Goal: Complete application form

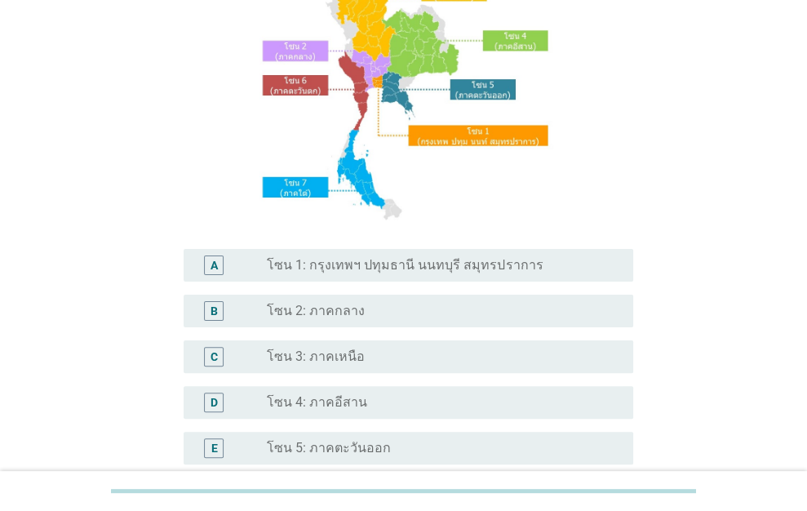
click at [464, 264] on label "โซน 1: กรุงเทพฯ ปทุมธานี นนทบุรี สมุทรปราการ" at bounding box center [405, 265] width 276 height 16
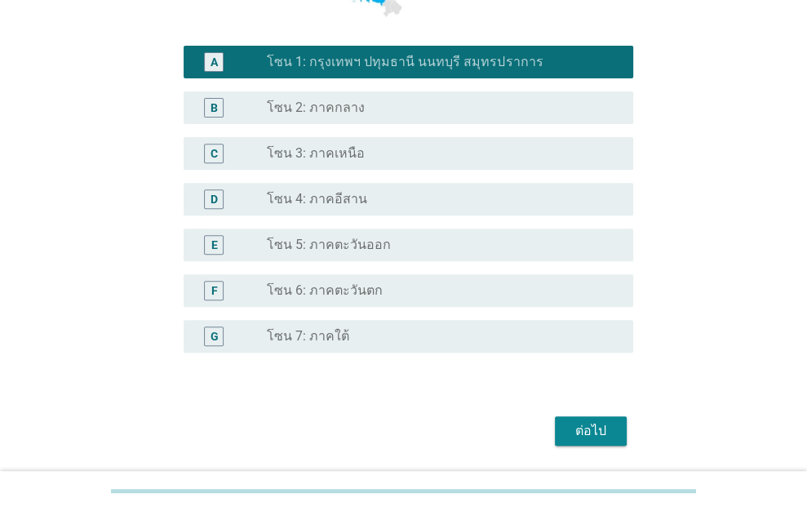
scroll to position [408, 0]
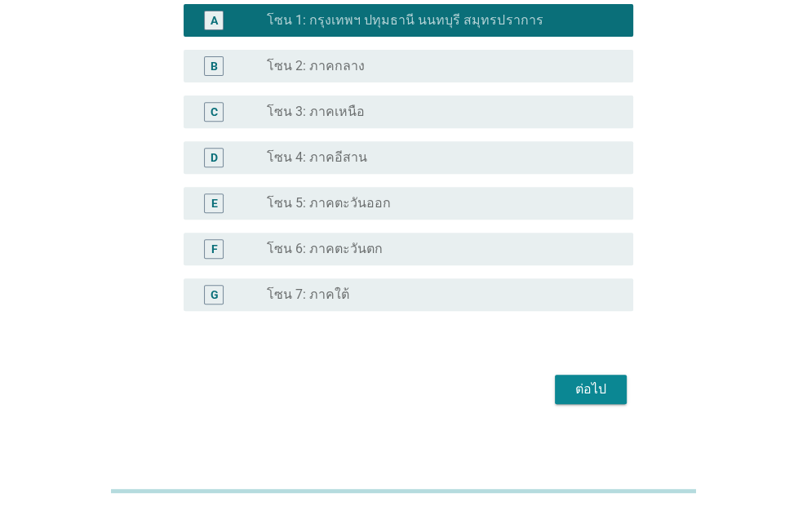
click at [597, 389] on div "ต่อไป" at bounding box center [591, 390] width 46 height 20
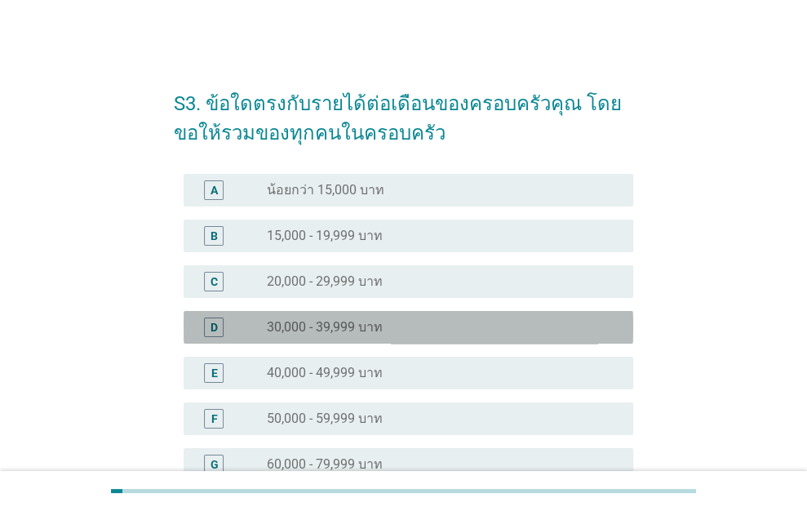
click at [357, 332] on label "30,000 - 39,999 บาท" at bounding box center [325, 327] width 116 height 16
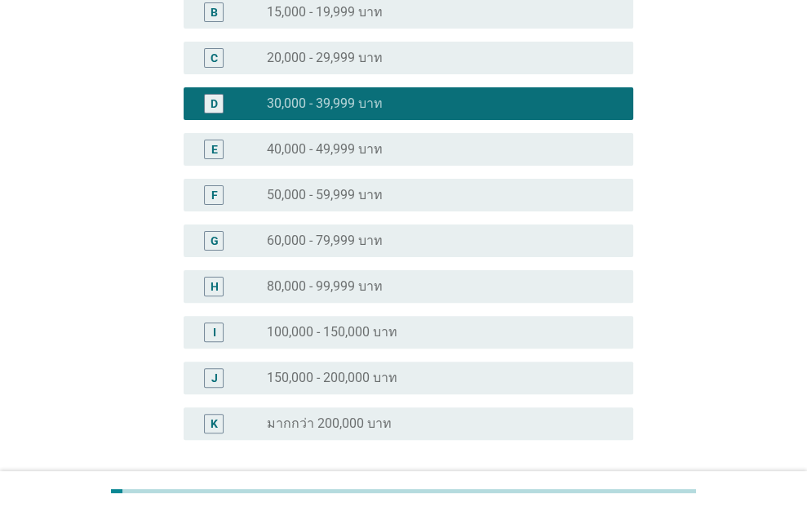
scroll to position [362, 0]
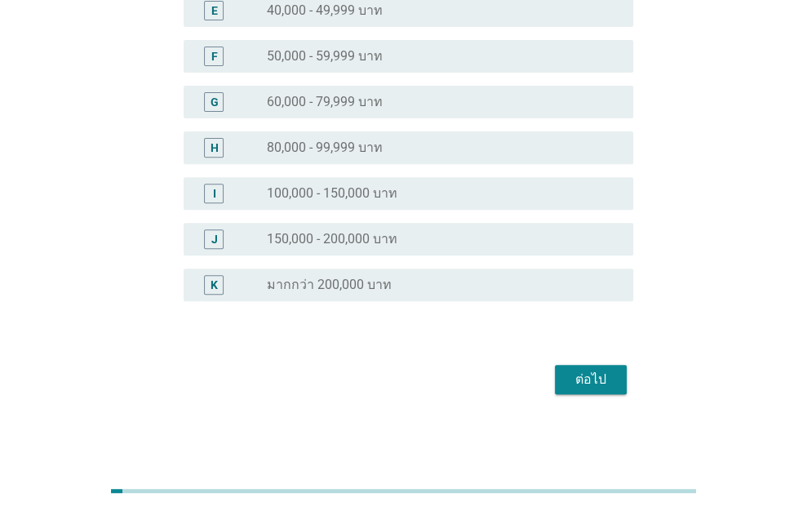
click at [569, 375] on div "ต่อไป" at bounding box center [591, 380] width 46 height 20
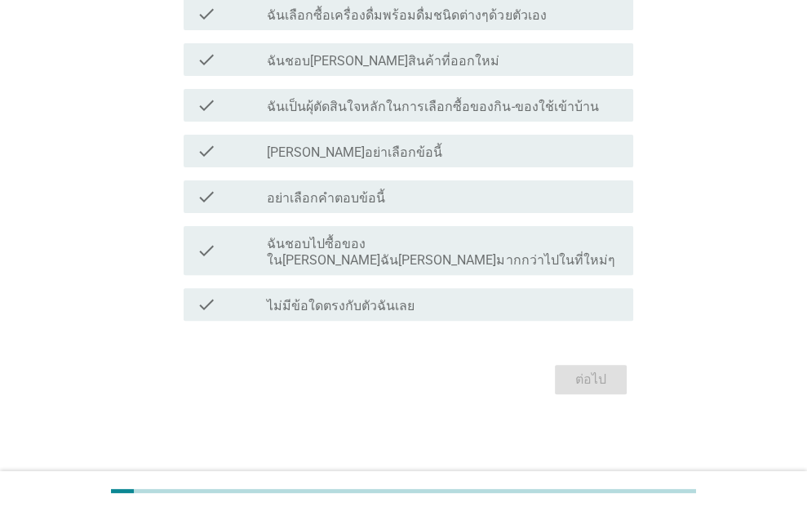
scroll to position [0, 0]
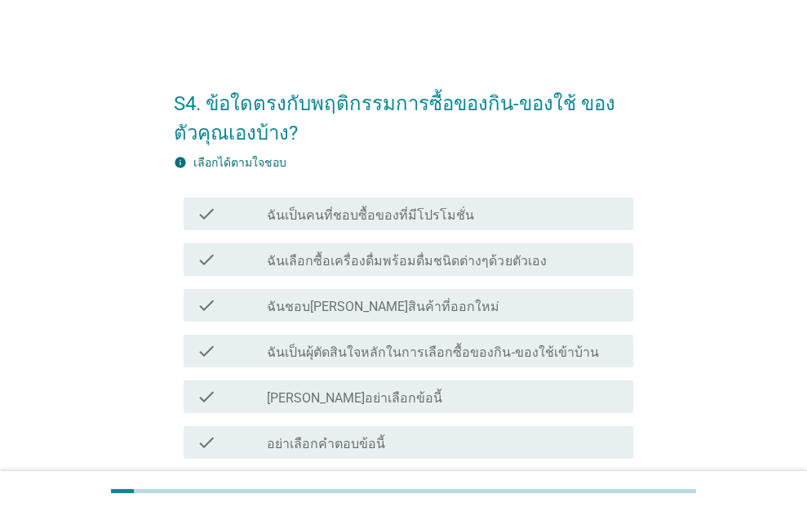
click at [362, 208] on label "ฉันเป็นคนที่ชอบซื้อของที่มีโปรโมชั่น" at bounding box center [370, 215] width 207 height 16
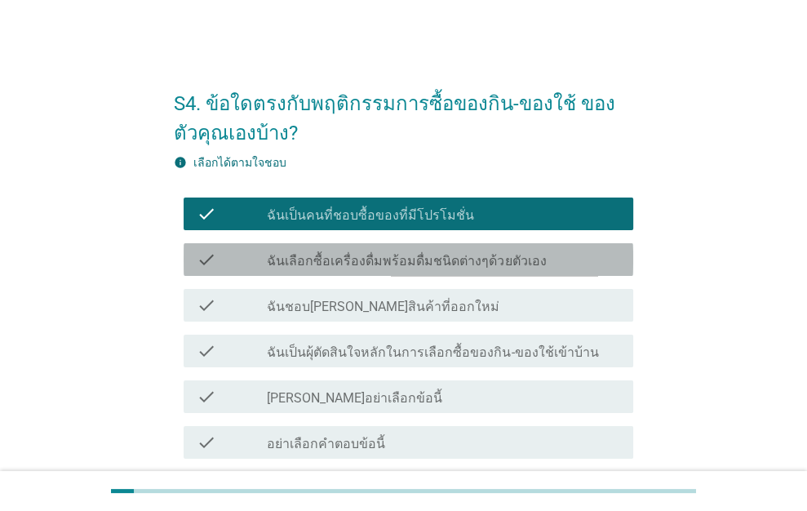
click at [349, 253] on label "ฉันเลือกซื้อเครื่องดื่มพร้อมดื่มชนิดต่างๆด้วยตัวเอง" at bounding box center [406, 261] width 279 height 16
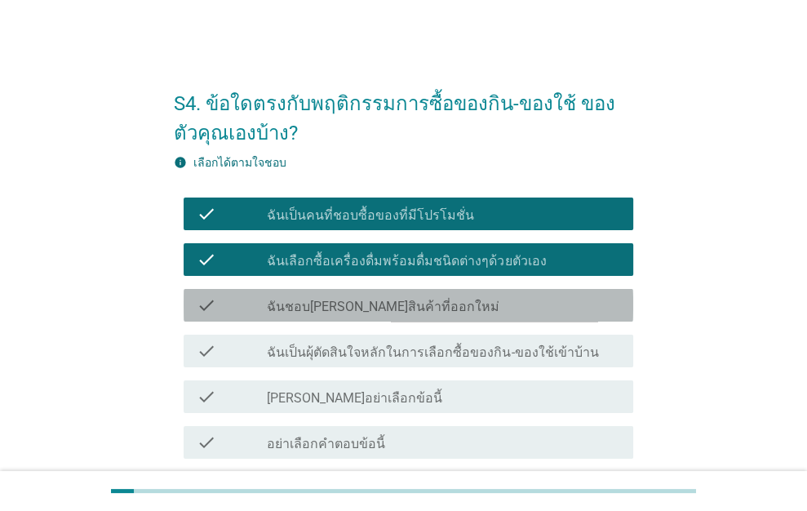
click at [352, 295] on div "check_box_outline_blank ฉันชอบ[PERSON_NAME]สินค้าที่ออกใหม่" at bounding box center [443, 305] width 353 height 20
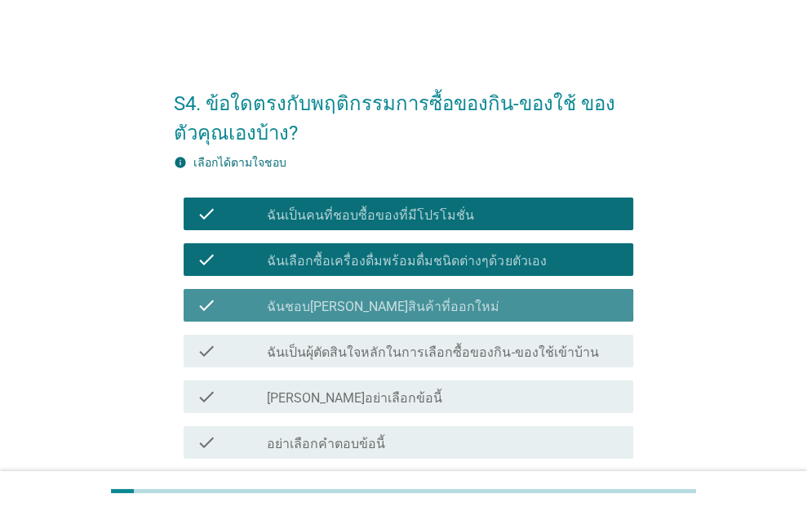
click at [348, 310] on label "ฉันชอบ[PERSON_NAME]สินค้าที่ออกใหม่" at bounding box center [383, 307] width 233 height 16
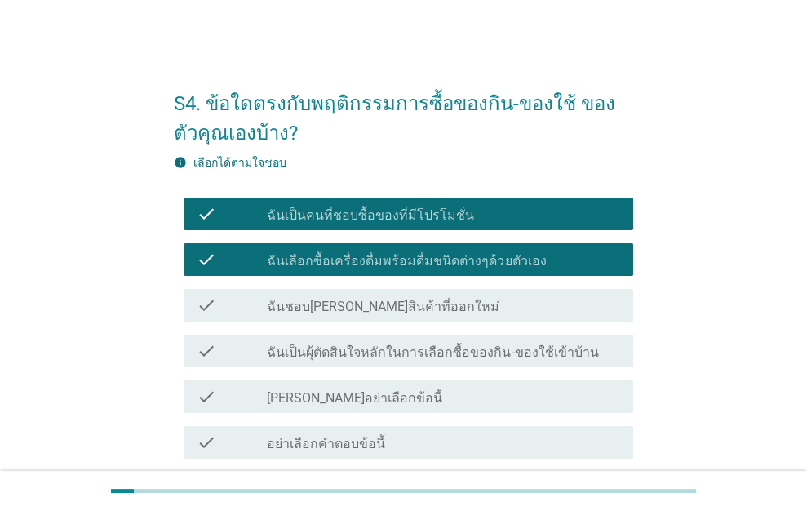
click at [343, 301] on label "ฉันชอบ[PERSON_NAME]สินค้าที่ออกใหม่" at bounding box center [383, 307] width 233 height 16
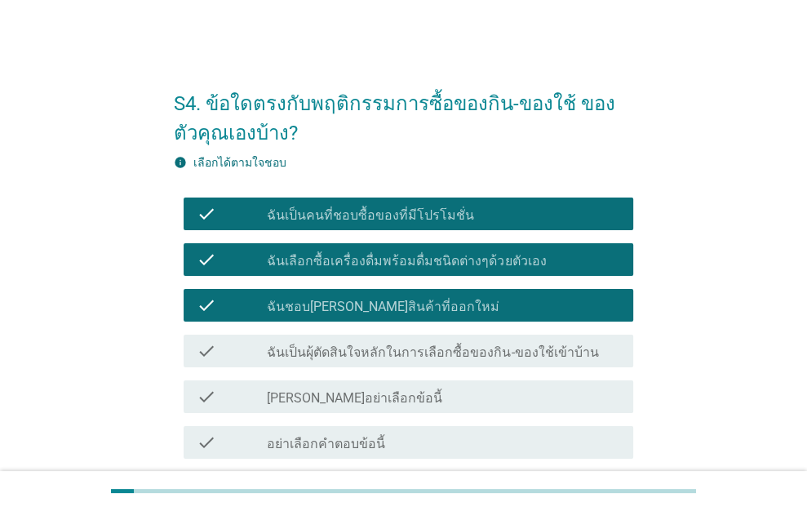
click at [396, 355] on label "ฉันเป็นผุ้ตัดสินใจหลักในการเลือกซื้อของกิน-ของใช้เข้าบ้าน" at bounding box center [432, 352] width 331 height 16
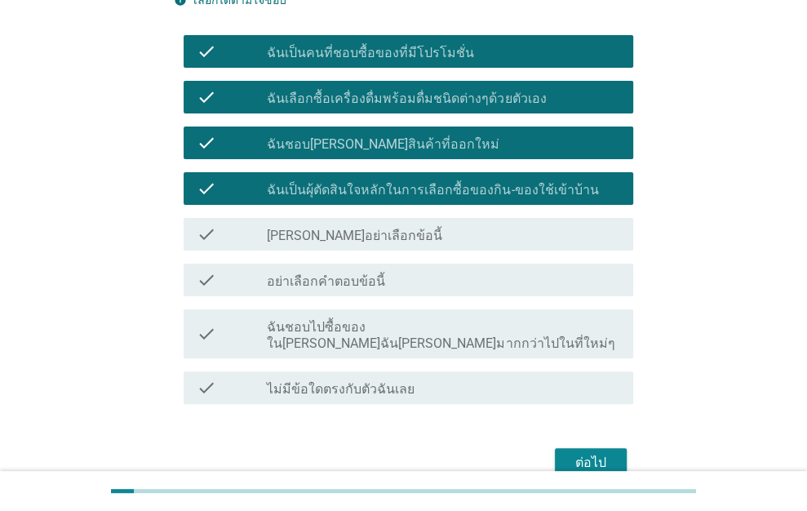
scroll to position [163, 0]
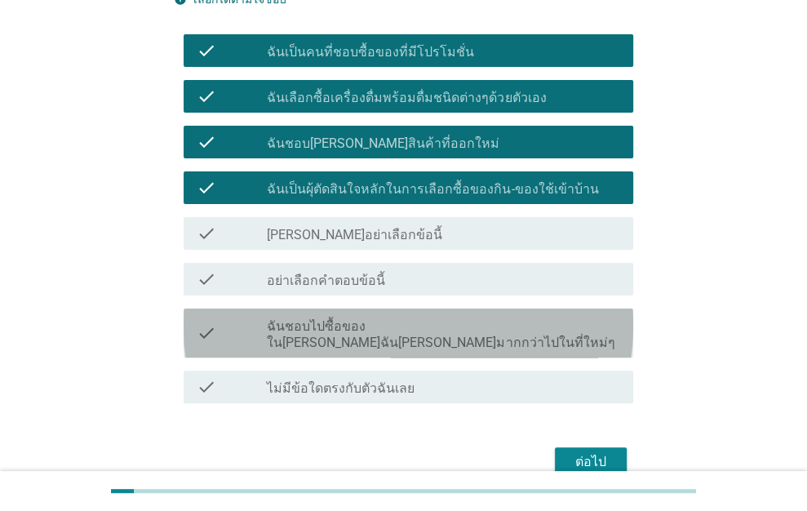
click at [359, 331] on label "ฉันชอบไปซื้อของใน[PERSON_NAME]ฉัน[PERSON_NAME]มากกว่าไปในที่ใหม่ๆ" at bounding box center [443, 334] width 353 height 33
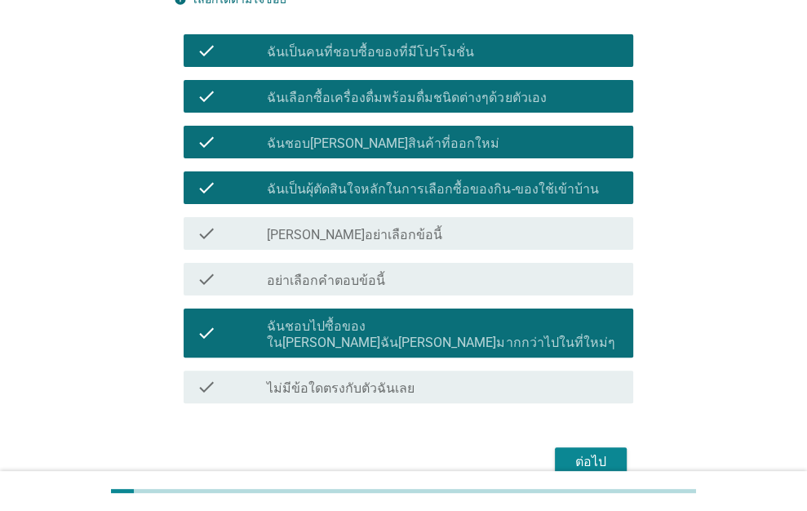
click at [542, 321] on label "ฉันชอบไปซื้อของใน[PERSON_NAME]ฉัน[PERSON_NAME]มากกว่าไปในที่ใหม่ๆ" at bounding box center [443, 334] width 353 height 33
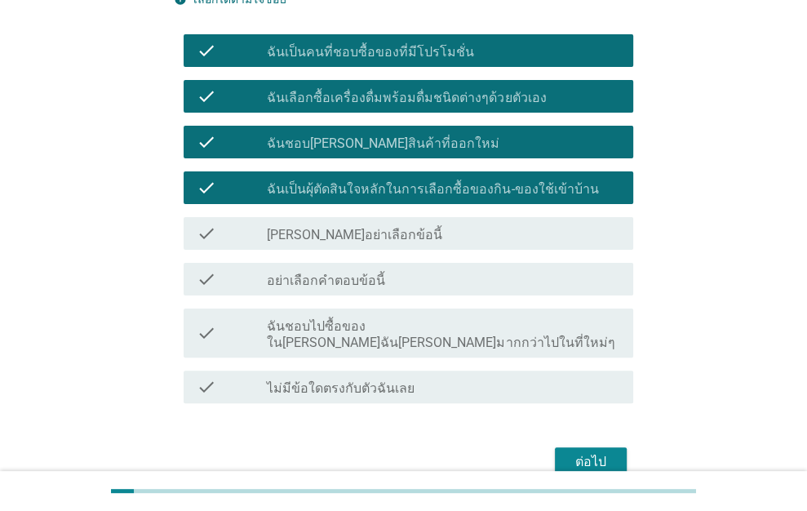
click at [601, 447] on button "ต่อไป" at bounding box center [591, 461] width 72 height 29
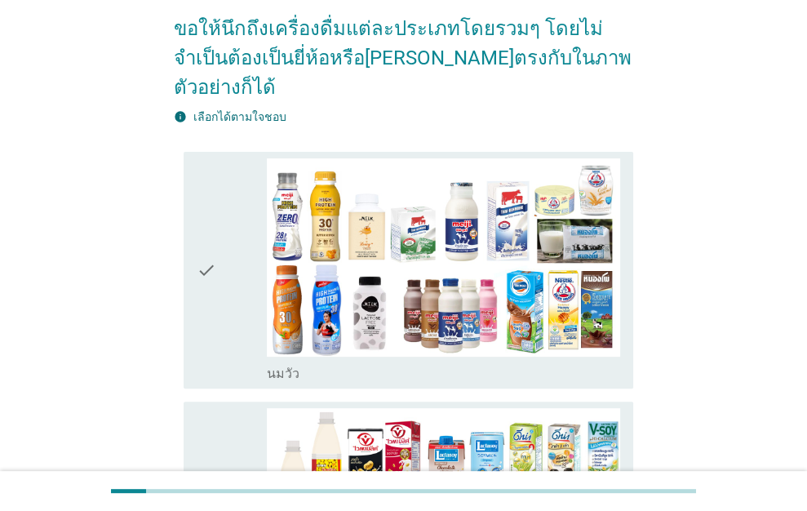
scroll to position [0, 0]
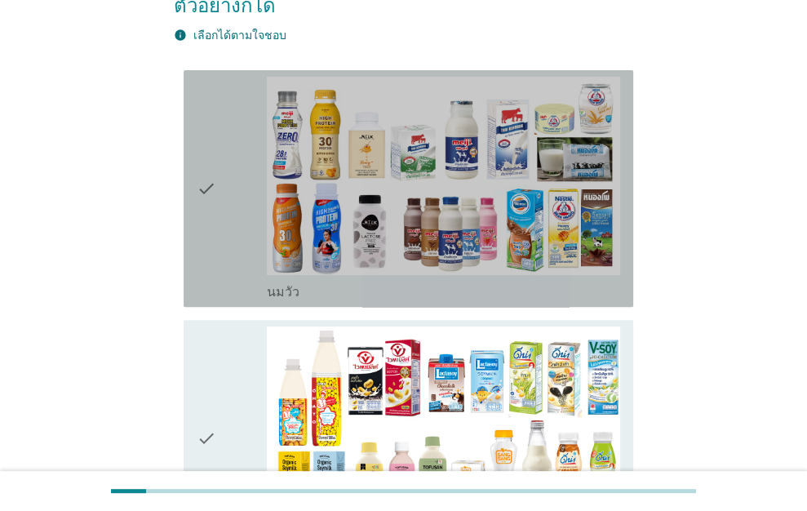
click at [215, 194] on icon "check" at bounding box center [207, 189] width 20 height 224
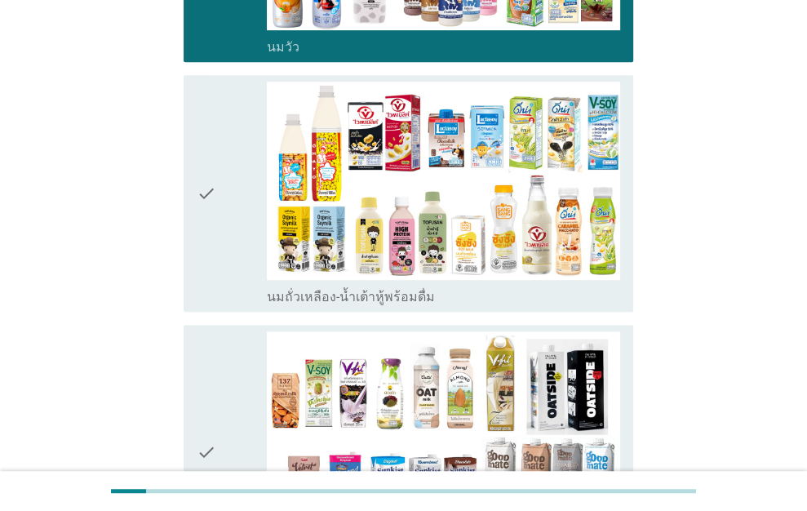
click at [219, 200] on div "check" at bounding box center [232, 194] width 71 height 224
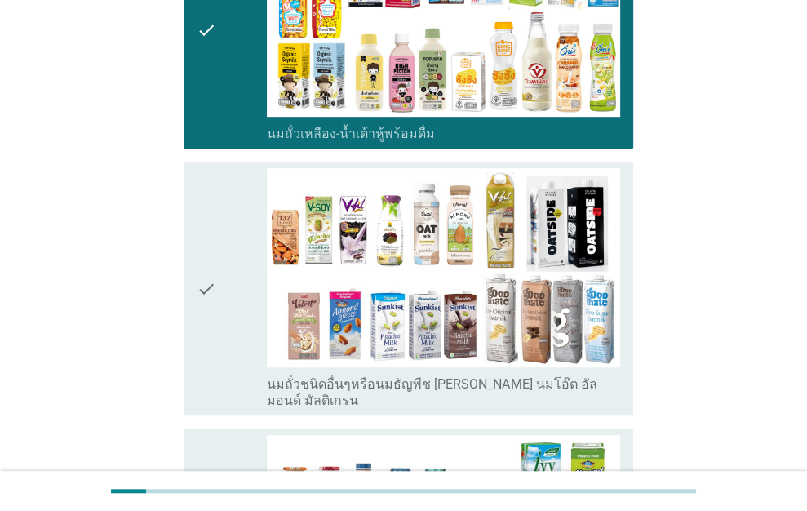
click at [215, 207] on icon "check" at bounding box center [207, 288] width 20 height 240
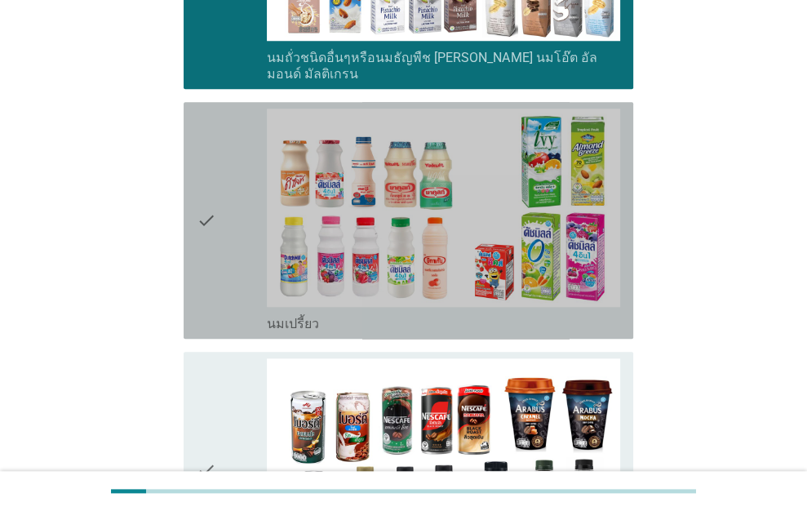
click at [215, 288] on div "check check_box_outline_blank นมเปรี้ยว" at bounding box center [409, 220] width 450 height 237
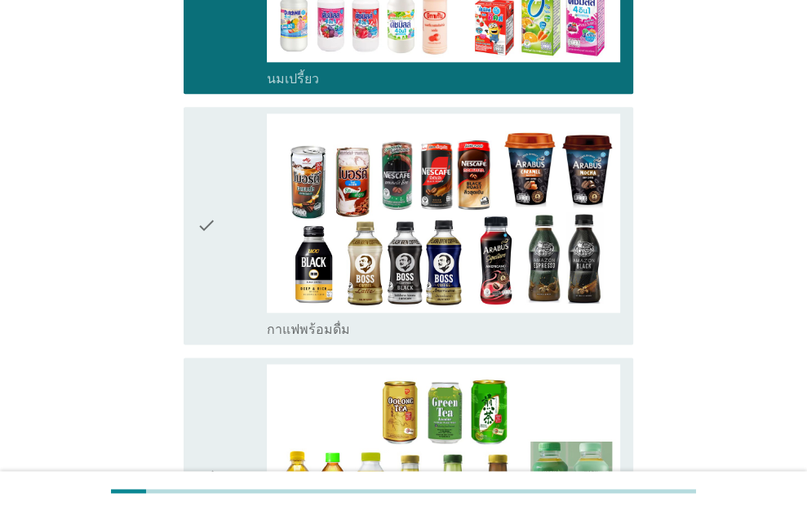
click at [233, 241] on div "check" at bounding box center [232, 225] width 71 height 224
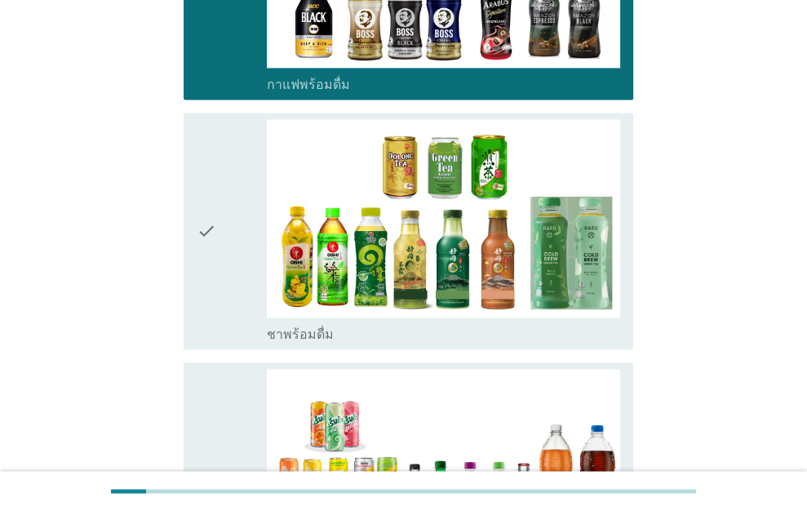
click at [233, 241] on div "check" at bounding box center [232, 231] width 71 height 224
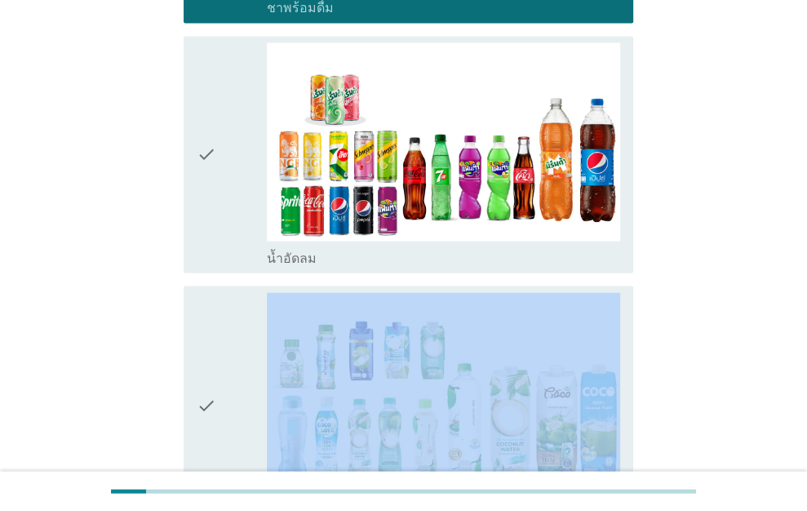
click at [233, 286] on div "check check_box_outline_blank น้ำมะพร้าวพร้อมดื่ม" at bounding box center [409, 404] width 450 height 237
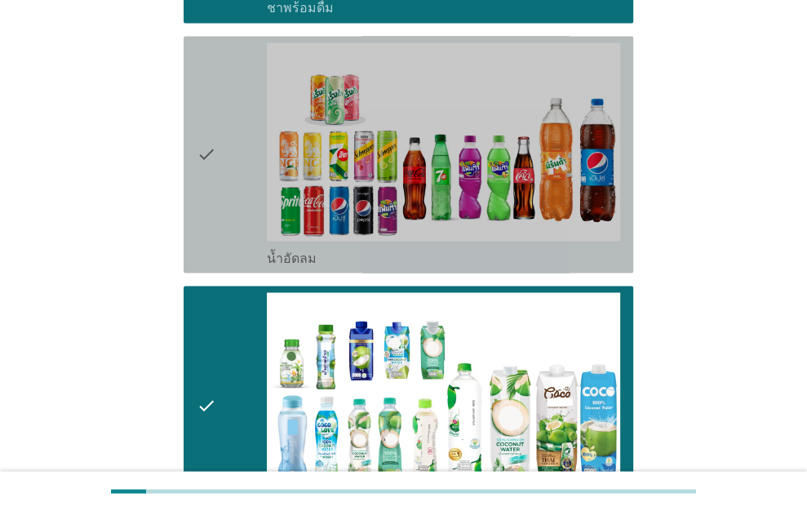
click at [235, 127] on div "check" at bounding box center [232, 154] width 71 height 224
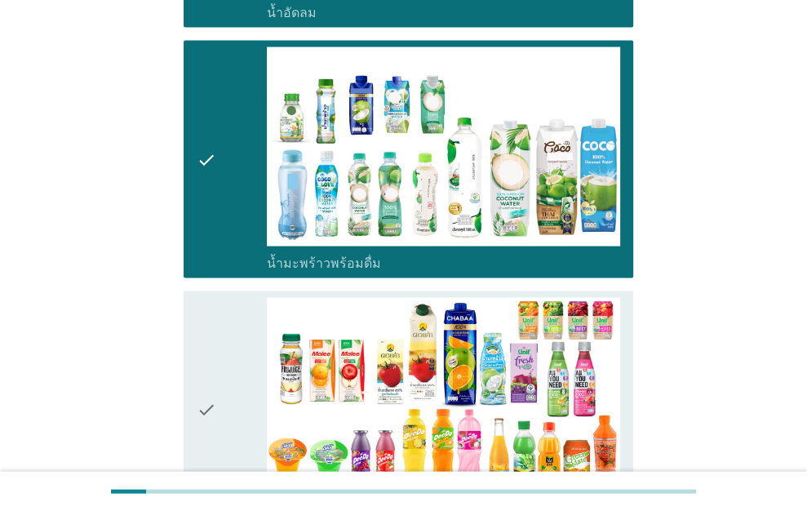
click at [203, 298] on icon "check" at bounding box center [207, 410] width 20 height 224
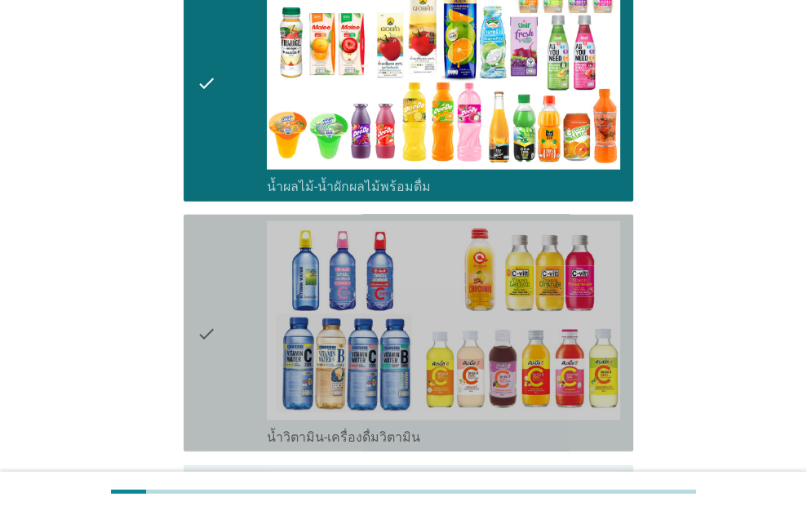
click at [203, 289] on icon "check" at bounding box center [207, 333] width 20 height 224
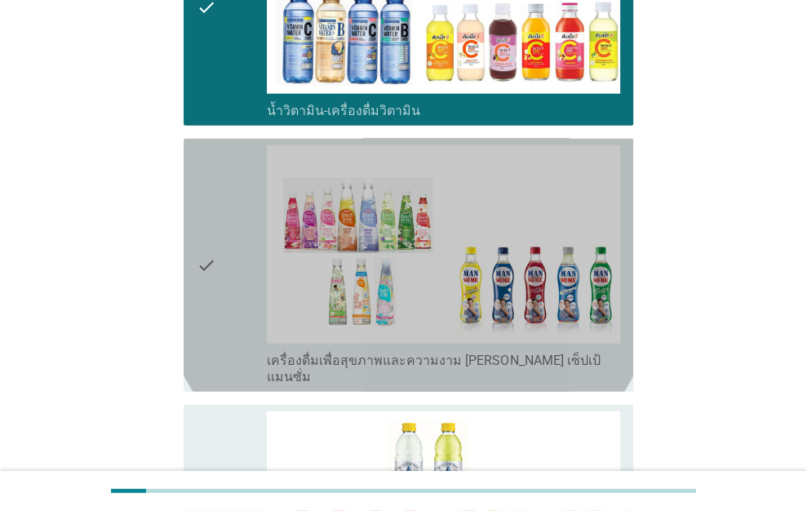
click at [242, 278] on div "check" at bounding box center [232, 265] width 71 height 240
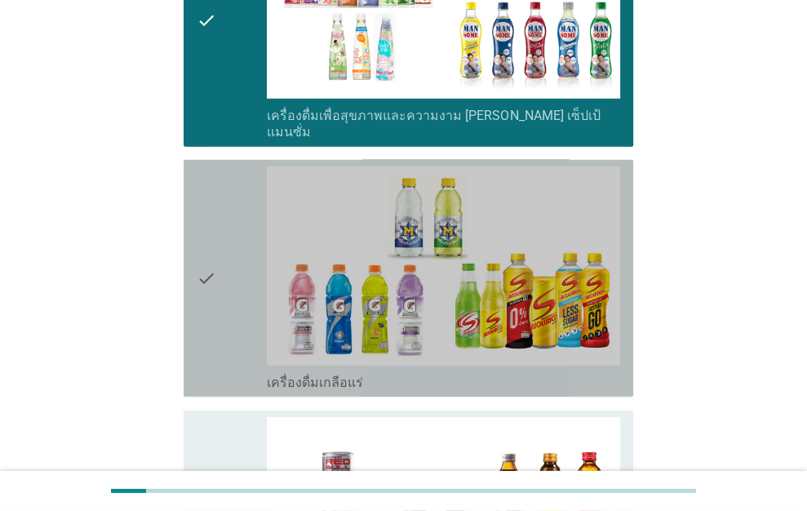
drag, startPoint x: 238, startPoint y: 242, endPoint x: 241, endPoint y: 231, distance: 10.9
click at [238, 240] on div "check" at bounding box center [232, 279] width 71 height 224
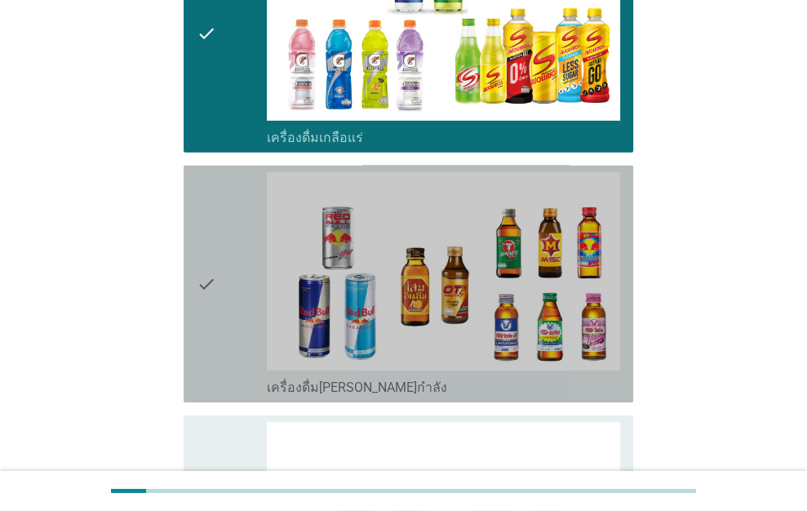
click at [241, 231] on div "check" at bounding box center [232, 284] width 71 height 224
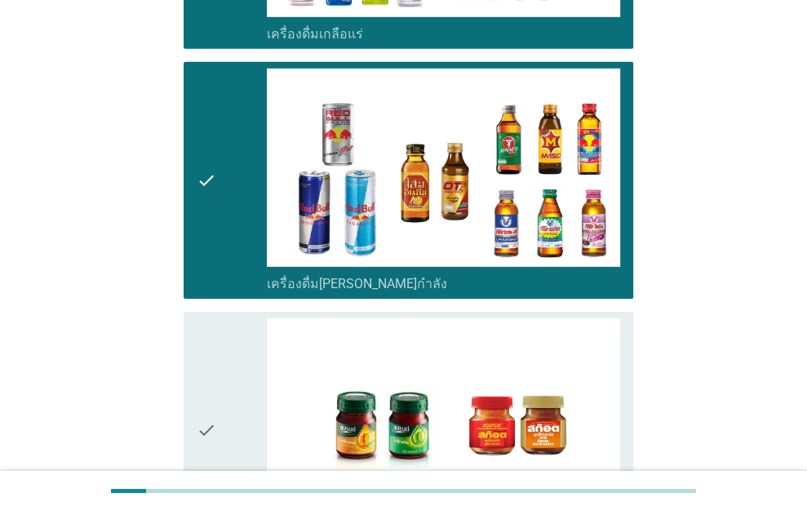
scroll to position [3428, 0]
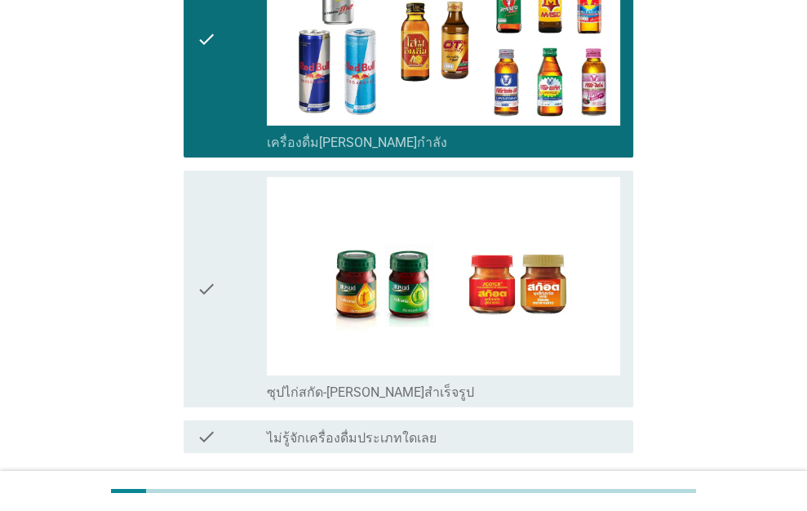
click at [241, 231] on div "check" at bounding box center [232, 289] width 71 height 224
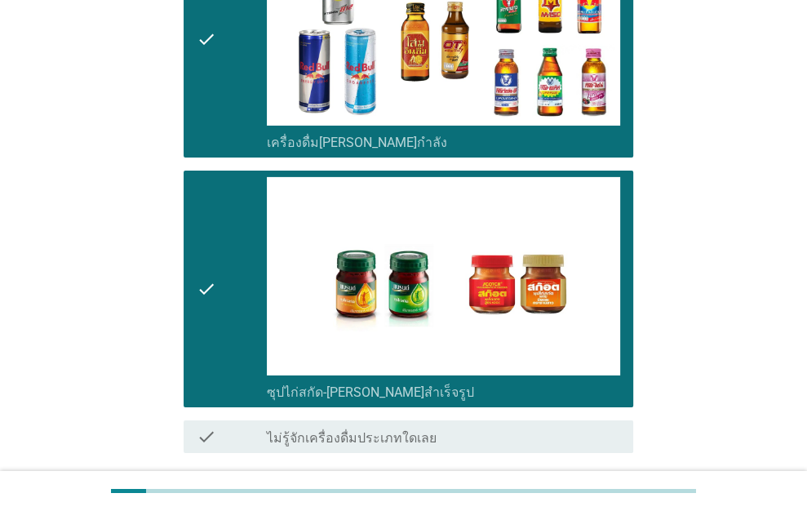
click at [607, 502] on div "ต่อไป" at bounding box center [591, 512] width 46 height 20
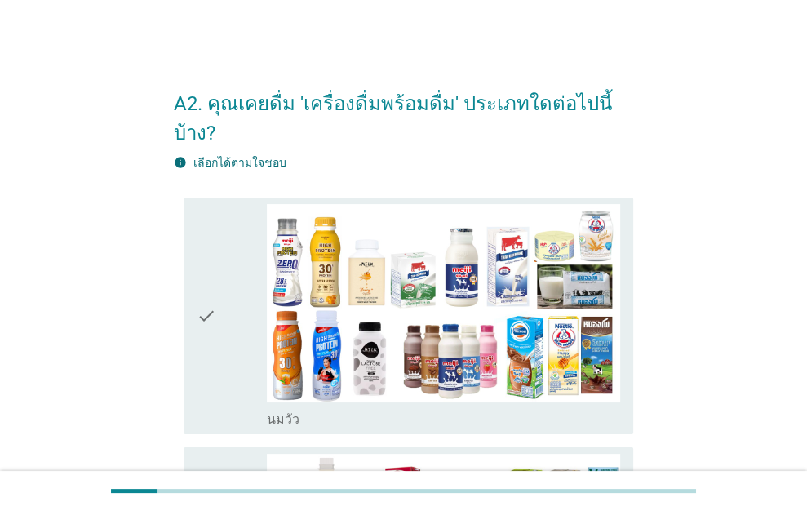
click at [220, 269] on div "check" at bounding box center [232, 316] width 71 height 224
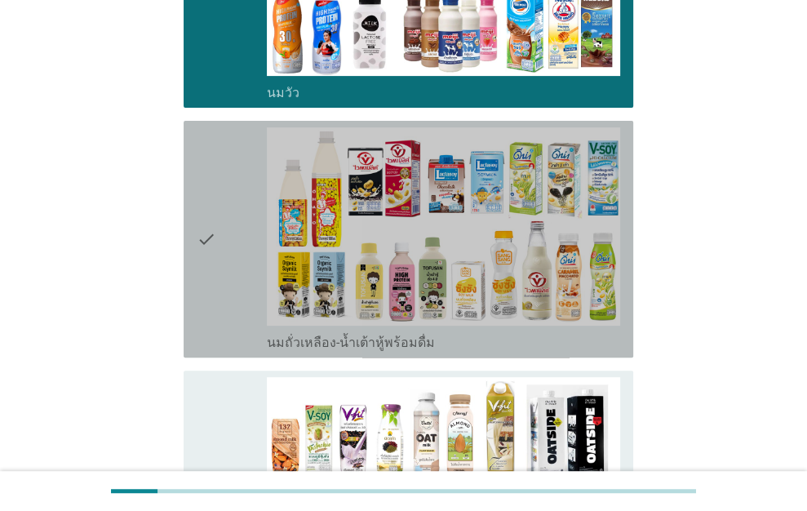
click at [220, 269] on div "check" at bounding box center [232, 239] width 71 height 224
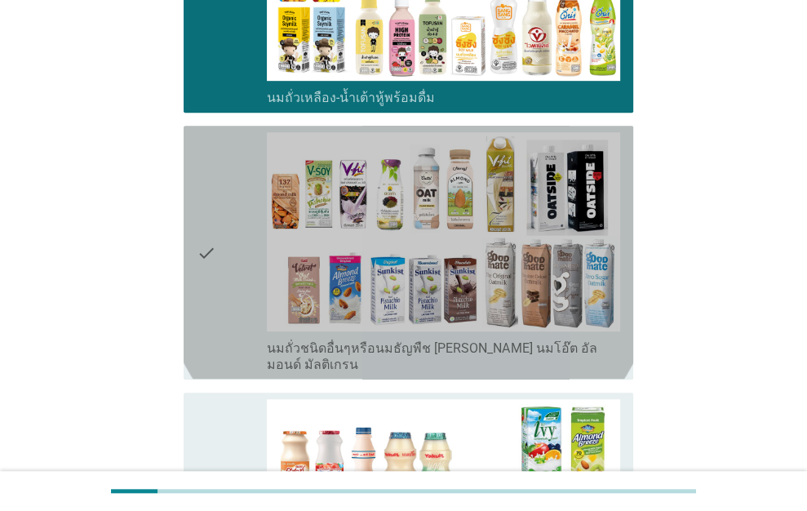
drag, startPoint x: 222, startPoint y: 257, endPoint x: 232, endPoint y: 192, distance: 66.0
click at [226, 233] on div "check" at bounding box center [232, 252] width 71 height 240
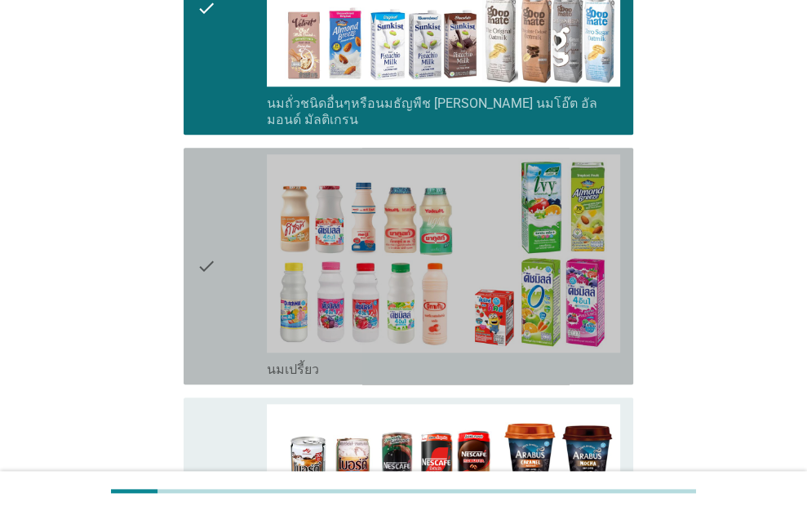
drag, startPoint x: 215, startPoint y: 259, endPoint x: 226, endPoint y: 224, distance: 35.9
click at [222, 244] on div "check" at bounding box center [232, 266] width 71 height 224
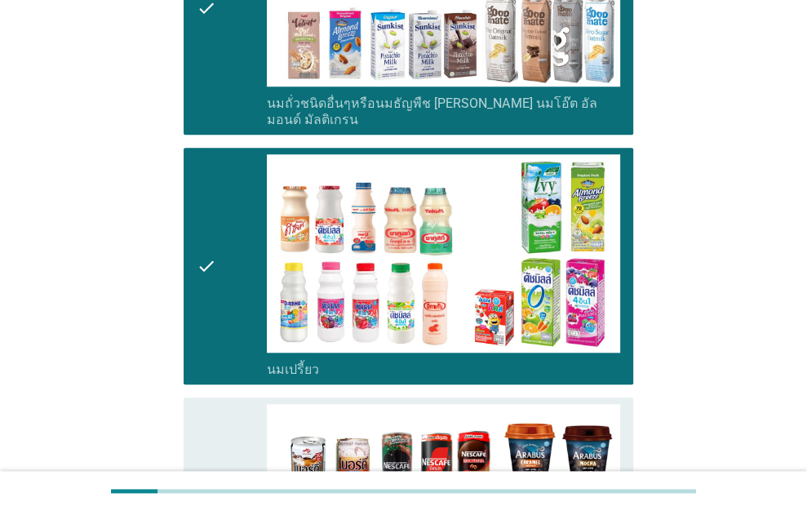
click at [200, 404] on icon "check" at bounding box center [207, 516] width 20 height 224
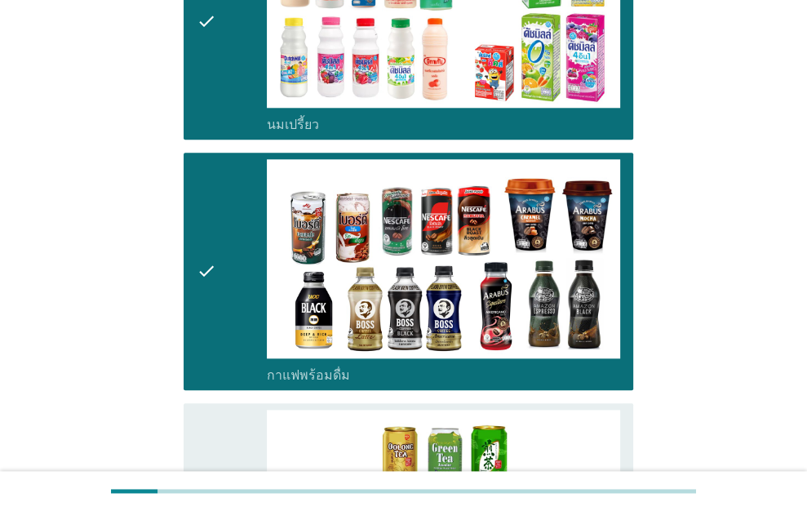
click at [217, 343] on div "check check_box_outline_blank กาแฟพร้อมดื่ม" at bounding box center [404, 271] width 460 height 250
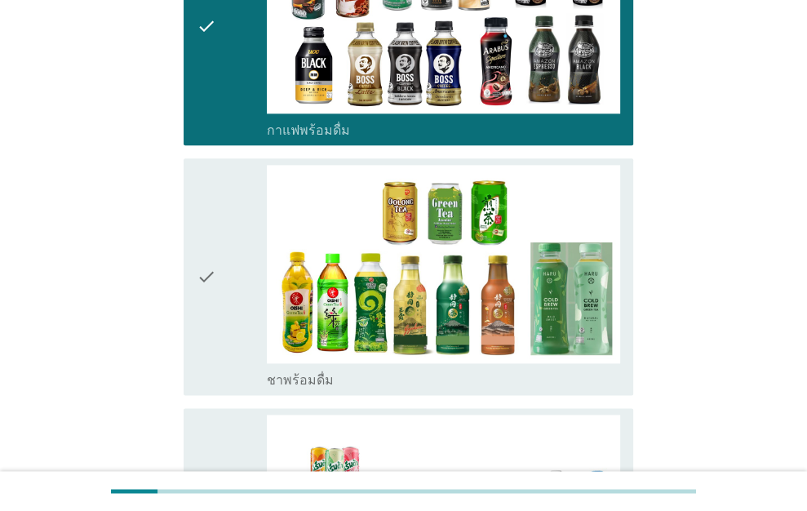
click at [224, 278] on div "check" at bounding box center [232, 277] width 71 height 224
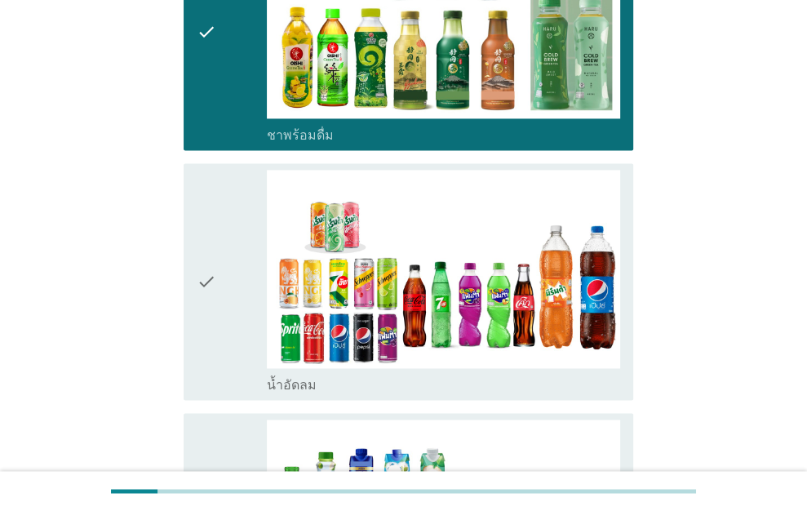
click at [228, 264] on div "check" at bounding box center [232, 282] width 71 height 224
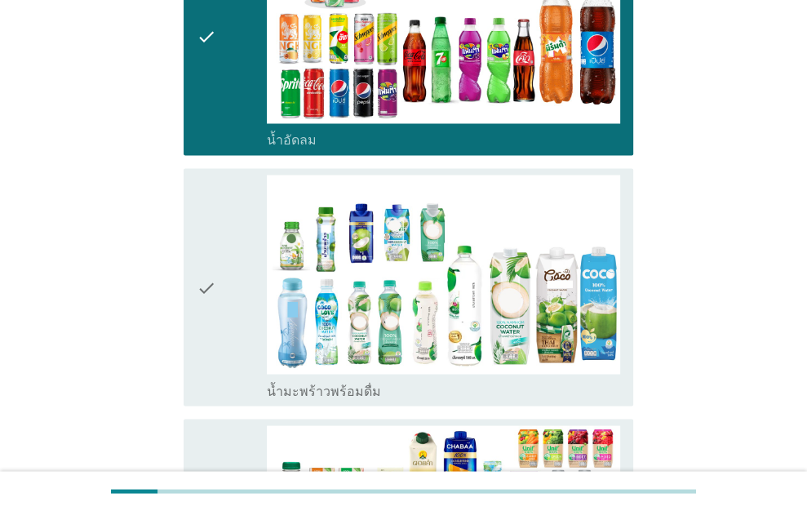
click at [220, 272] on div "check" at bounding box center [232, 287] width 71 height 224
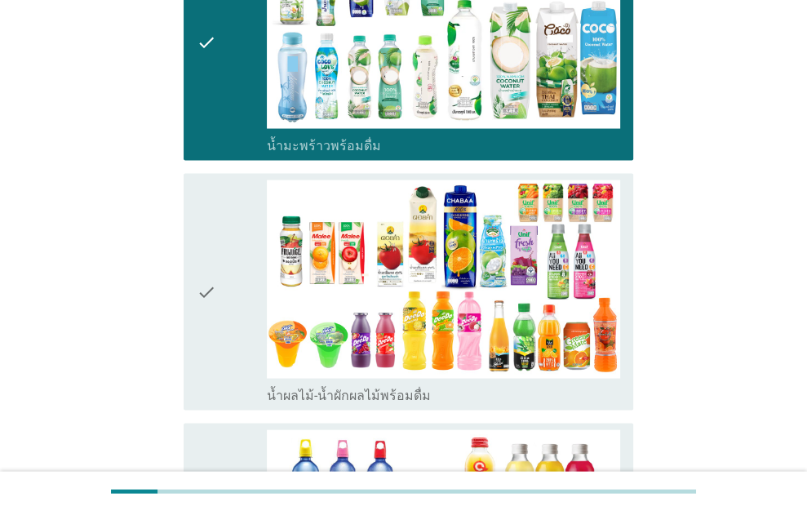
click at [220, 272] on div "check" at bounding box center [232, 292] width 71 height 224
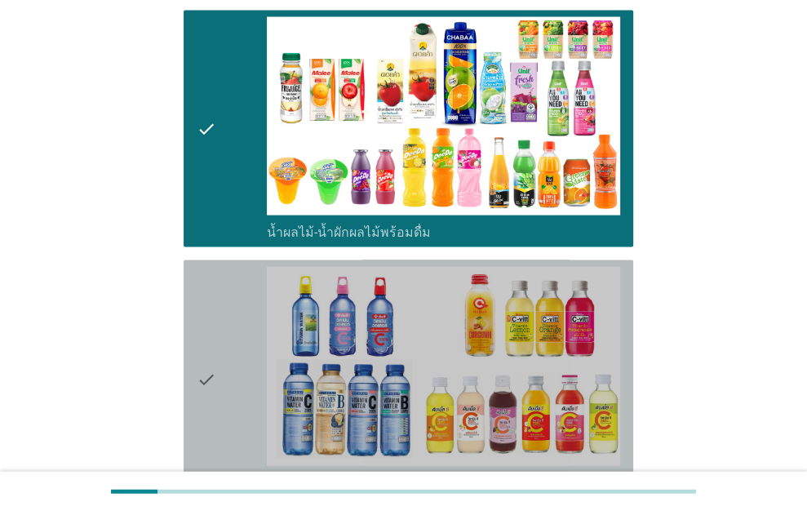
click at [220, 272] on div "check" at bounding box center [232, 379] width 71 height 224
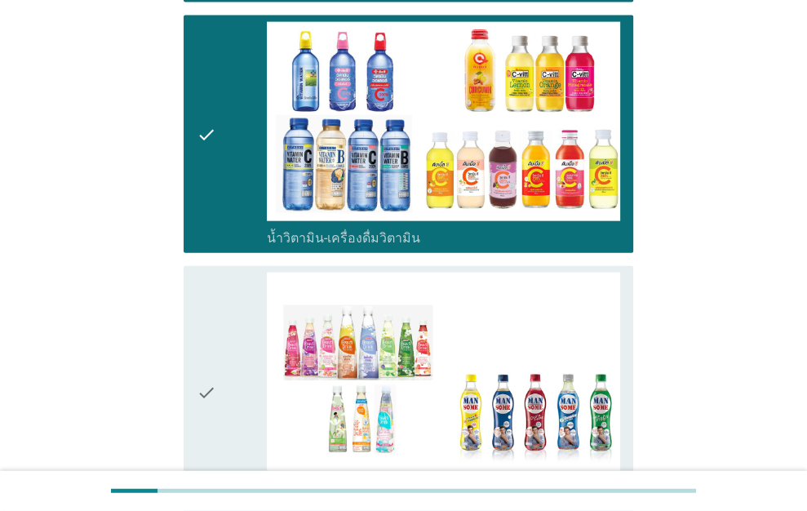
click at [220, 273] on div "check" at bounding box center [232, 393] width 71 height 240
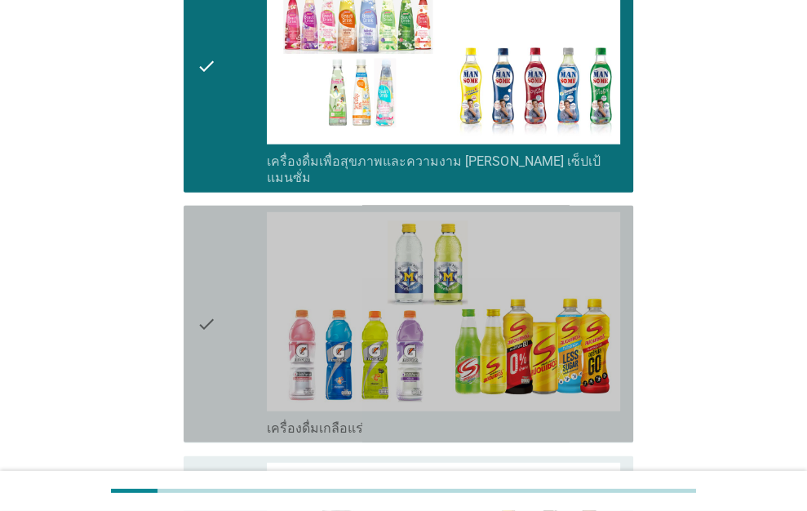
click at [220, 272] on div "check" at bounding box center [232, 324] width 71 height 224
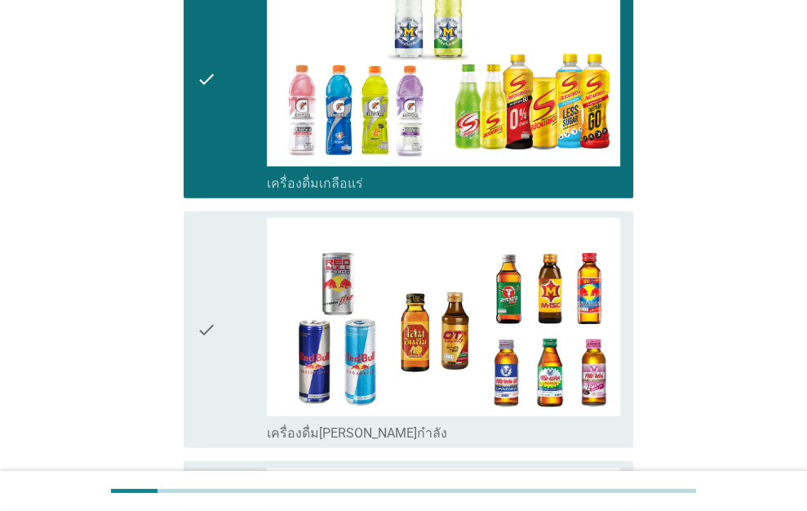
click at [220, 272] on div "check" at bounding box center [232, 330] width 71 height 224
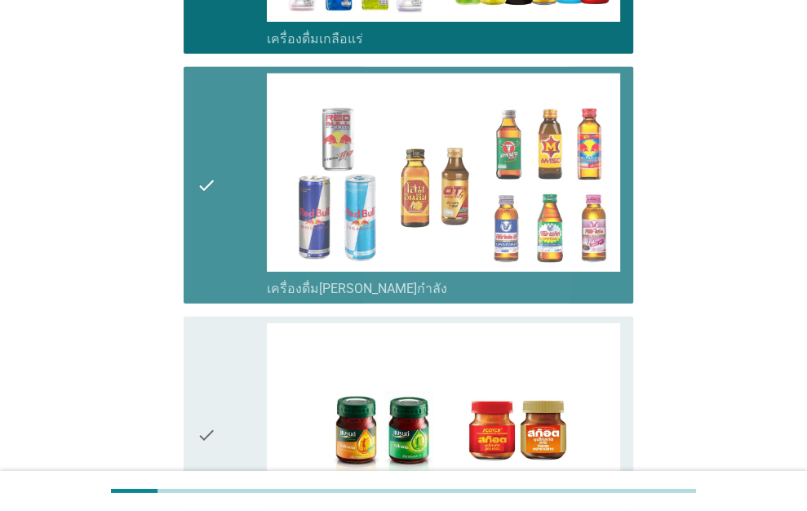
scroll to position [3347, 0]
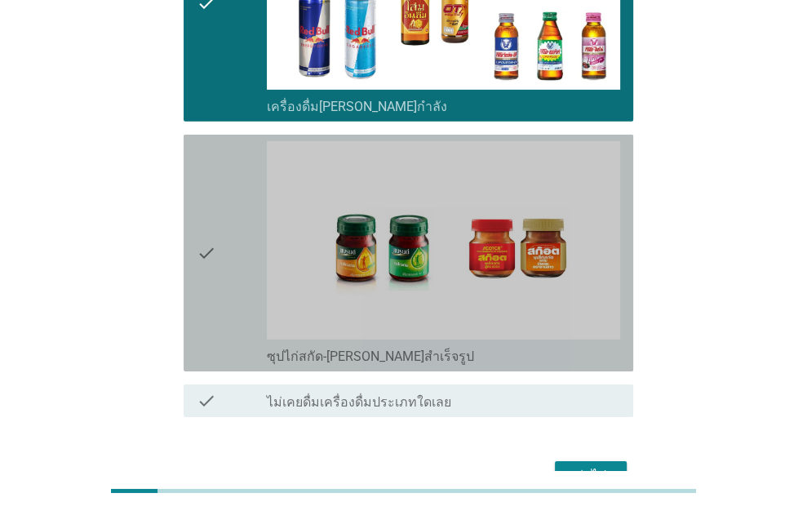
click at [220, 271] on div "check" at bounding box center [232, 253] width 71 height 224
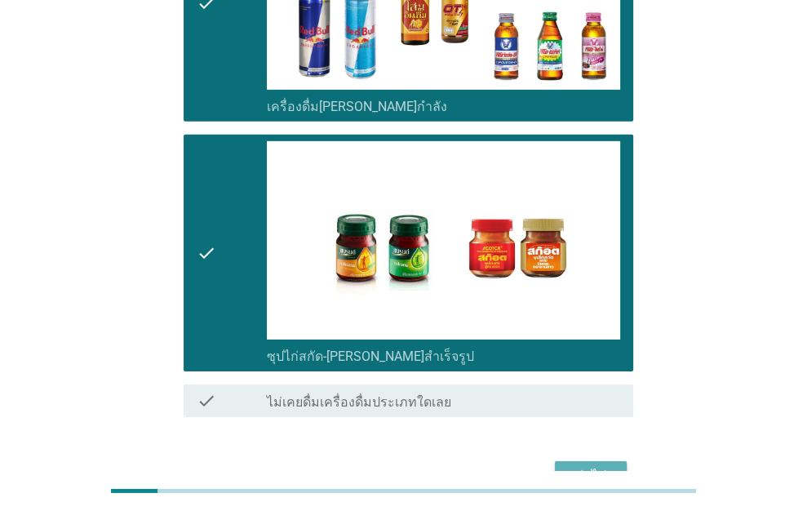
click at [611, 466] on div "ต่อไป" at bounding box center [591, 476] width 46 height 20
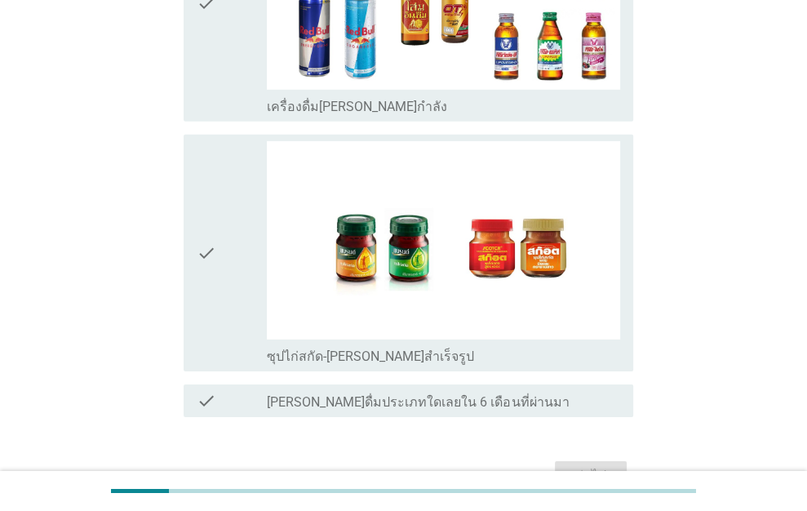
scroll to position [0, 0]
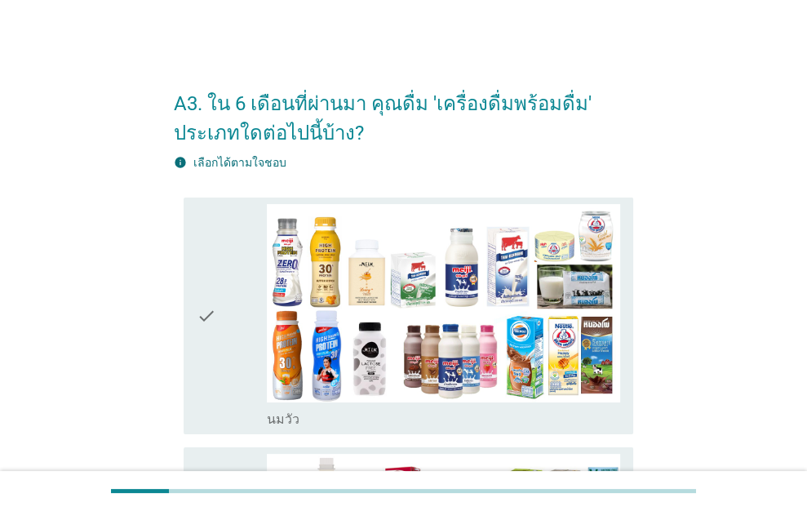
click at [238, 282] on div "check" at bounding box center [232, 316] width 71 height 224
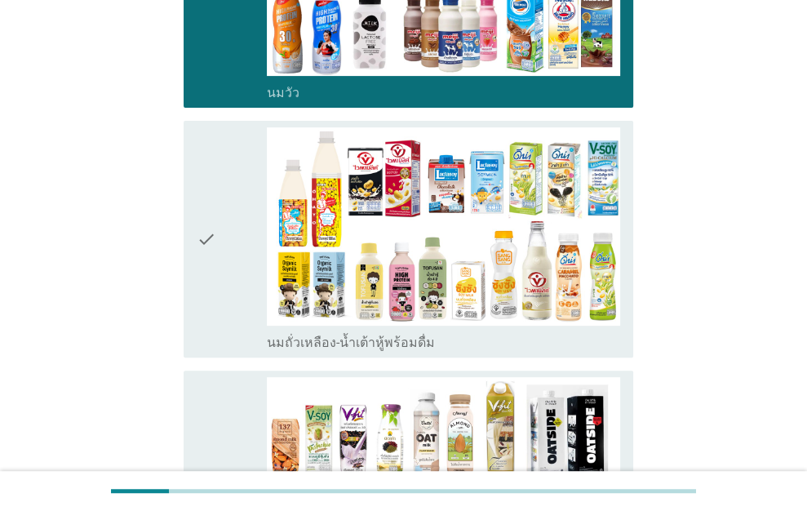
click at [245, 254] on div "check" at bounding box center [232, 239] width 71 height 224
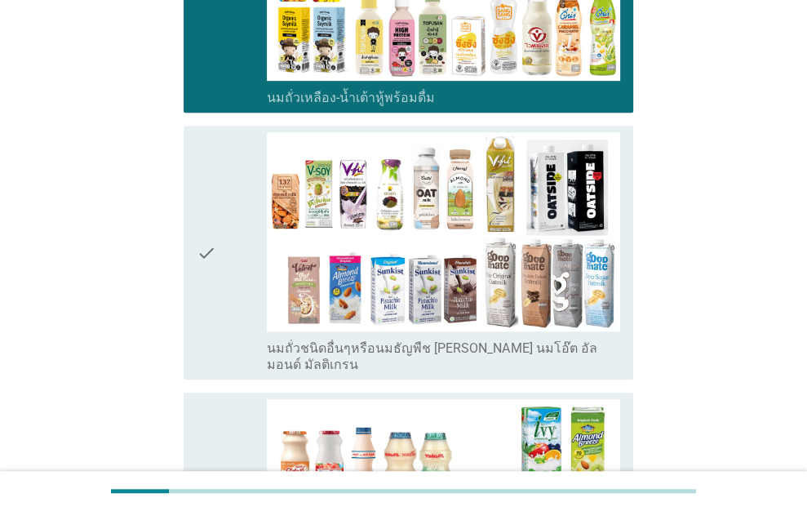
click at [235, 189] on div "check" at bounding box center [232, 252] width 71 height 240
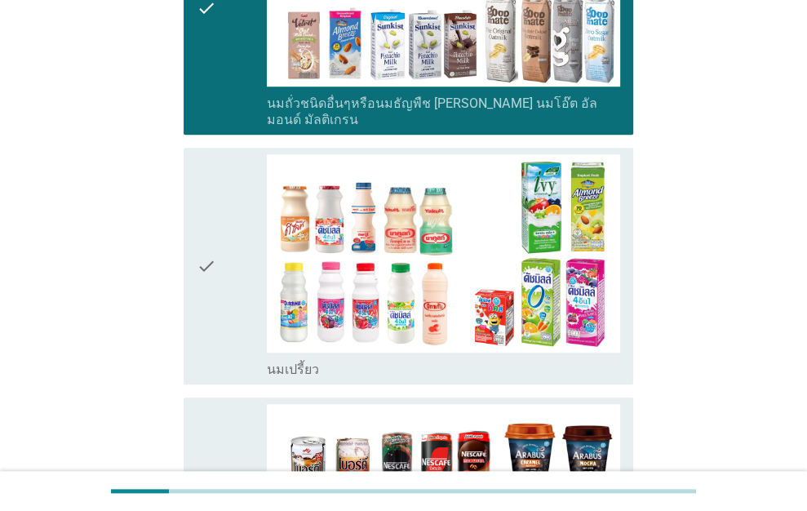
click at [235, 189] on div "check" at bounding box center [232, 266] width 71 height 224
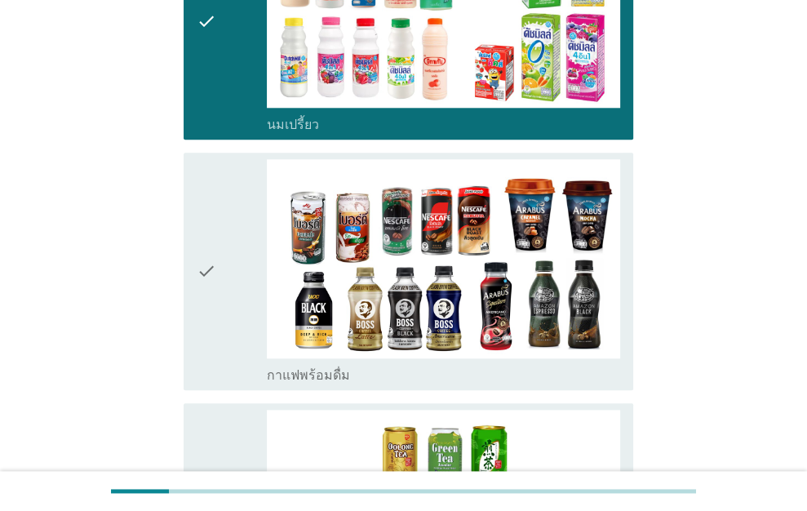
click at [235, 189] on div "check" at bounding box center [232, 271] width 71 height 224
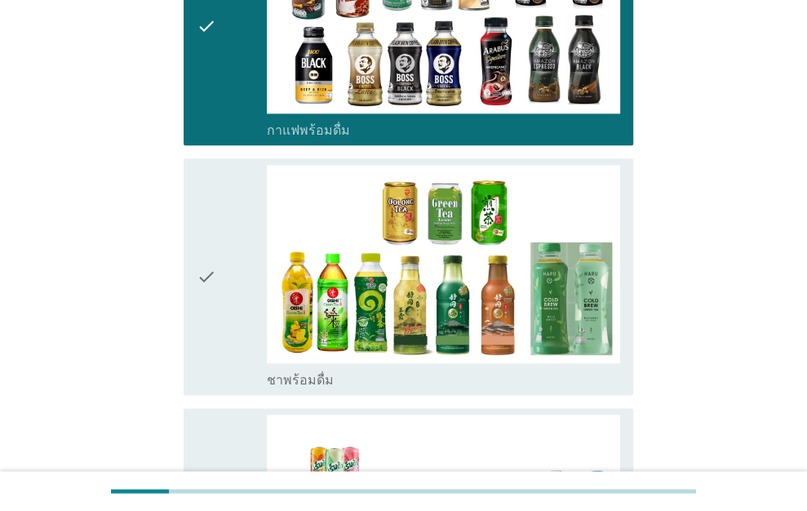
click at [235, 189] on div "check" at bounding box center [232, 277] width 71 height 224
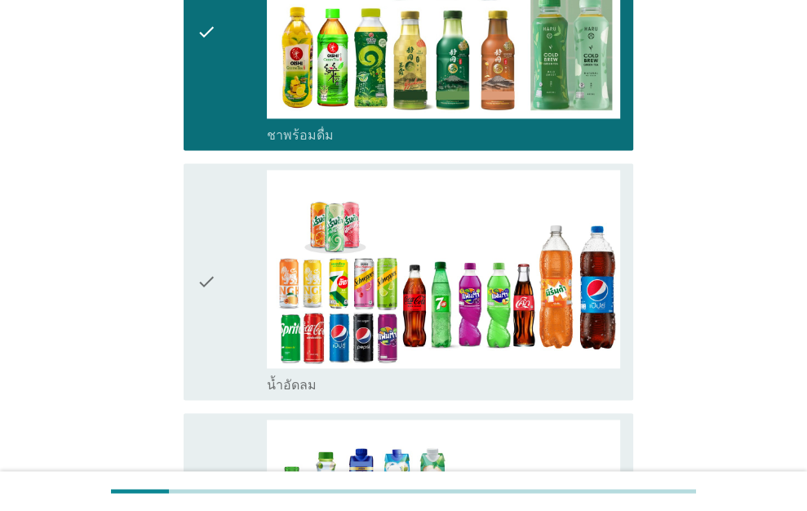
click at [235, 189] on div "check" at bounding box center [232, 282] width 71 height 224
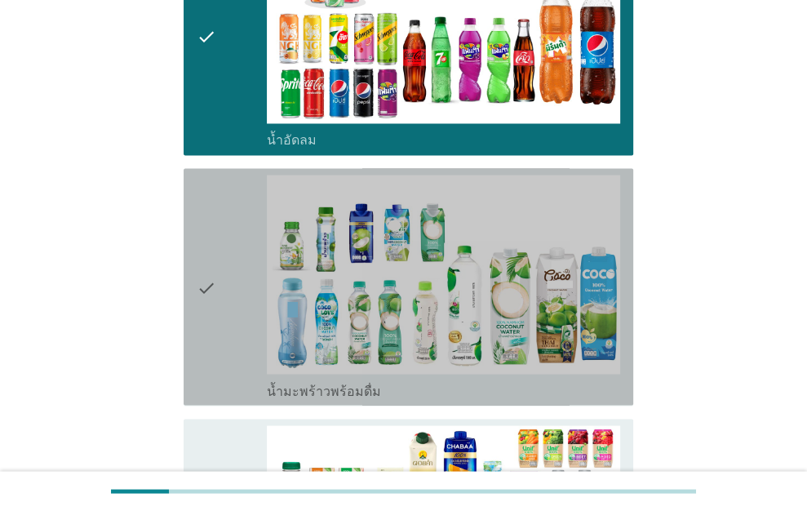
click at [235, 189] on div "check" at bounding box center [232, 287] width 71 height 224
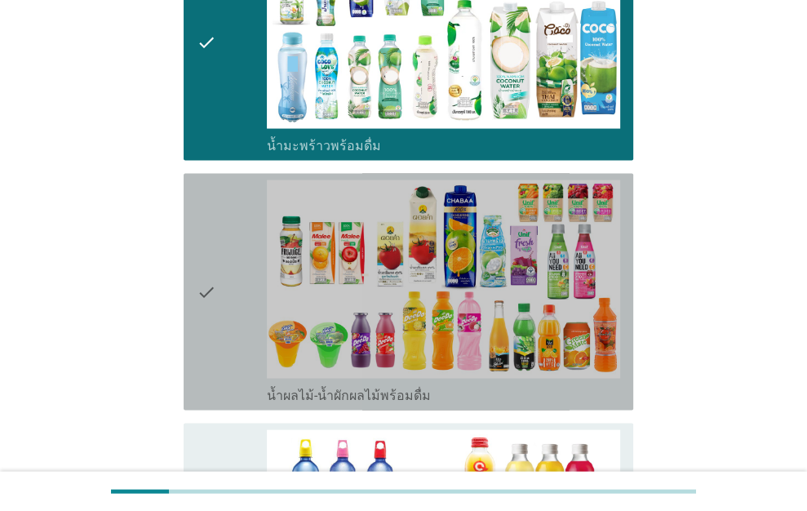
click at [235, 189] on div "check" at bounding box center [232, 292] width 71 height 224
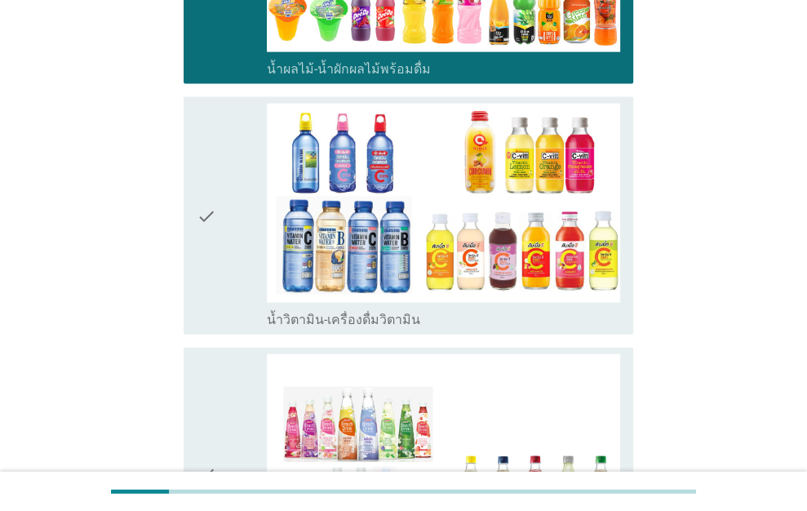
click at [239, 186] on div "check" at bounding box center [232, 216] width 71 height 224
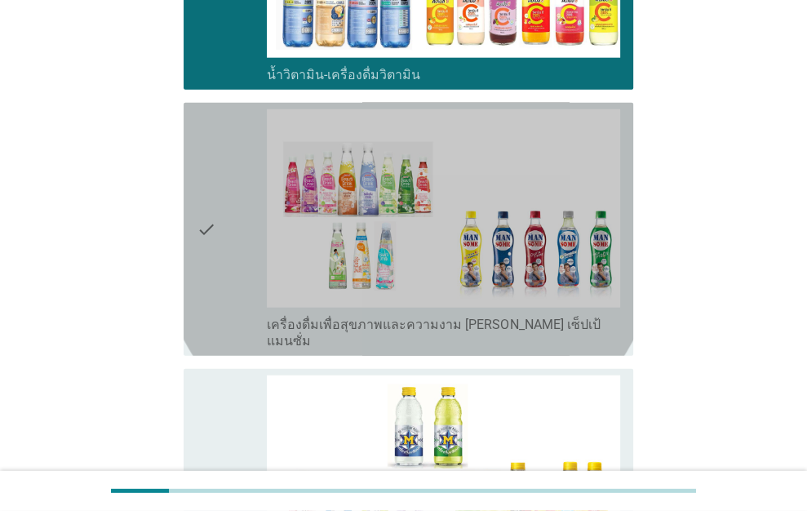
click at [239, 186] on div "check" at bounding box center [232, 229] width 71 height 240
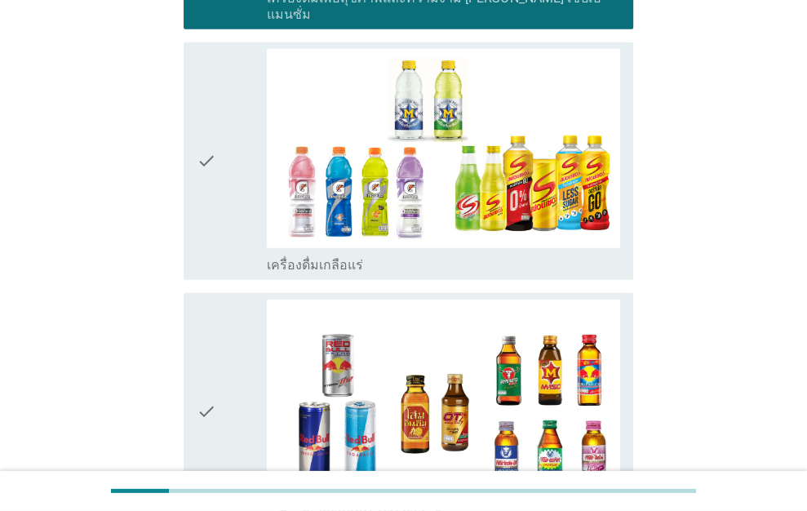
click at [240, 186] on div "check" at bounding box center [232, 161] width 71 height 224
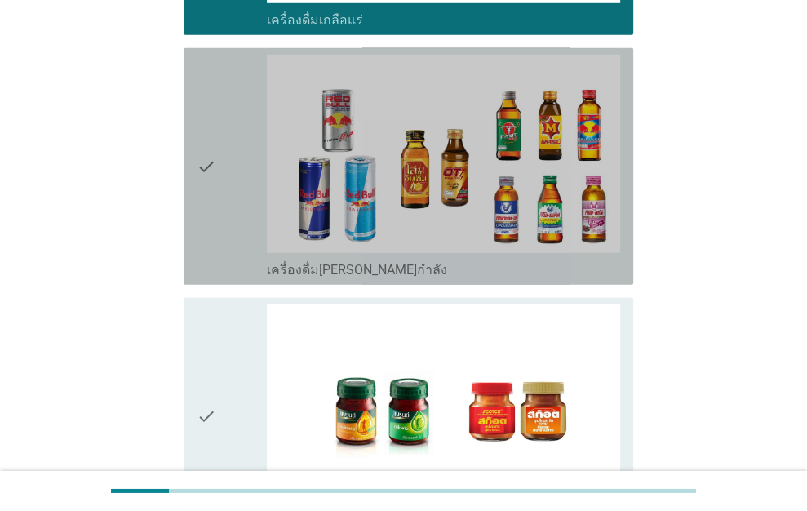
click at [240, 185] on div "check" at bounding box center [232, 167] width 71 height 224
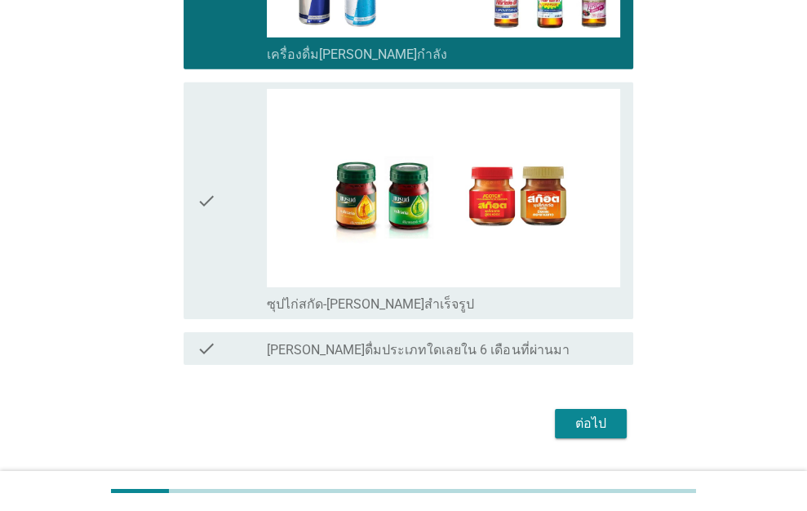
scroll to position [3403, 0]
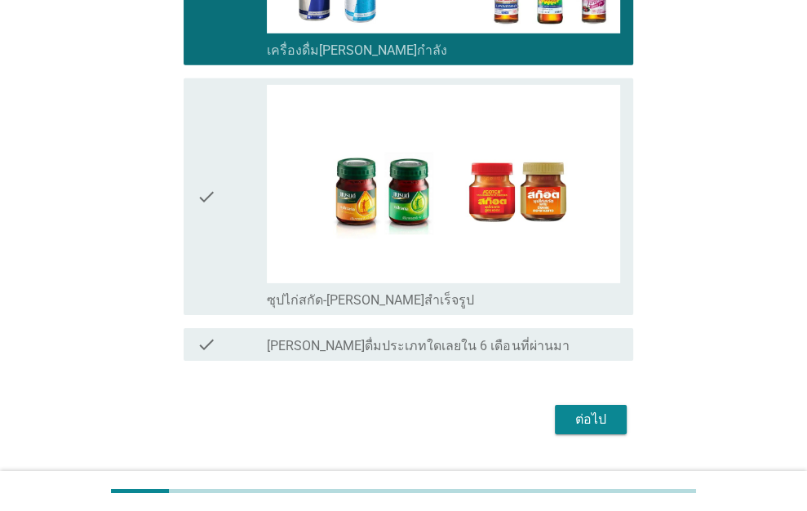
click at [244, 159] on div "check" at bounding box center [232, 197] width 71 height 224
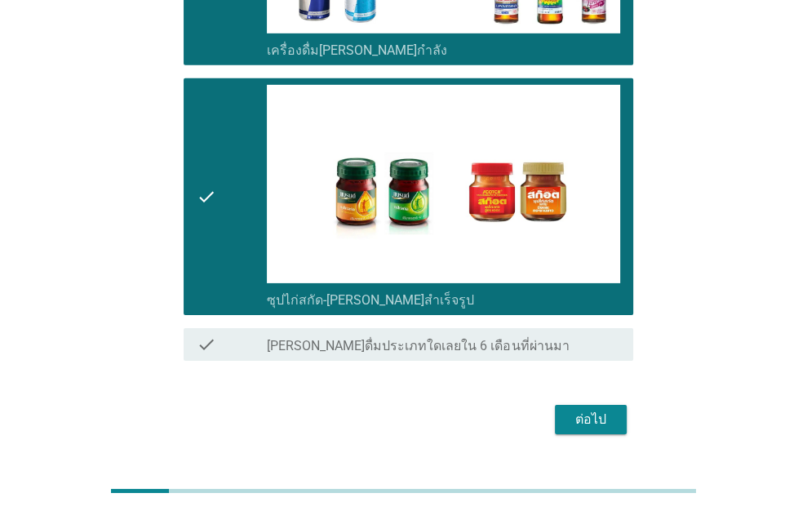
click at [615, 405] on button "ต่อไป" at bounding box center [591, 419] width 72 height 29
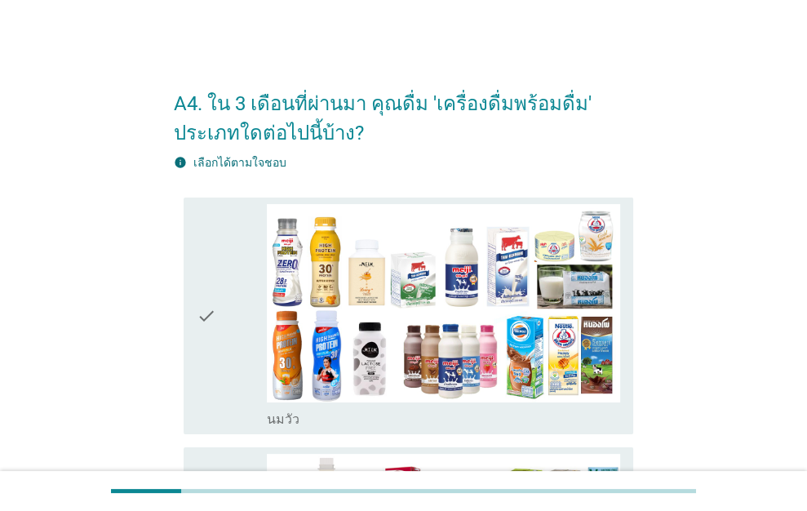
click at [180, 280] on div "check check_box_outline_blank [PERSON_NAME]" at bounding box center [404, 316] width 460 height 250
click at [205, 268] on icon "check" at bounding box center [207, 316] width 20 height 224
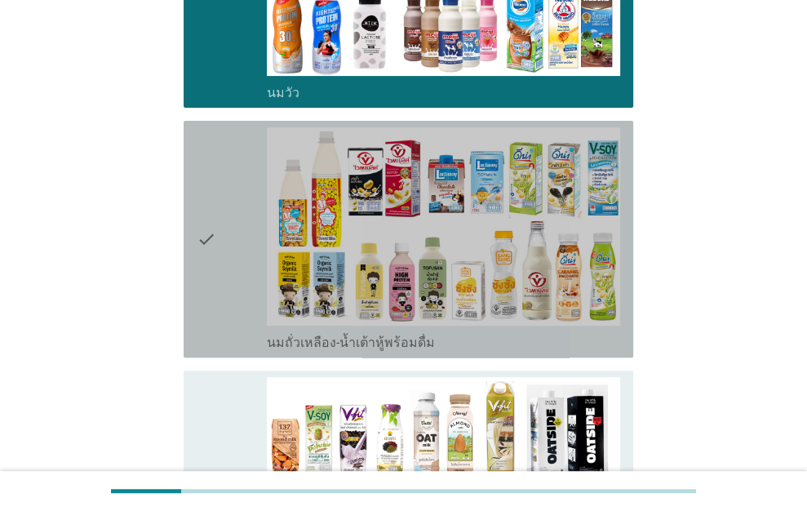
click at [219, 247] on div "check" at bounding box center [232, 239] width 71 height 224
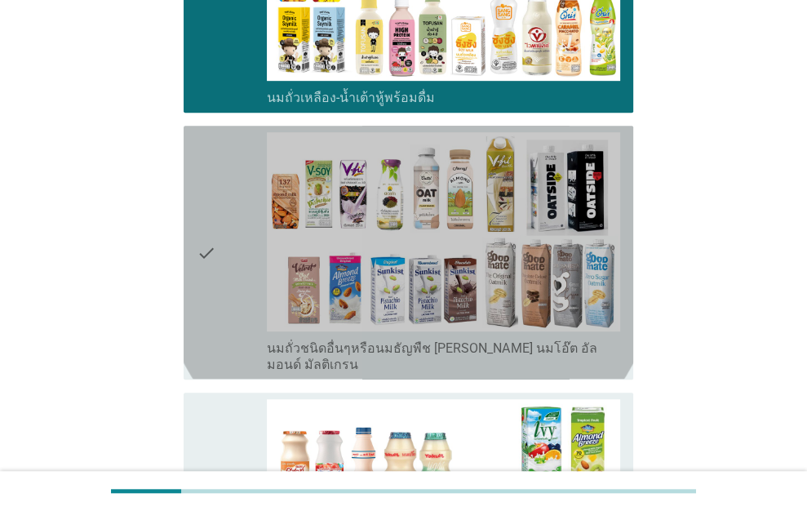
click at [219, 241] on div "check" at bounding box center [232, 252] width 71 height 240
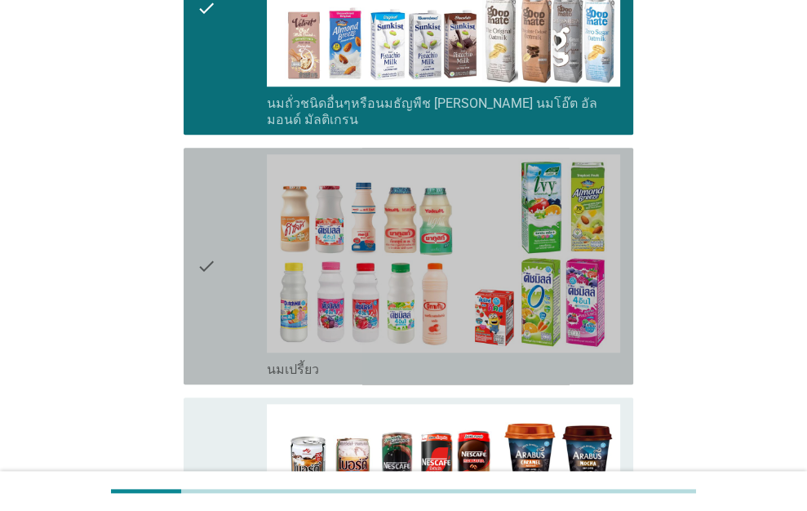
click at [222, 237] on div "check" at bounding box center [232, 266] width 71 height 224
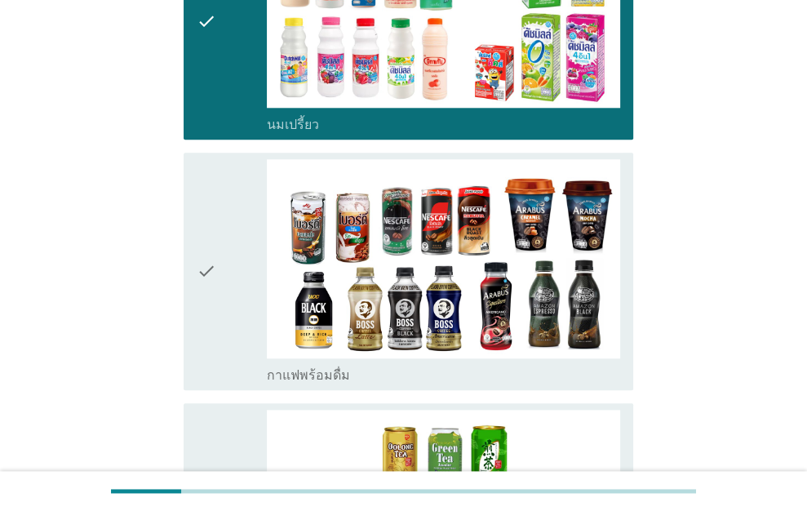
click at [222, 237] on div "check" at bounding box center [232, 271] width 71 height 224
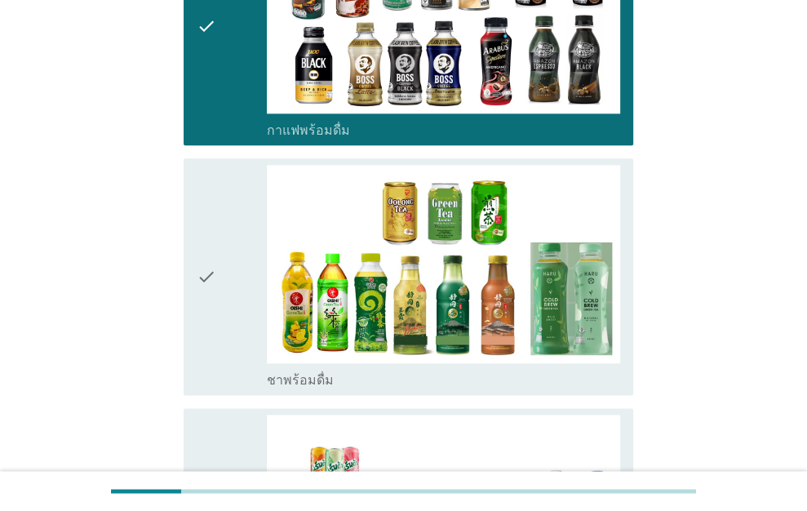
click at [222, 237] on div "check" at bounding box center [232, 277] width 71 height 224
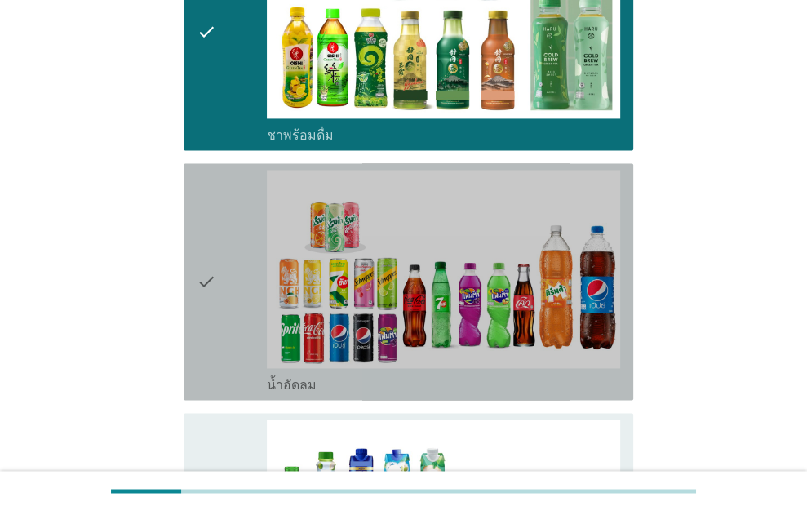
click at [222, 237] on div "check" at bounding box center [232, 282] width 71 height 224
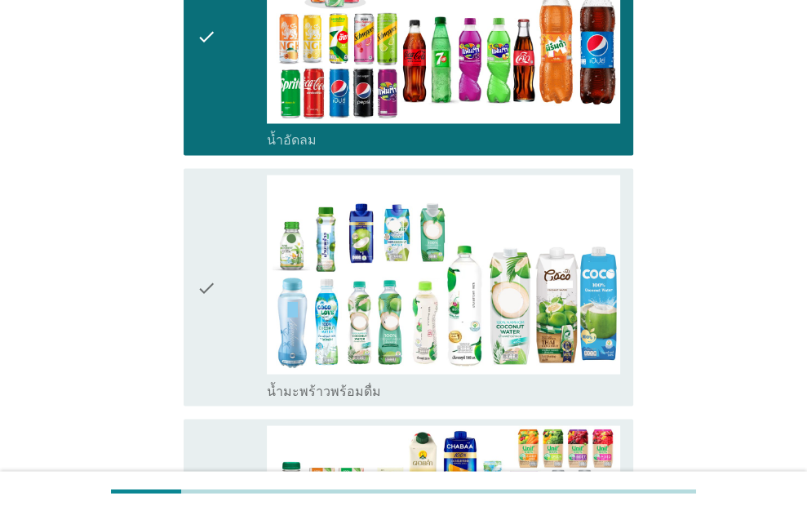
click at [222, 237] on div "check" at bounding box center [232, 287] width 71 height 224
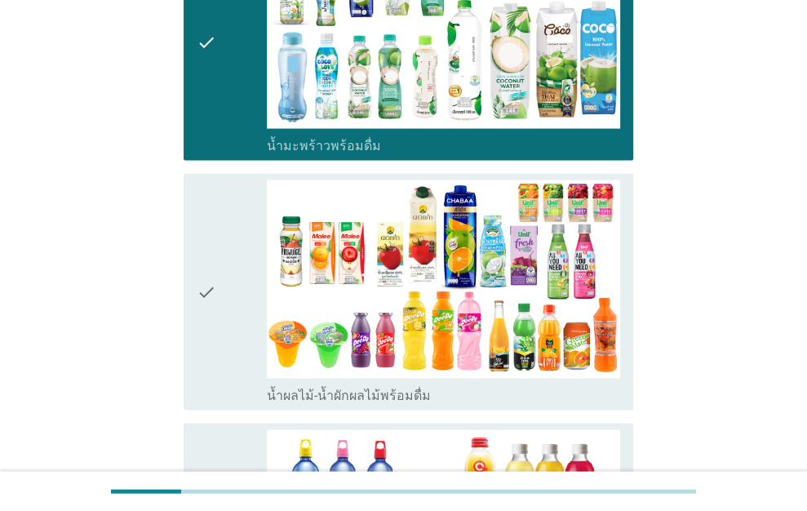
click at [222, 237] on div "check" at bounding box center [232, 292] width 71 height 224
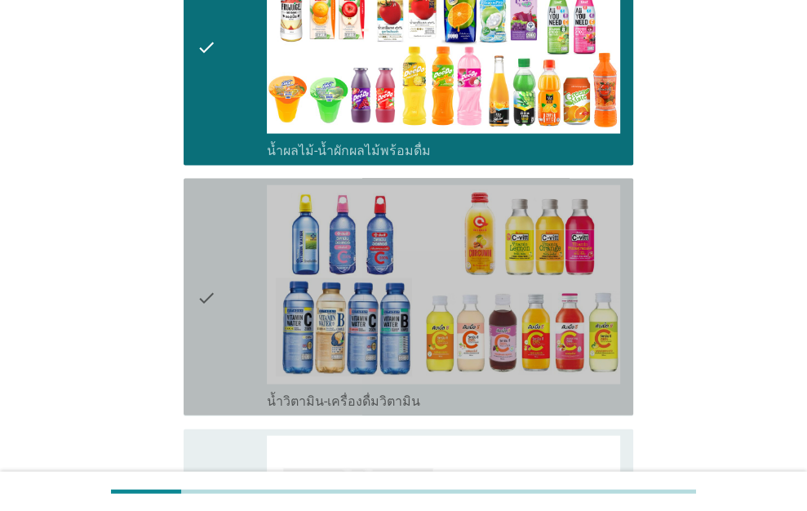
click at [222, 237] on div "check" at bounding box center [232, 297] width 71 height 224
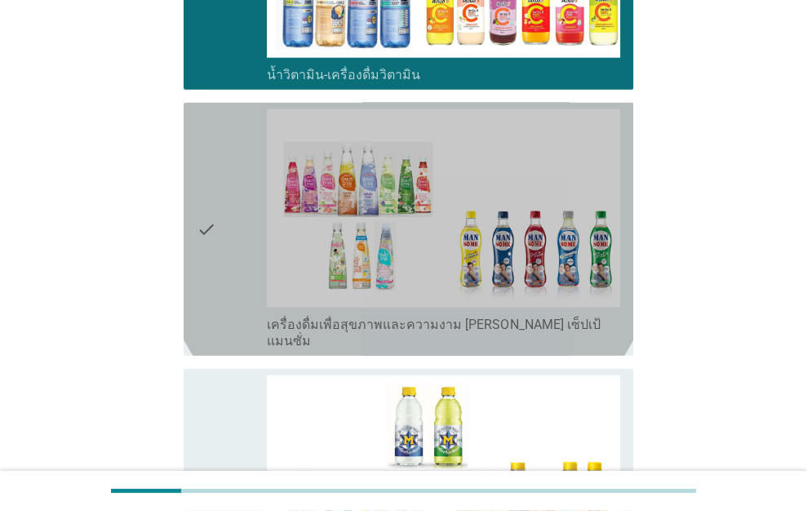
click at [223, 234] on div "check" at bounding box center [232, 229] width 71 height 240
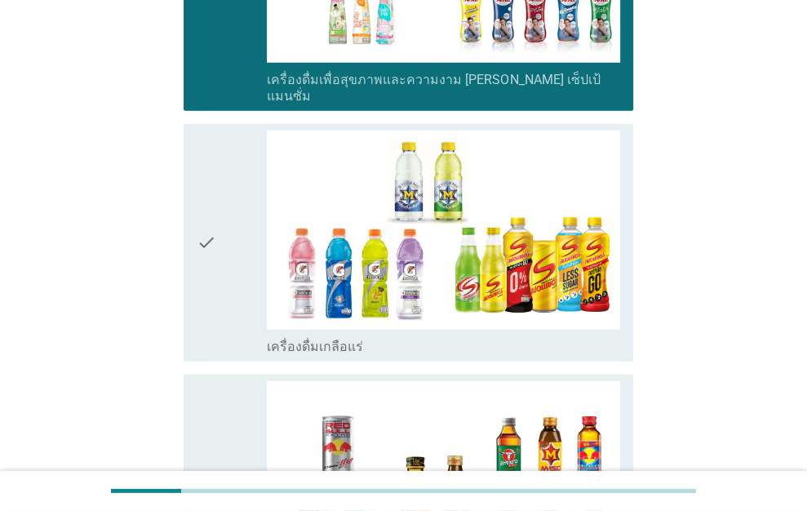
click at [225, 228] on div "check" at bounding box center [232, 243] width 71 height 224
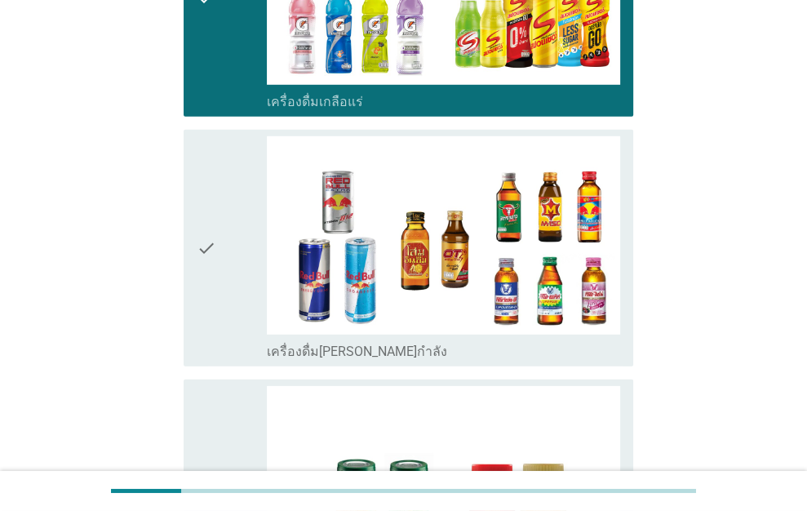
click at [225, 228] on div "check" at bounding box center [232, 248] width 71 height 224
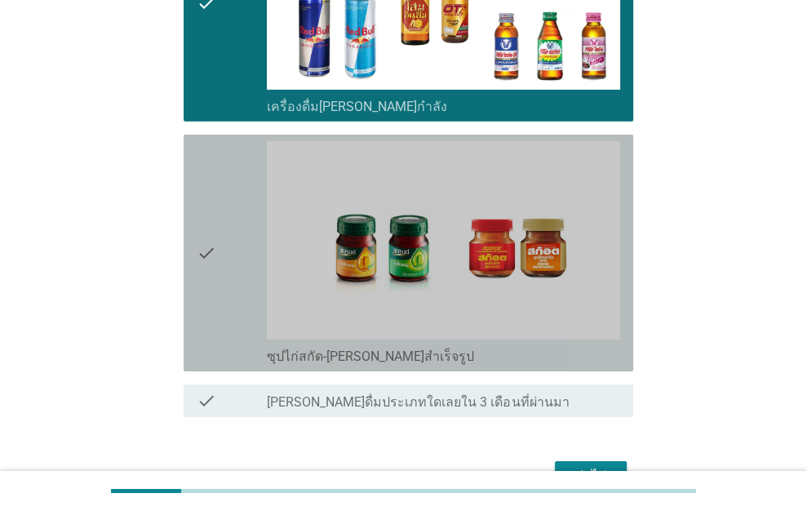
click at [225, 228] on div "check" at bounding box center [232, 253] width 71 height 224
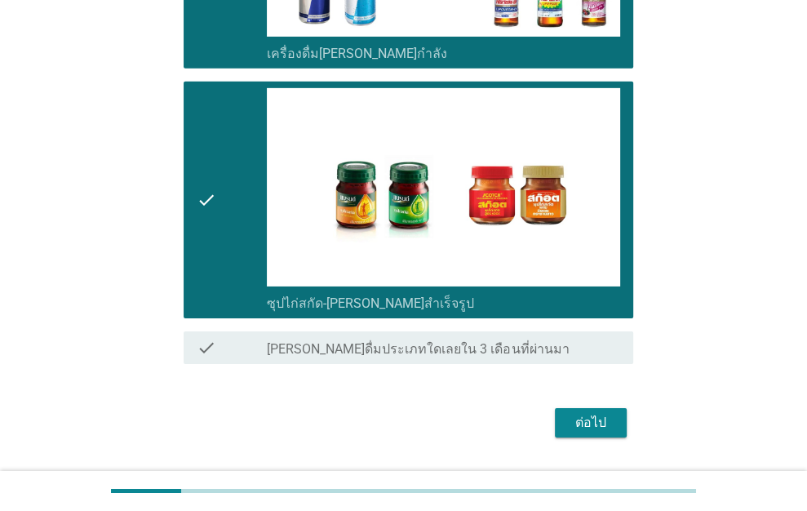
scroll to position [3403, 0]
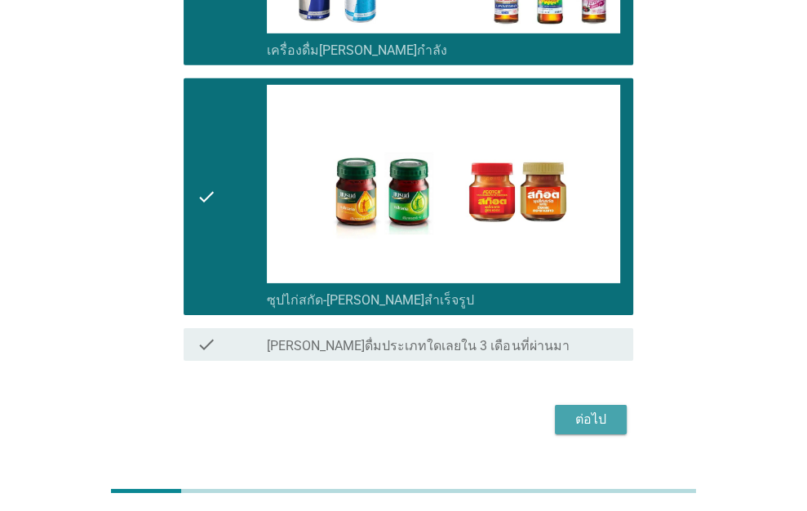
click at [607, 410] on div "ต่อไป" at bounding box center [591, 420] width 46 height 20
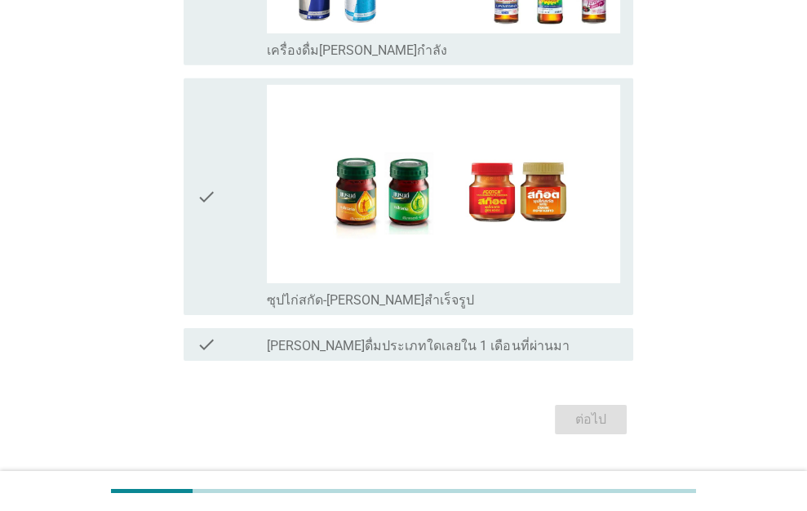
scroll to position [0, 0]
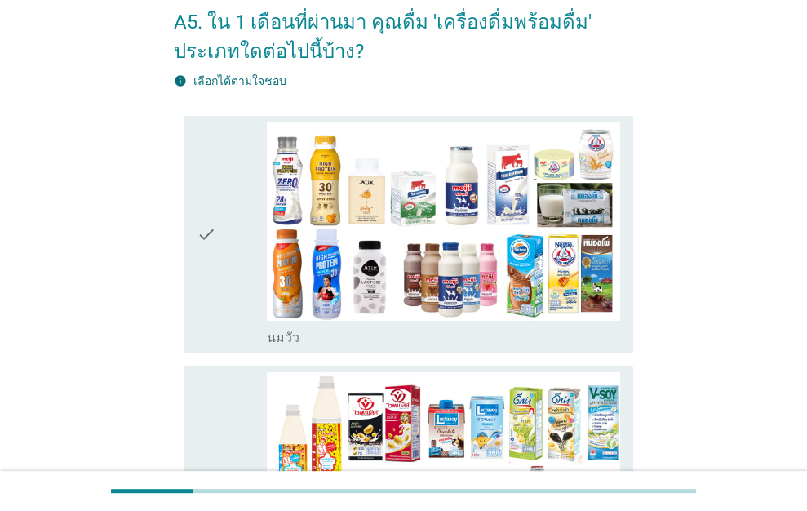
click at [221, 182] on div "check" at bounding box center [232, 234] width 71 height 224
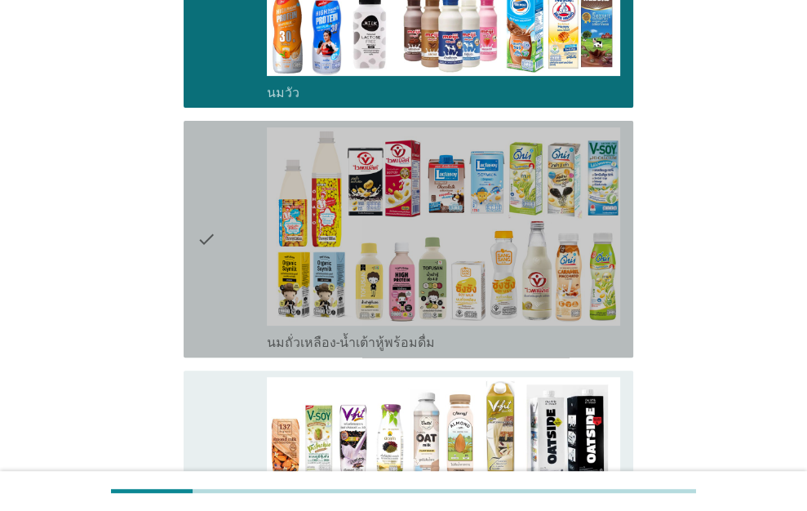
click at [224, 169] on div "check" at bounding box center [232, 239] width 71 height 224
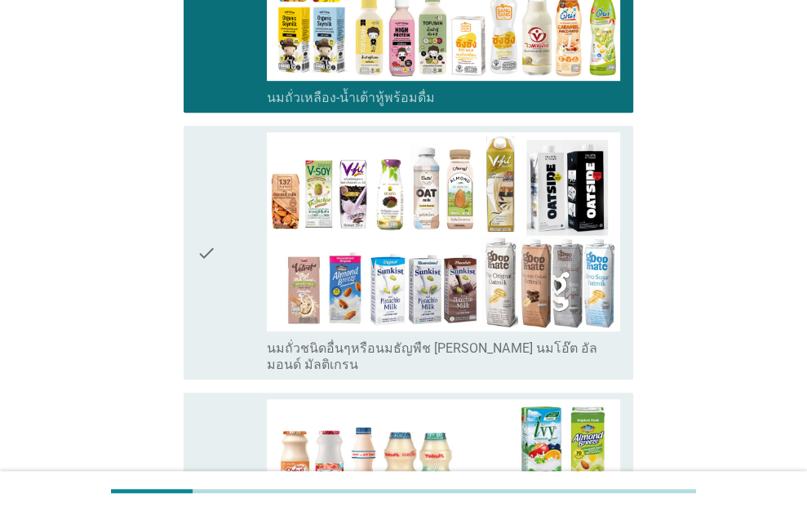
click at [225, 169] on div "check" at bounding box center [232, 252] width 71 height 240
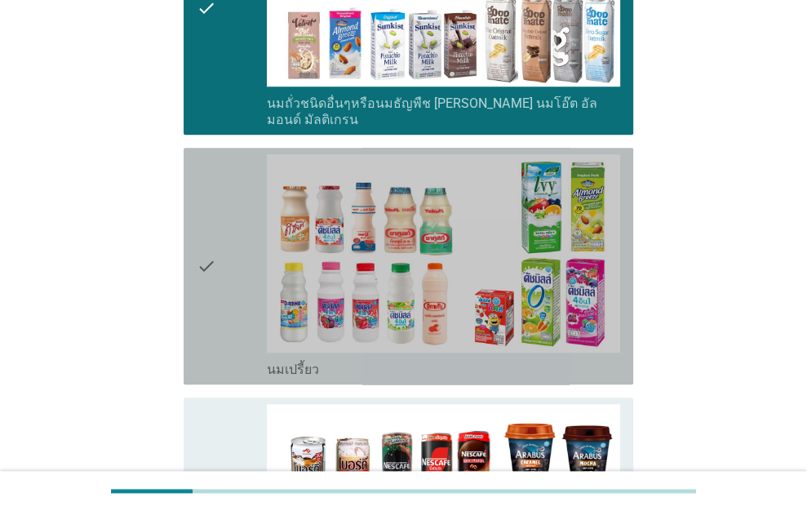
click at [225, 168] on div "check" at bounding box center [232, 266] width 71 height 224
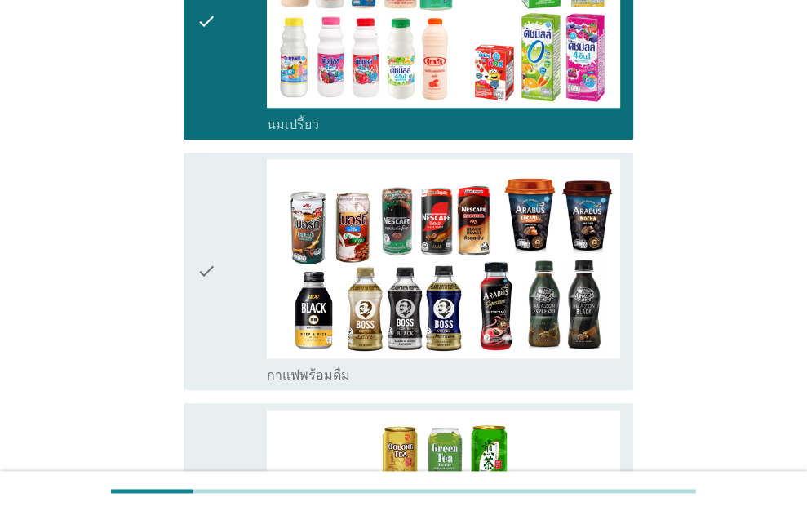
click at [232, 189] on div "check" at bounding box center [232, 271] width 71 height 224
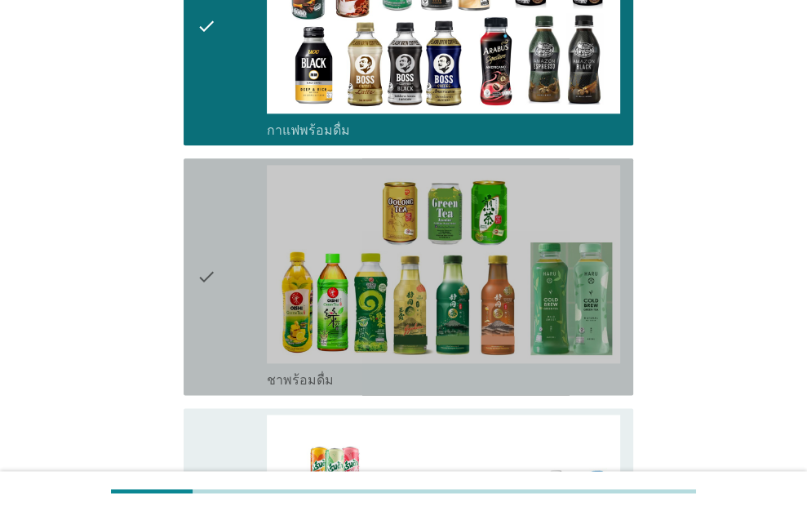
click at [232, 189] on div "check" at bounding box center [232, 277] width 71 height 224
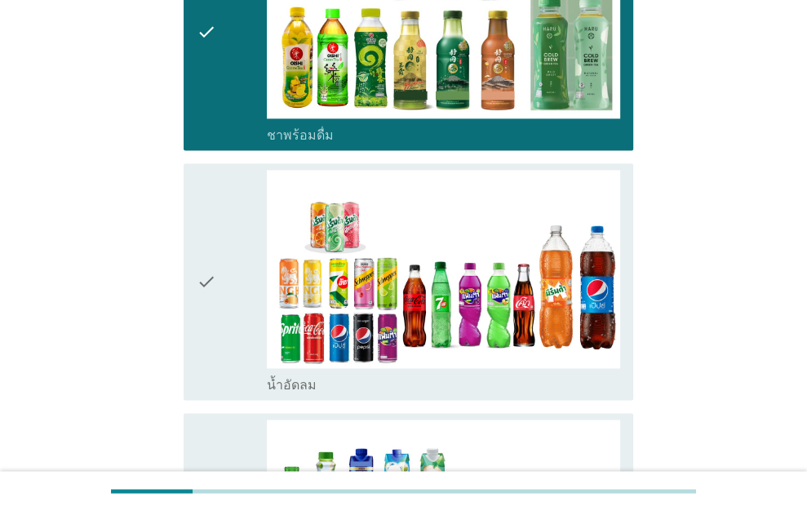
click at [232, 189] on div "check" at bounding box center [232, 282] width 71 height 224
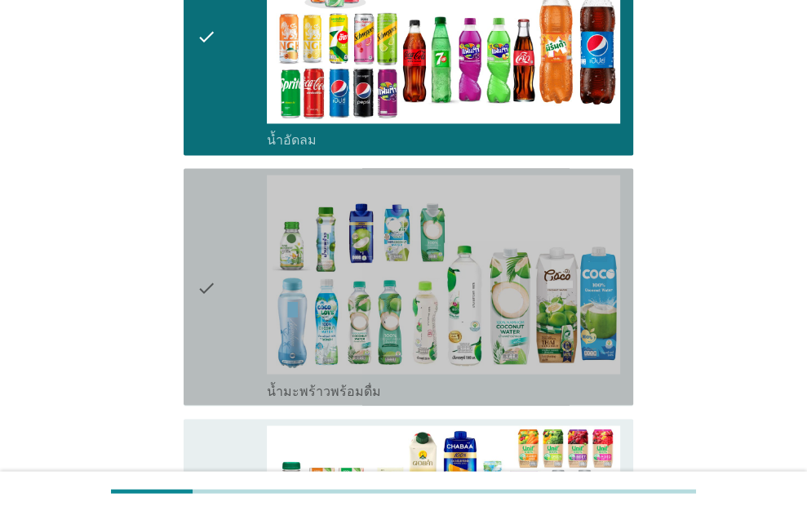
click at [232, 189] on div "check" at bounding box center [232, 287] width 71 height 224
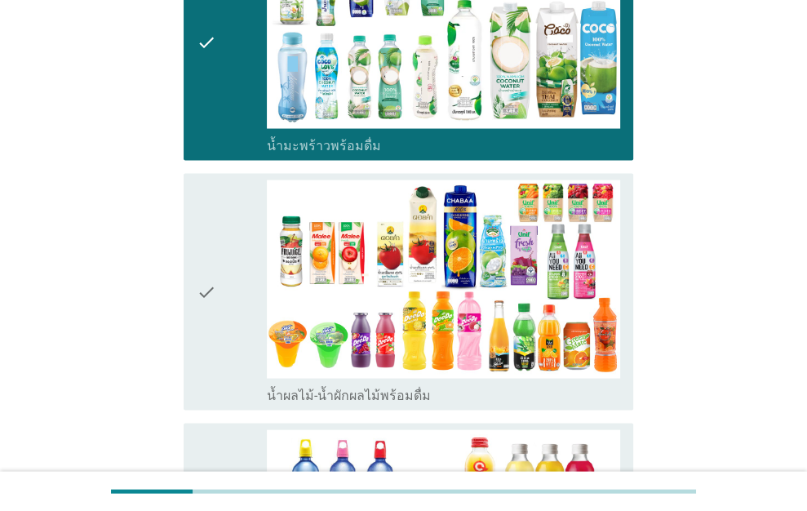
click at [232, 189] on div "check" at bounding box center [232, 292] width 71 height 224
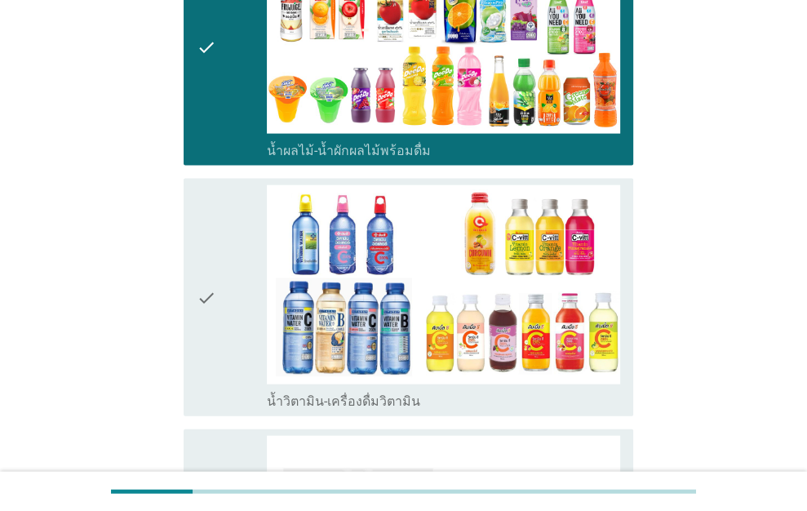
click at [232, 189] on div "check" at bounding box center [232, 297] width 71 height 224
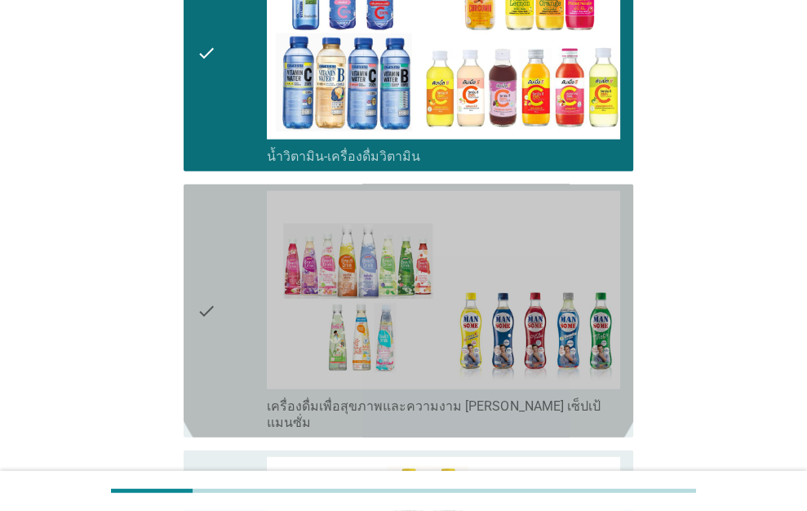
click at [233, 191] on div "check" at bounding box center [232, 311] width 71 height 240
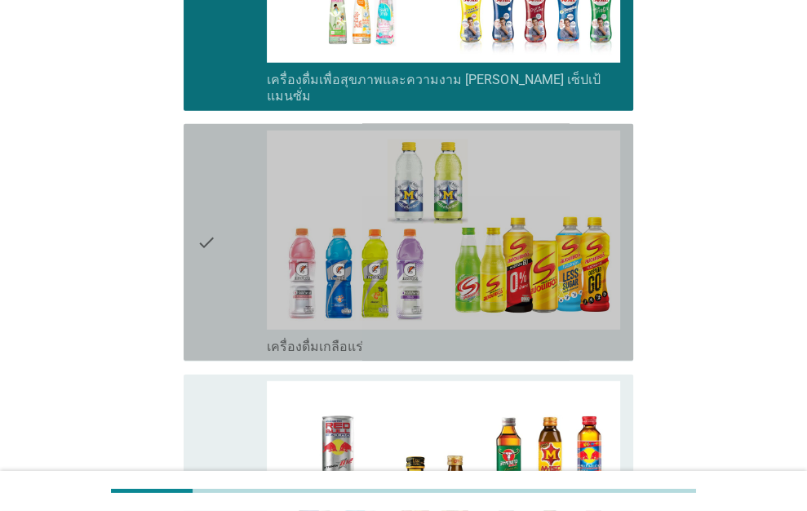
click at [234, 189] on div "check" at bounding box center [232, 243] width 71 height 224
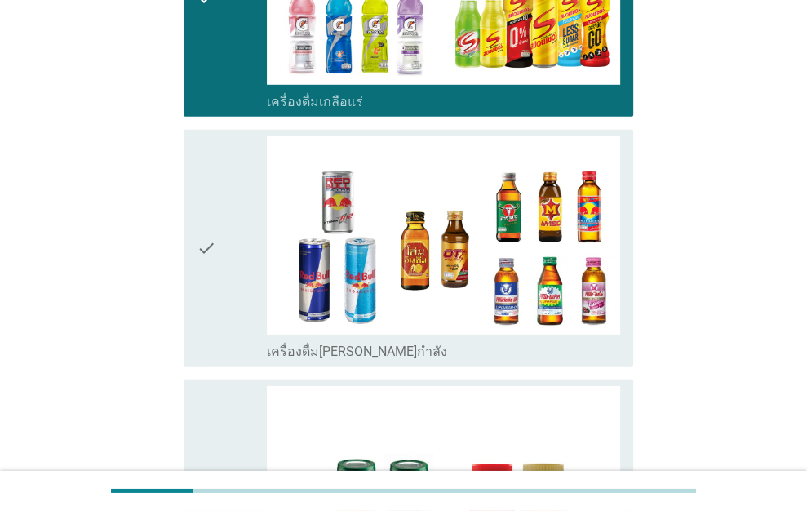
click at [235, 185] on div "check" at bounding box center [232, 248] width 71 height 224
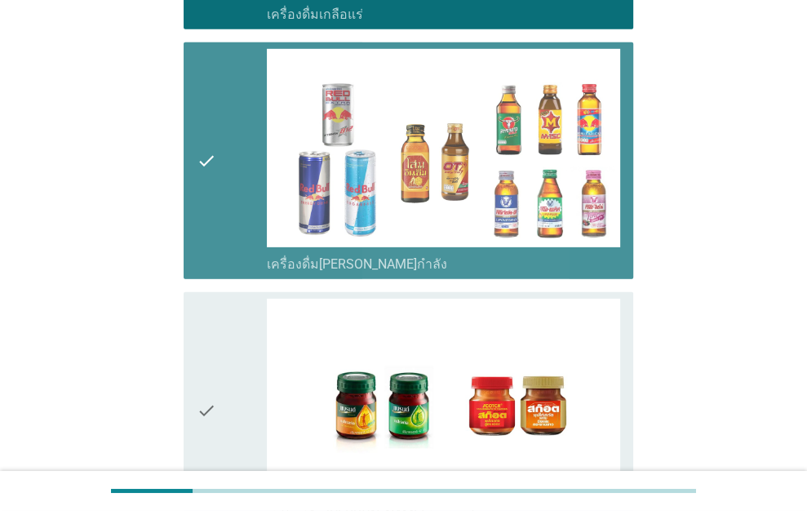
scroll to position [3347, 0]
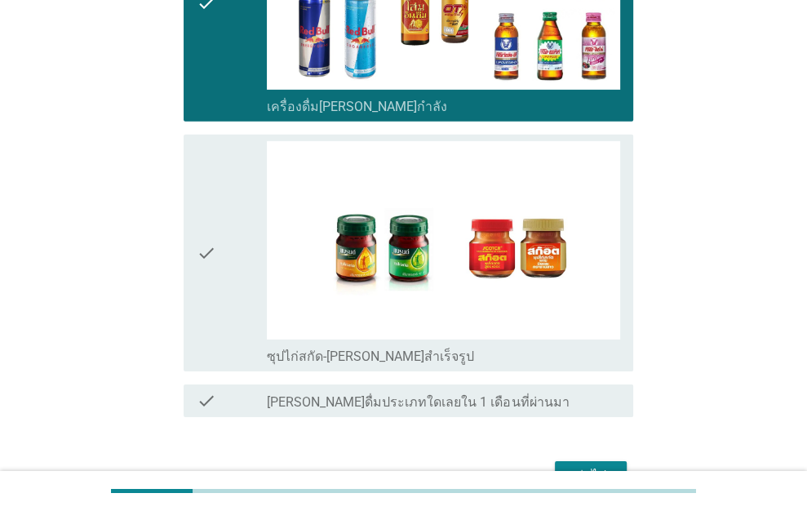
click at [238, 182] on div "check" at bounding box center [232, 253] width 71 height 224
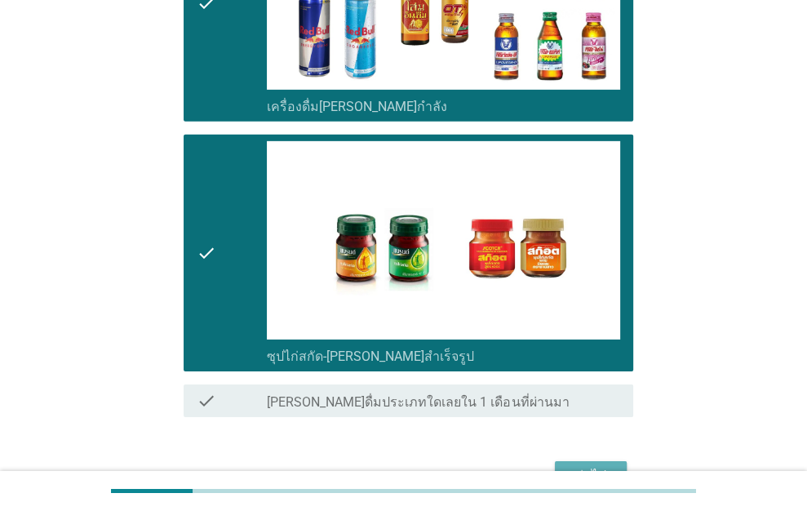
drag, startPoint x: 584, startPoint y: 430, endPoint x: 588, endPoint y: 422, distance: 8.8
click at [584, 466] on div "ต่อไป" at bounding box center [591, 476] width 46 height 20
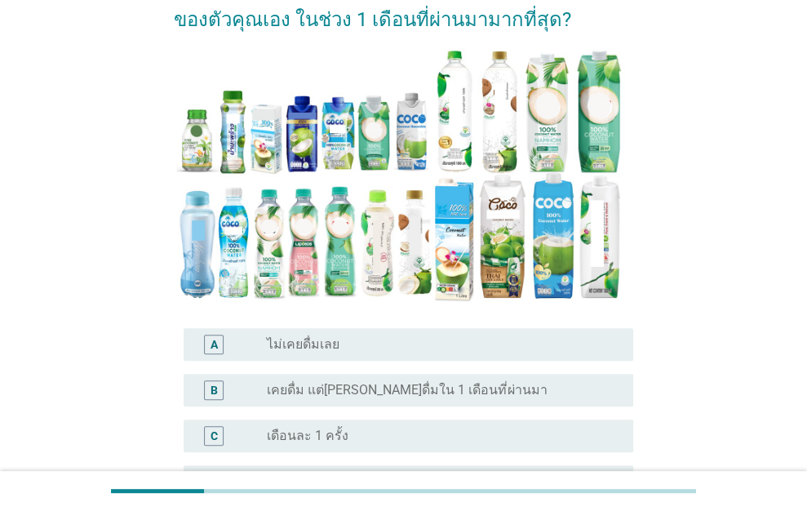
scroll to position [245, 0]
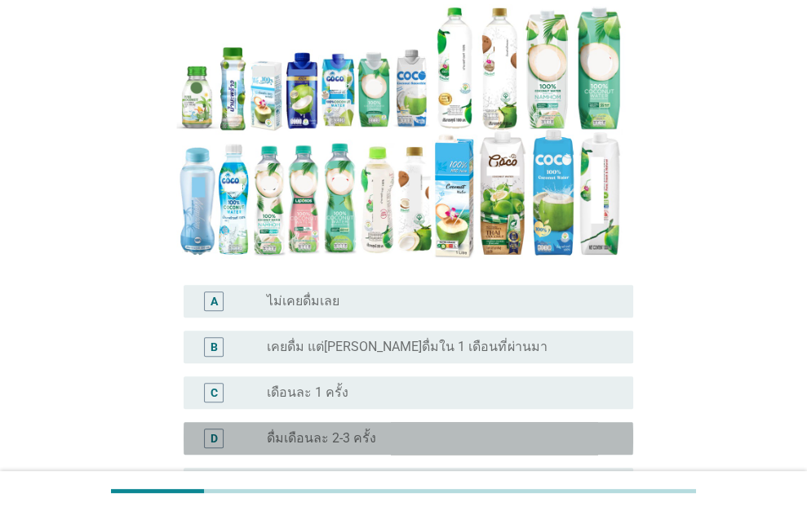
click at [351, 430] on label "ดื่มเดือนละ 2-3 ครั้ง" at bounding box center [321, 438] width 109 height 16
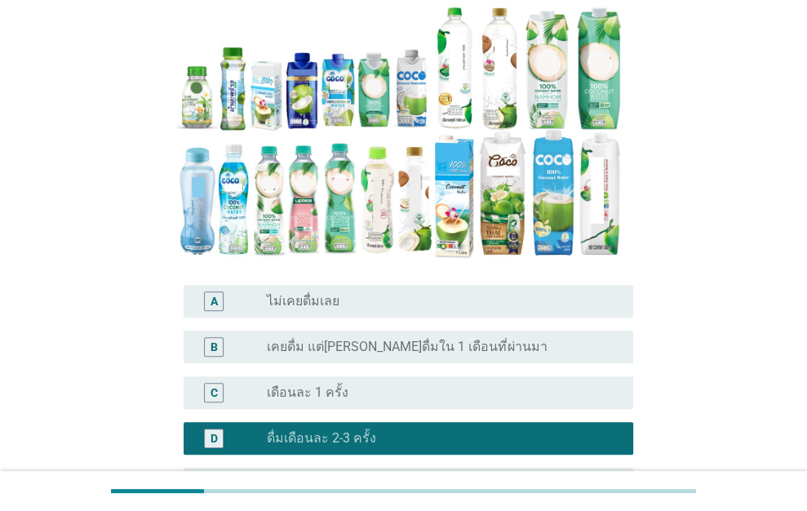
scroll to position [571, 0]
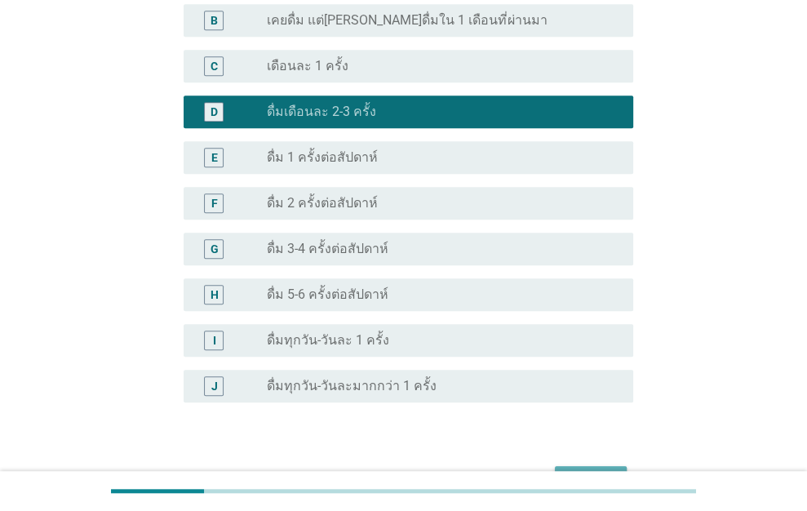
click at [597, 471] on div "ต่อไป" at bounding box center [591, 481] width 46 height 20
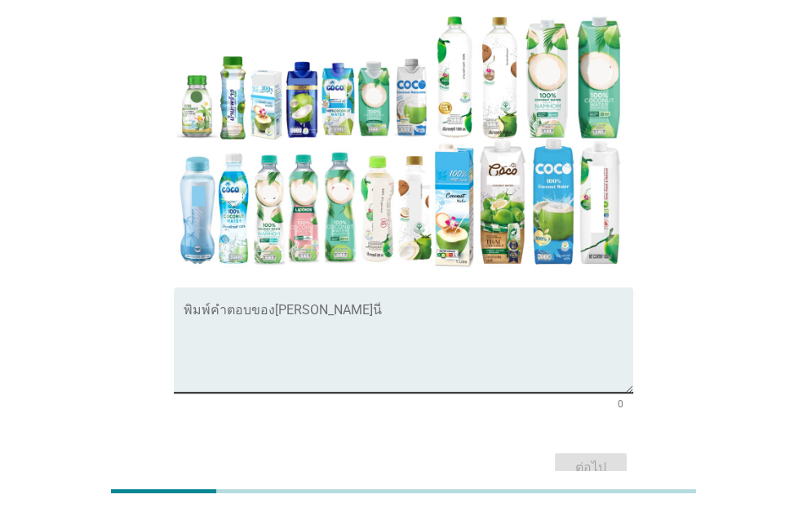
click at [329, 307] on textarea "พิมพ์คำตอบของคุณ ที่นี่" at bounding box center [409, 350] width 450 height 86
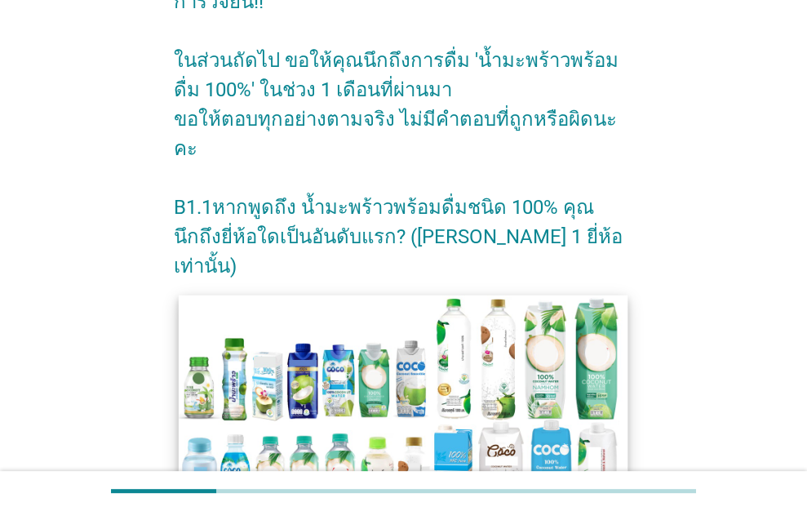
scroll to position [331, 0]
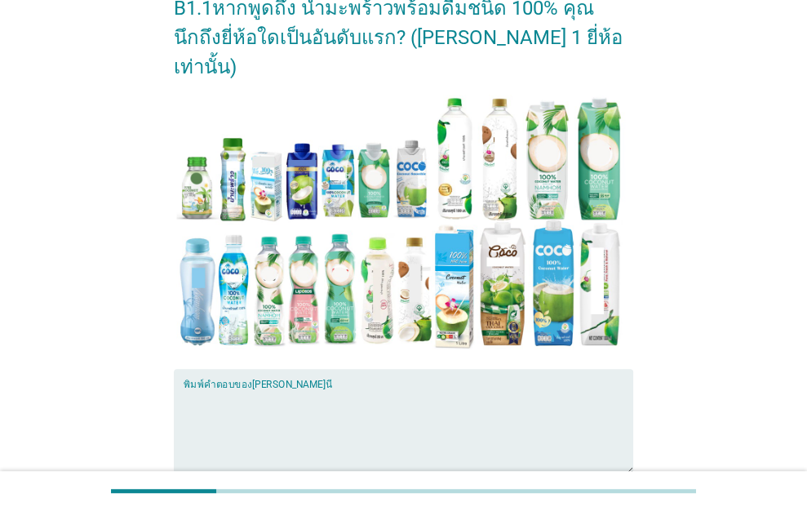
click at [295, 389] on textarea "พิมพ์คำตอบของคุณ ที่นี่" at bounding box center [409, 432] width 450 height 86
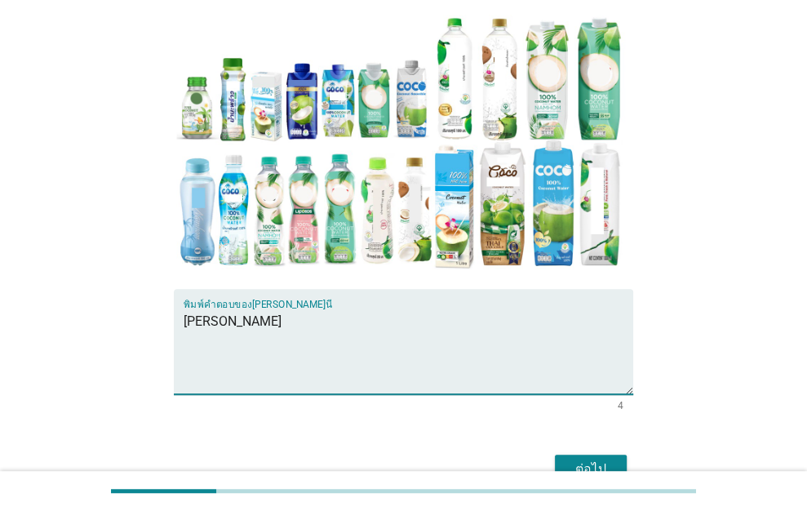
scroll to position [412, 0]
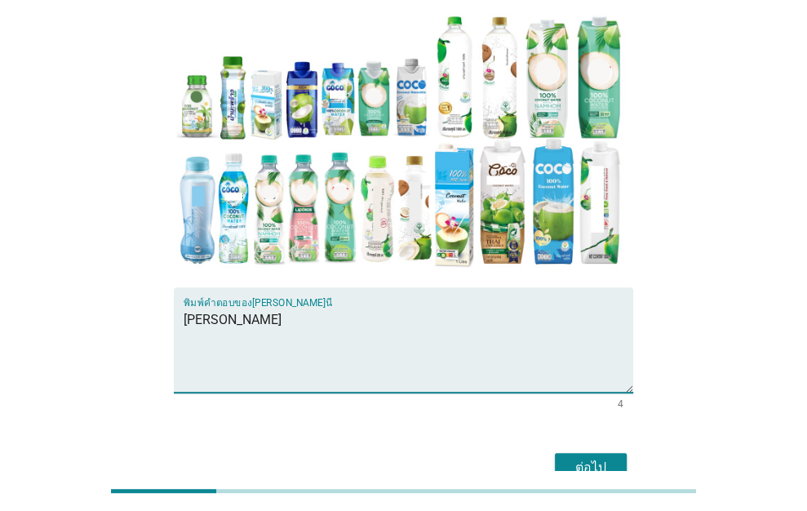
type textarea "[PERSON_NAME]"
click at [598, 458] on div "ต่อไป" at bounding box center [591, 468] width 46 height 20
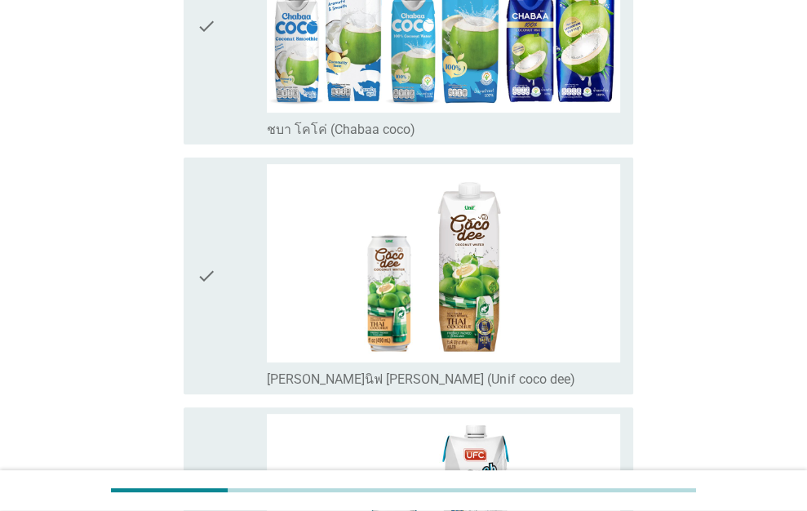
scroll to position [245, 0]
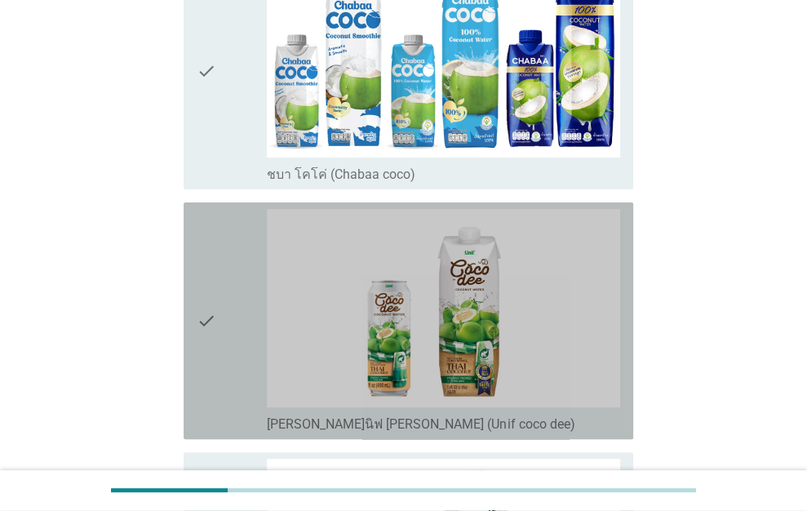
click at [215, 283] on div "check" at bounding box center [232, 321] width 71 height 224
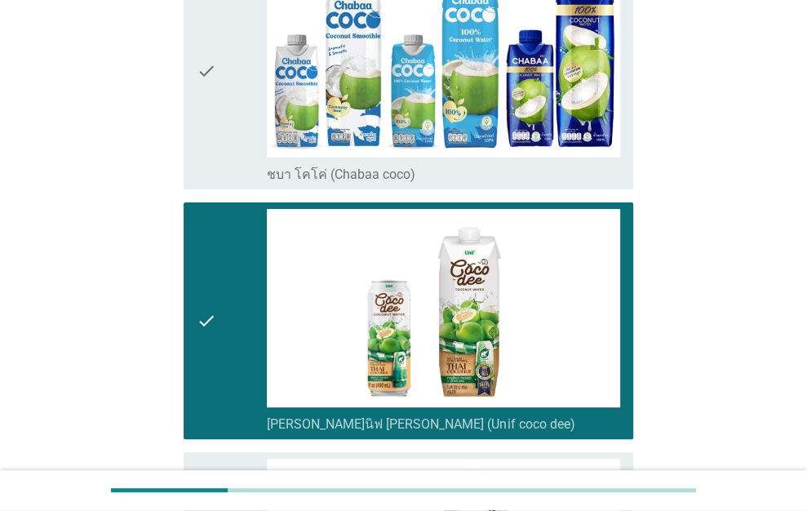
click at [220, 167] on div "check" at bounding box center [232, 71] width 71 height 224
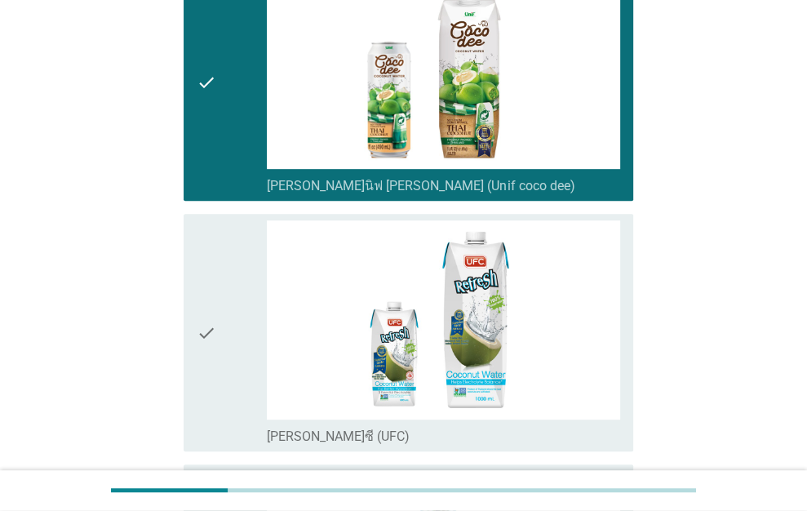
scroll to position [490, 0]
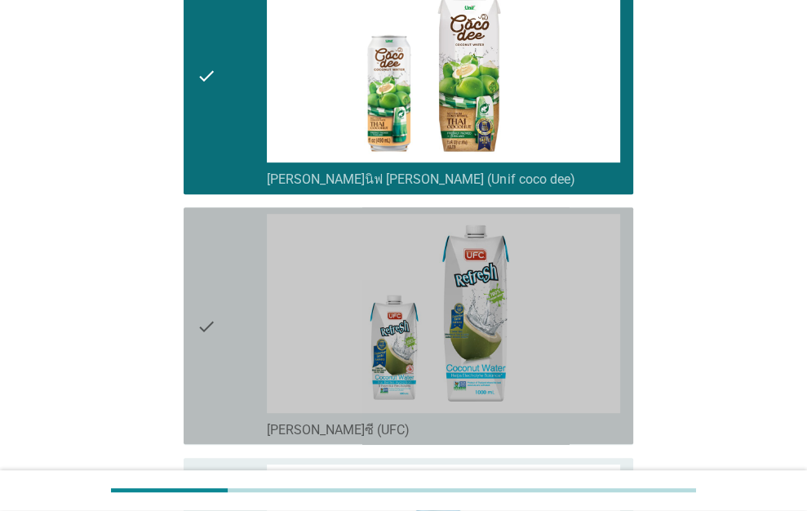
click at [195, 273] on div "check check_box_outline_blank [PERSON_NAME]ซี (UFC)" at bounding box center [409, 325] width 450 height 237
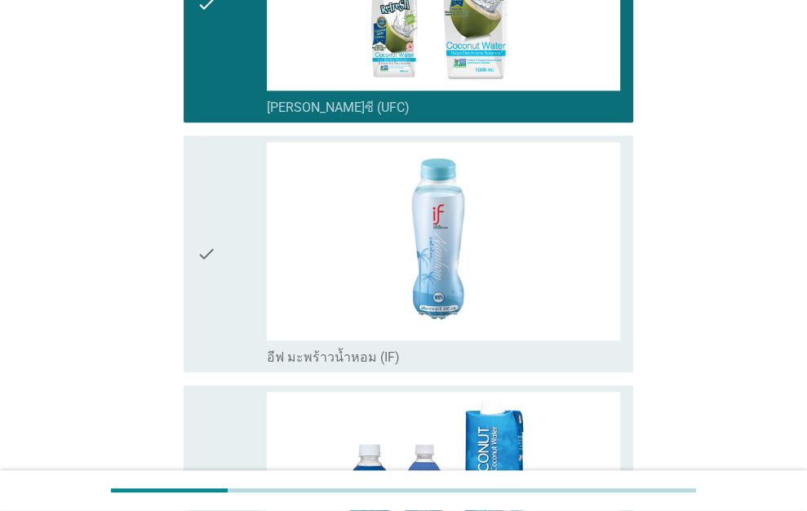
scroll to position [816, 0]
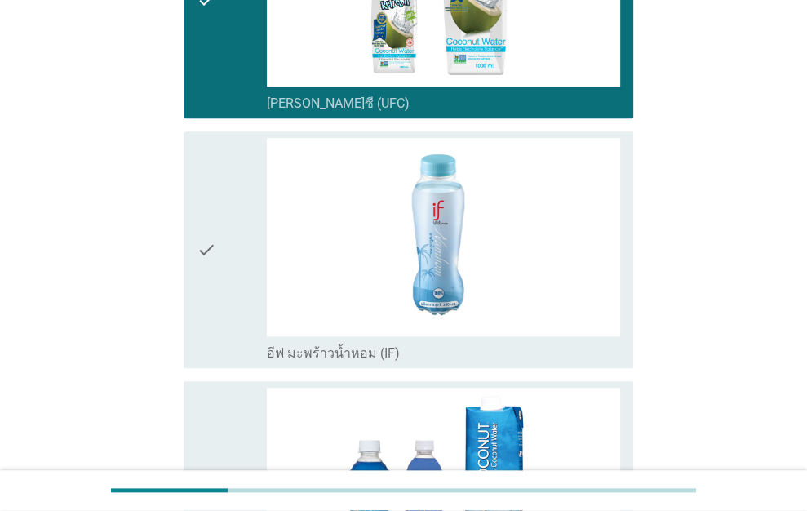
click at [199, 265] on icon "check" at bounding box center [207, 250] width 20 height 224
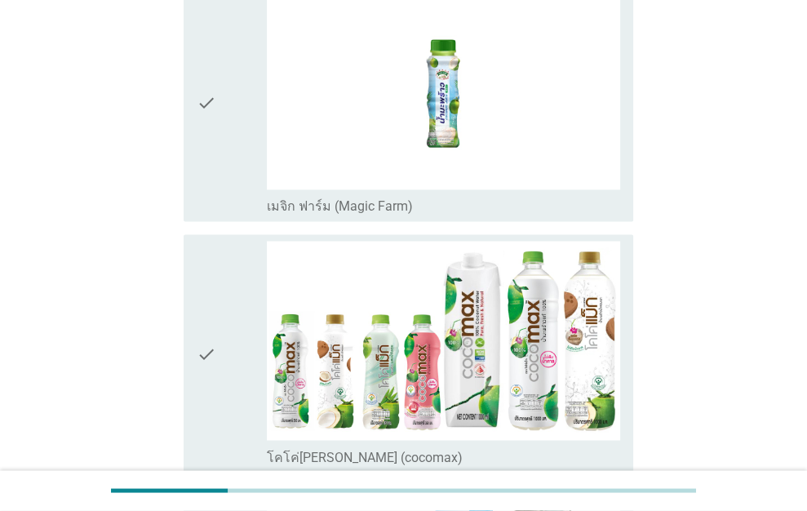
scroll to position [1714, 0]
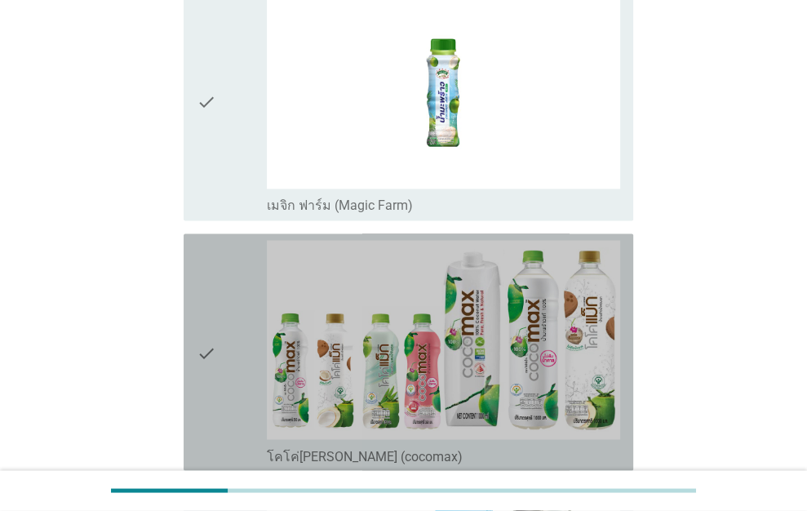
click at [202, 345] on icon "check" at bounding box center [207, 352] width 20 height 224
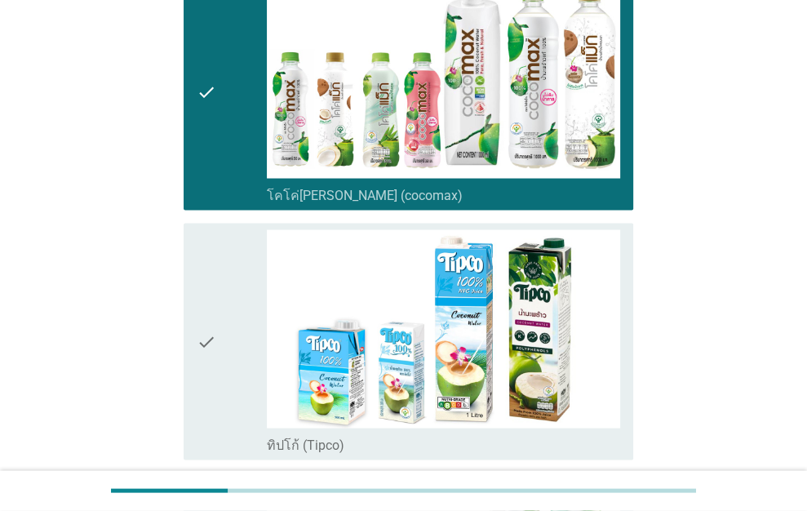
scroll to position [2122, 0]
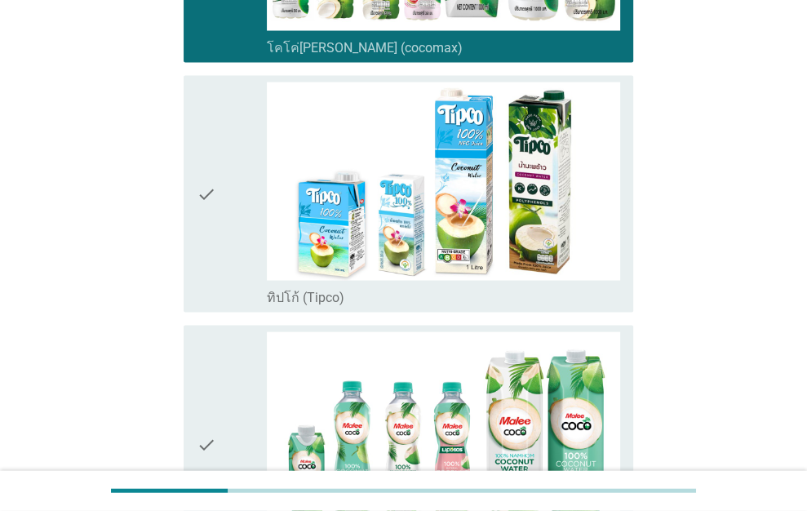
click at [214, 224] on icon "check" at bounding box center [207, 194] width 20 height 224
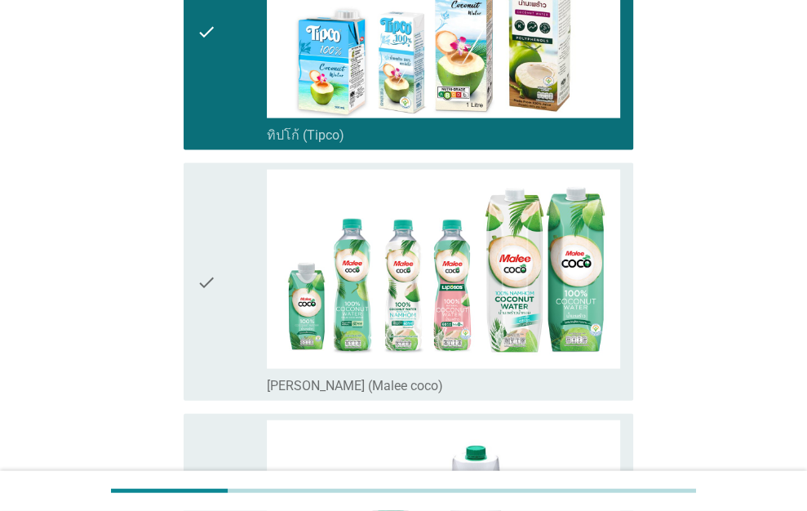
scroll to position [2285, 0]
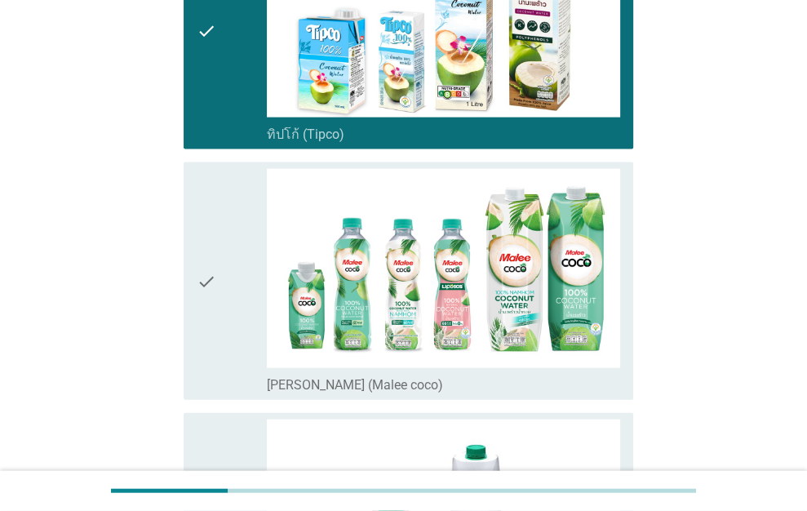
click at [222, 309] on div "check" at bounding box center [232, 281] width 71 height 224
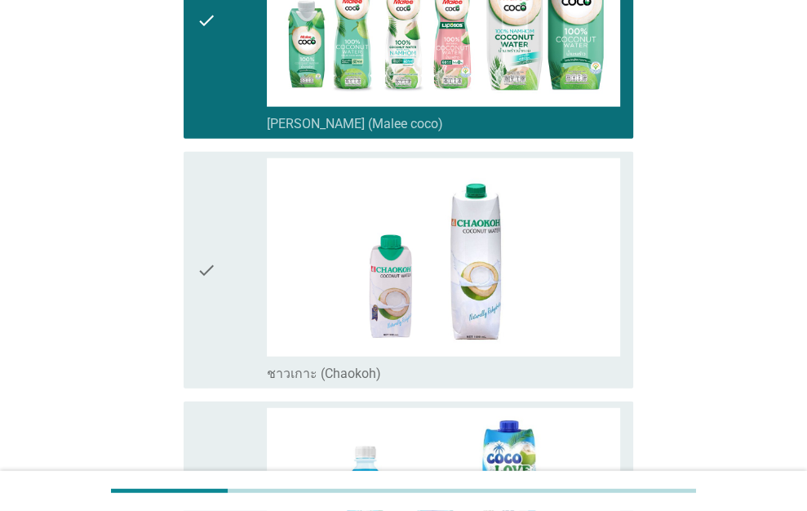
scroll to position [2612, 0]
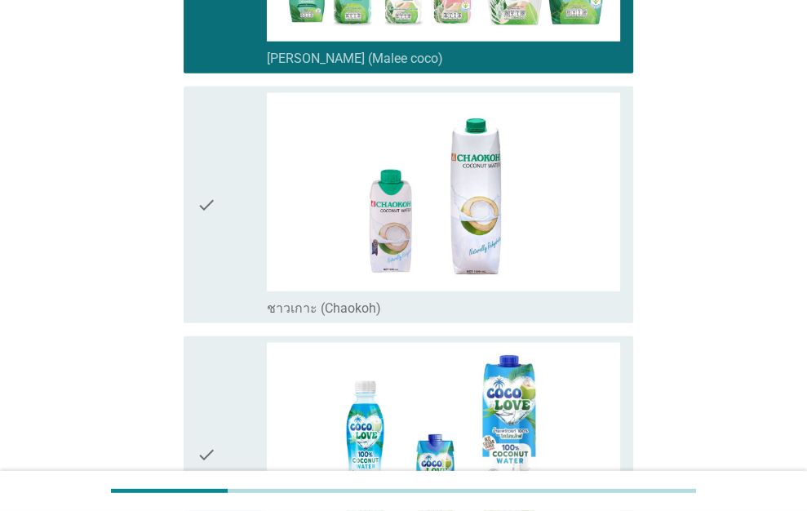
click at [229, 246] on div "check" at bounding box center [232, 205] width 71 height 224
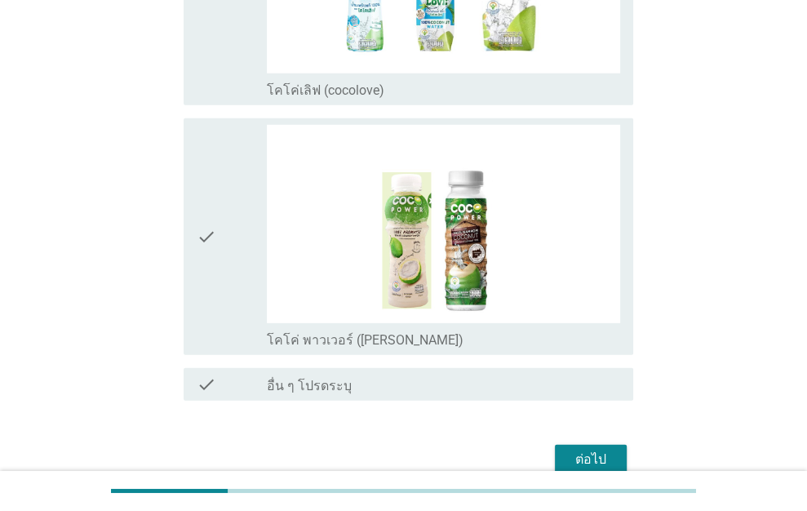
scroll to position [3102, 0]
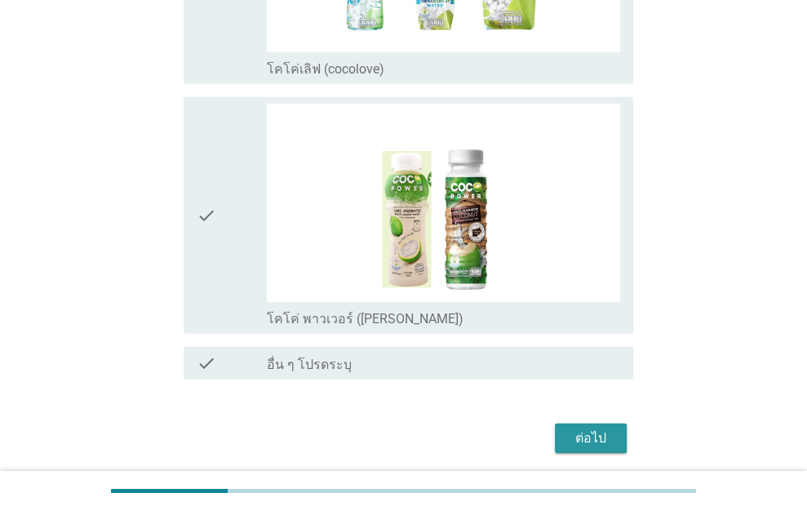
click at [608, 429] on div "ต่อไป" at bounding box center [591, 439] width 46 height 20
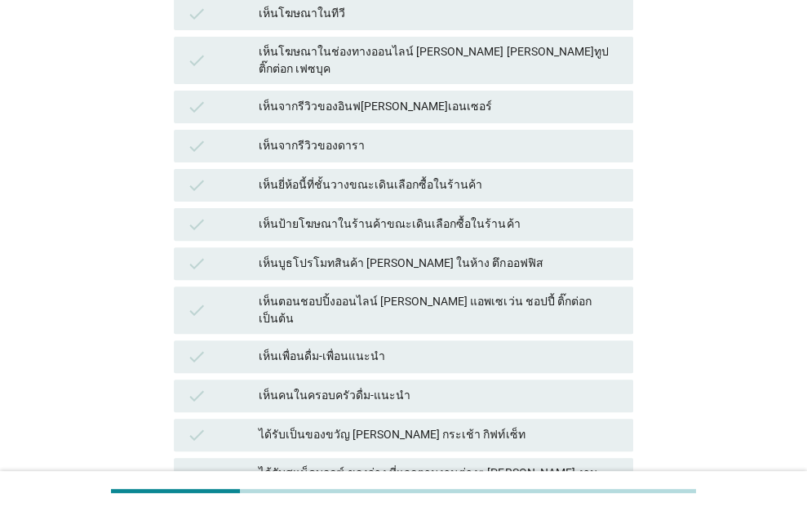
scroll to position [408, 0]
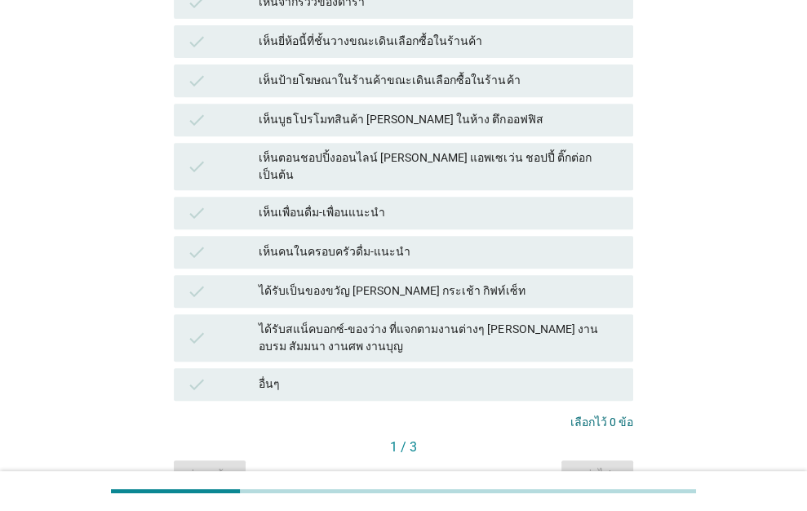
click at [287, 282] on div "ได้รับเป็นของขวัญ [PERSON_NAME] กระเช้า กิฟท์เซ็ท" at bounding box center [440, 292] width 362 height 20
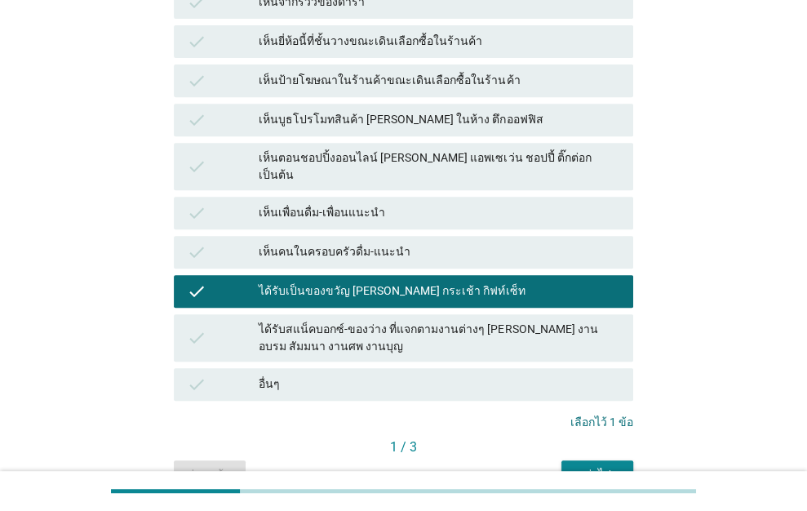
click at [300, 242] on div "เห็นคนในครอบครัวดื่ม-แนะนำ" at bounding box center [440, 252] width 362 height 20
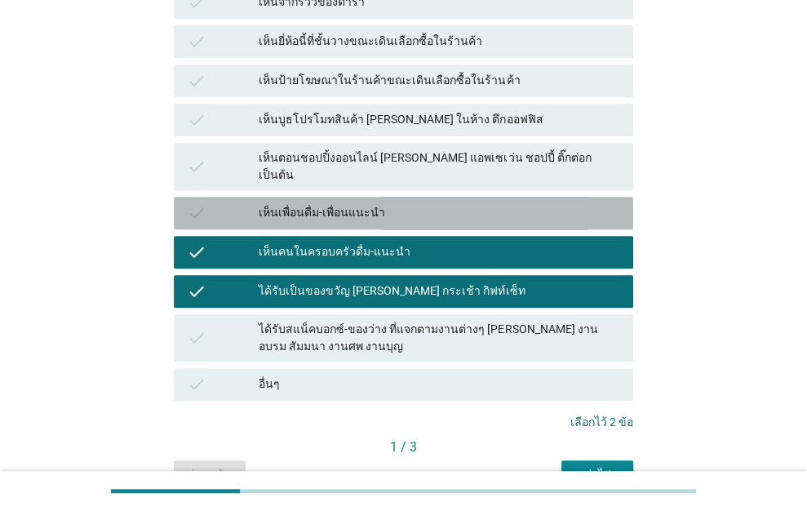
click at [312, 203] on div "เห็นเพื่อนดื่ม-เพื่อนแนะนำ" at bounding box center [440, 213] width 362 height 20
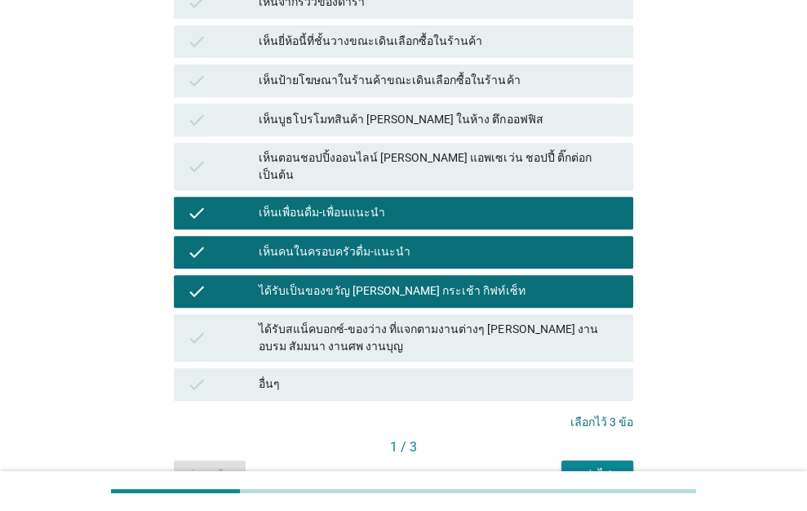
click at [601, 466] on div "ต่อไป" at bounding box center [598, 474] width 46 height 17
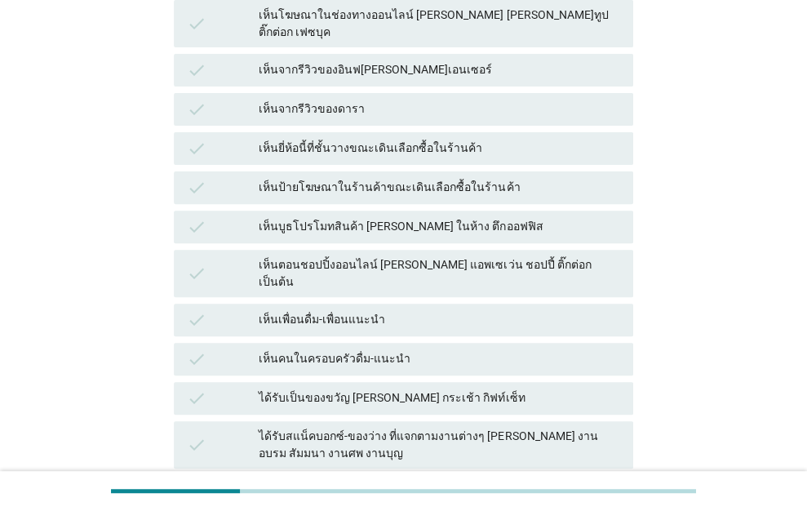
scroll to position [326, 0]
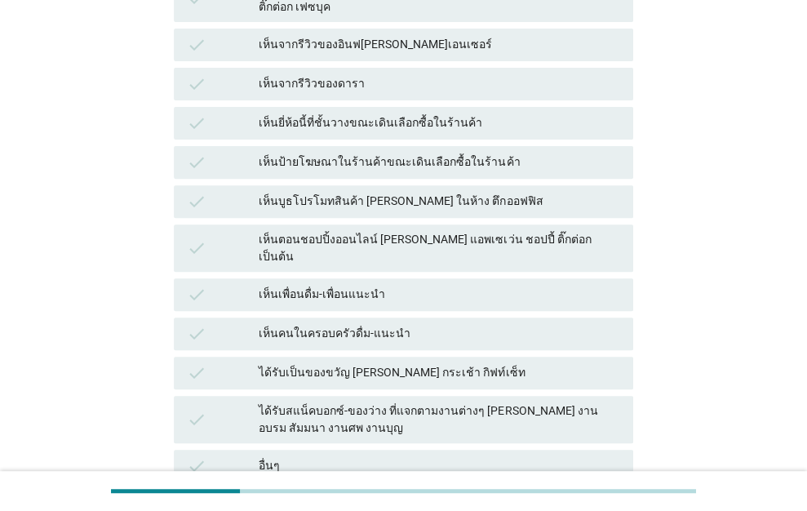
click at [343, 353] on div "check ได้รับเป็นของขวัญ [PERSON_NAME] กระเช้า กิฟท์เซ็ท" at bounding box center [404, 372] width 466 height 39
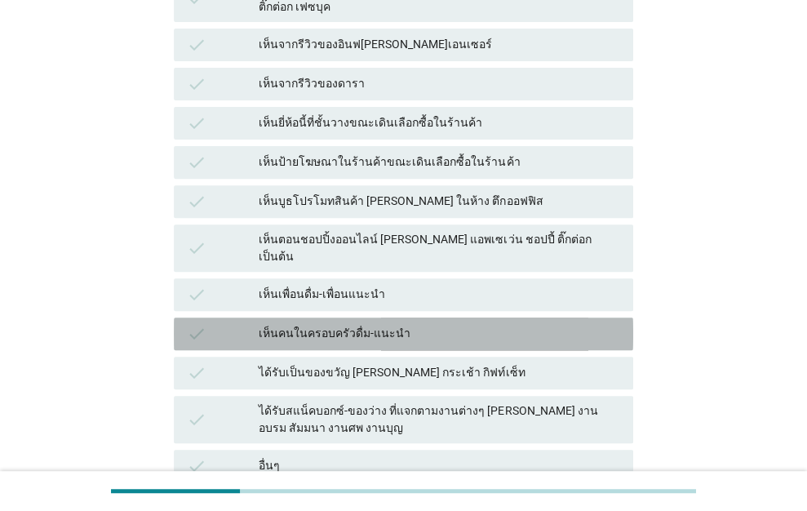
drag, startPoint x: 346, startPoint y: 300, endPoint x: 347, endPoint y: 272, distance: 28.6
click at [346, 324] on div "เห็นคนในครอบครัวดื่ม-แนะนำ" at bounding box center [440, 334] width 362 height 20
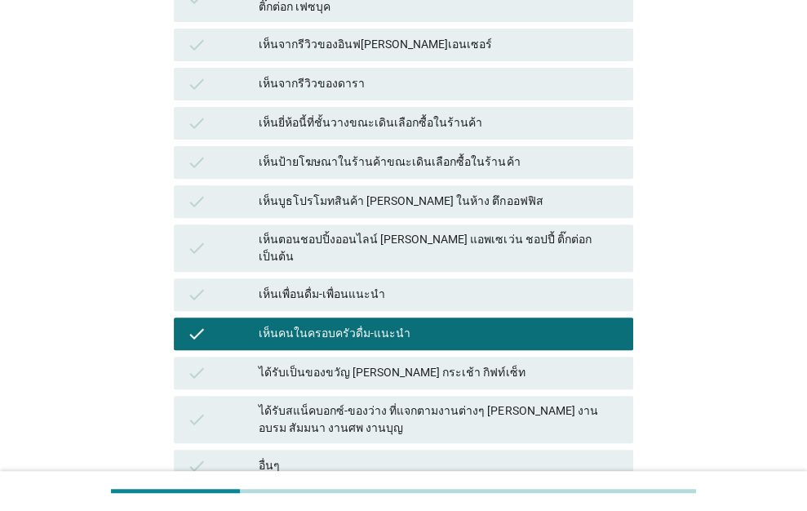
click at [347, 285] on div "เห็นเพื่อนดื่ม-เพื่อนแนะนำ" at bounding box center [440, 295] width 362 height 20
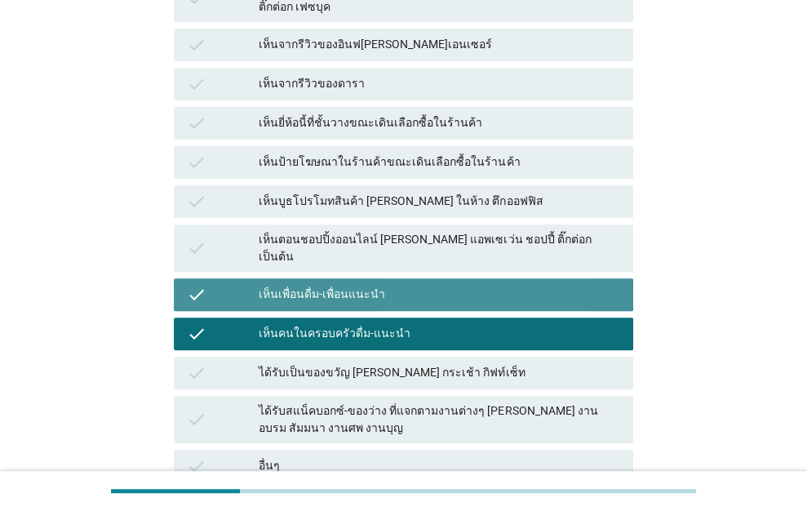
click at [378, 363] on div "ได้รับเป็นของขวัญ [PERSON_NAME] กระเช้า กิฟท์เซ็ท" at bounding box center [440, 373] width 362 height 20
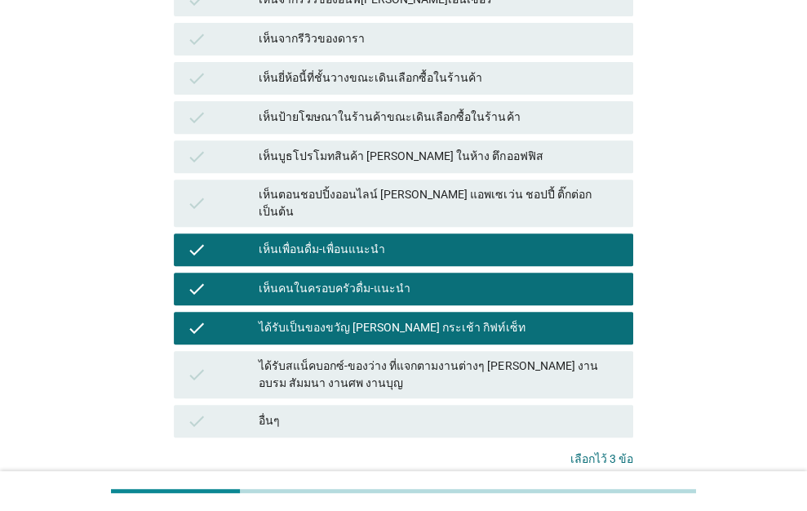
scroll to position [469, 0]
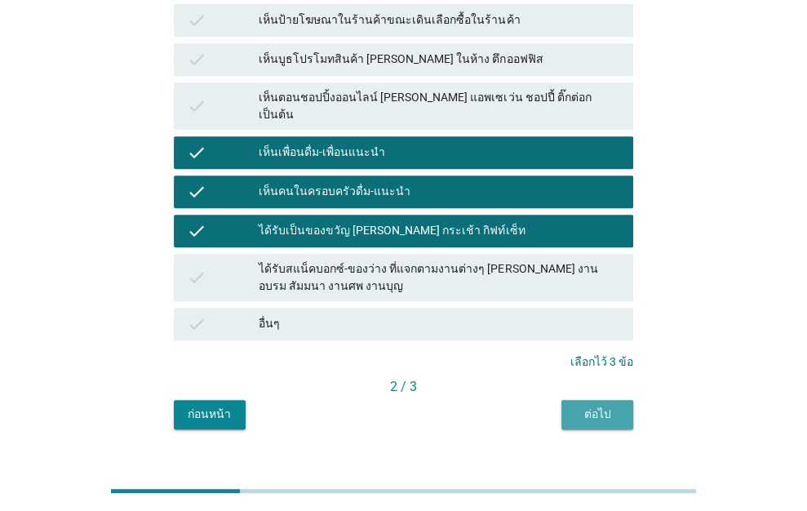
click at [598, 406] on div "ต่อไป" at bounding box center [598, 414] width 46 height 17
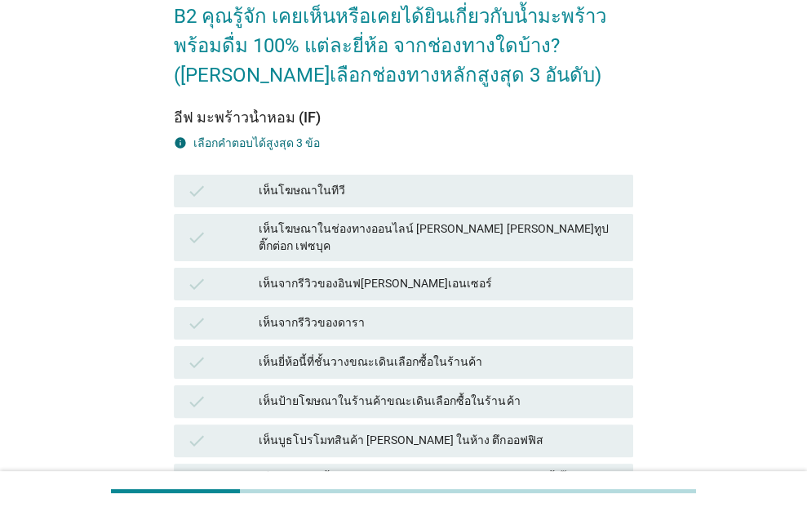
scroll to position [245, 0]
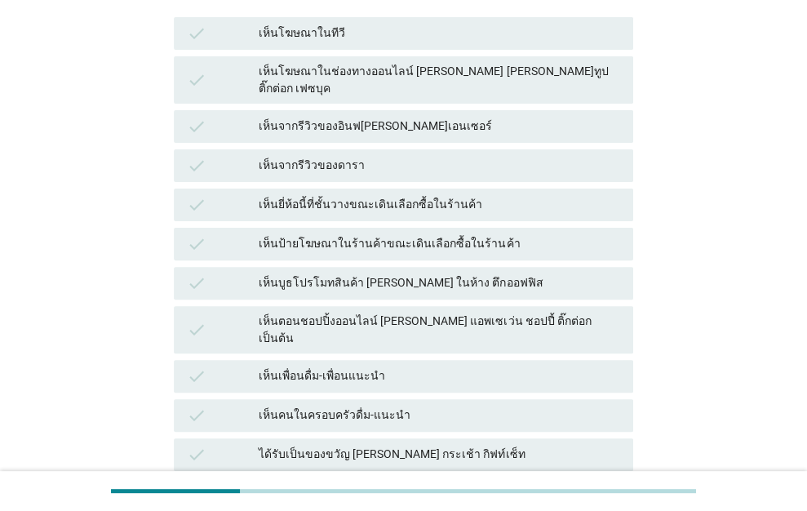
click at [339, 438] on div "check ได้รับเป็นของขวัญ [PERSON_NAME] กระเช้า กิฟท์เซ็ท" at bounding box center [404, 454] width 460 height 33
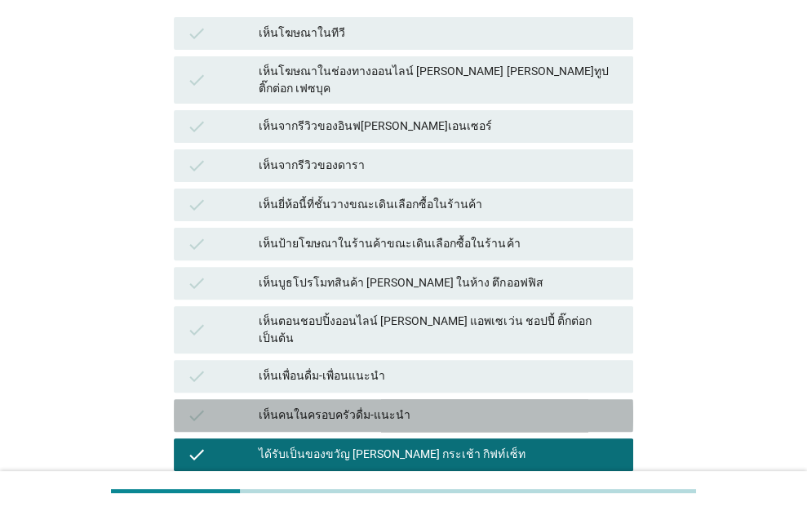
drag, startPoint x: 336, startPoint y: 389, endPoint x: 347, endPoint y: 348, distance: 43.0
click at [336, 406] on div "เห็นคนในครอบครัวดื่ม-แนะนำ" at bounding box center [440, 416] width 362 height 20
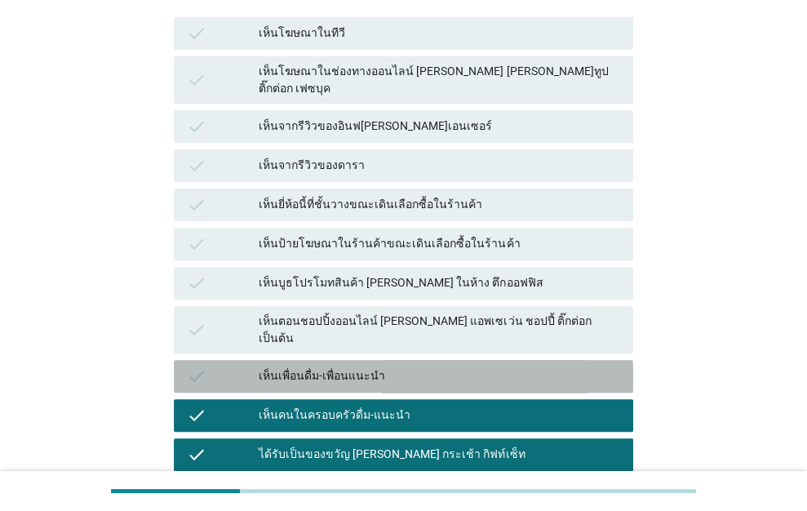
click at [347, 366] on div "เห็นเพื่อนดื่ม-เพื่อนแนะนำ" at bounding box center [440, 376] width 362 height 20
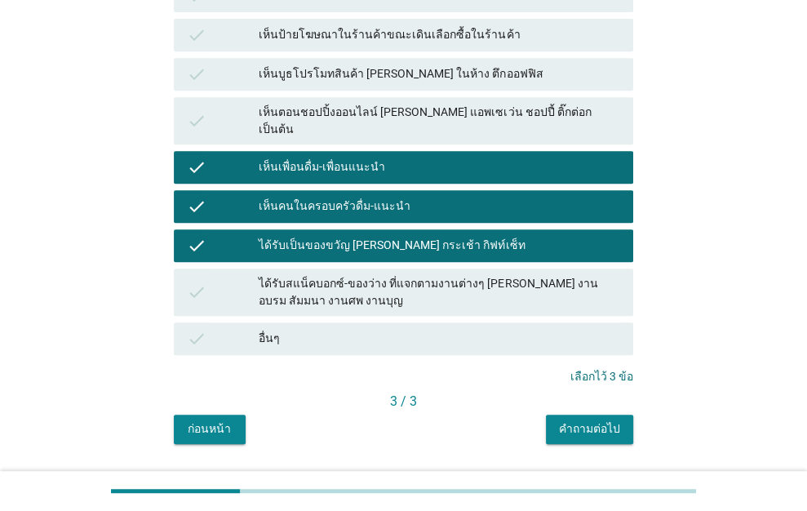
scroll to position [469, 0]
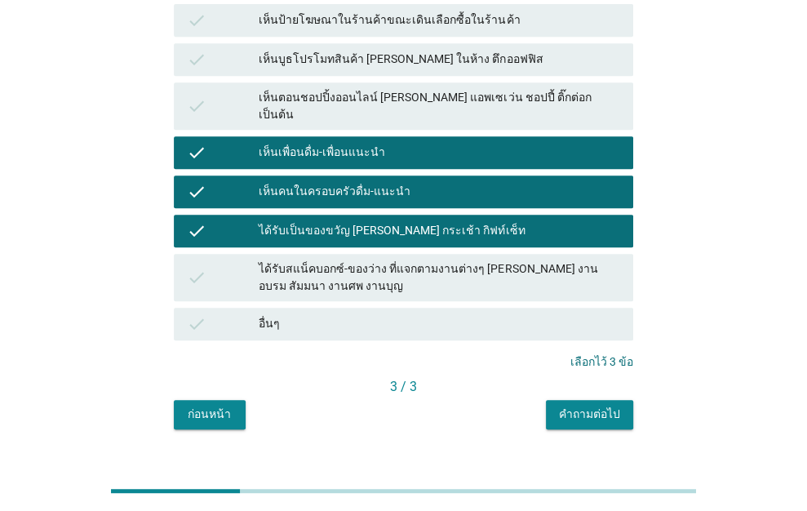
click at [588, 399] on div "B2 คุณรู้จัก เคยเห็นหรือเคยได้ยินเกี่ยวกับน้ำมะพร้าวพร้อมดื่ม 100% แต่ละยี่ห้อ …" at bounding box center [404, 16] width 486 height 851
drag, startPoint x: 584, startPoint y: 386, endPoint x: 555, endPoint y: 375, distance: 31.5
click at [584, 406] on div "คำถามต่อไป" at bounding box center [589, 414] width 61 height 17
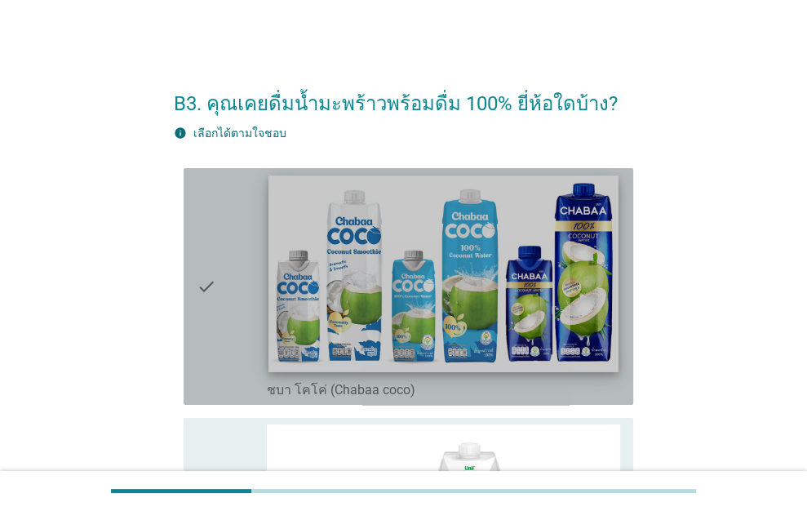
click at [281, 238] on img at bounding box center [443, 273] width 349 height 197
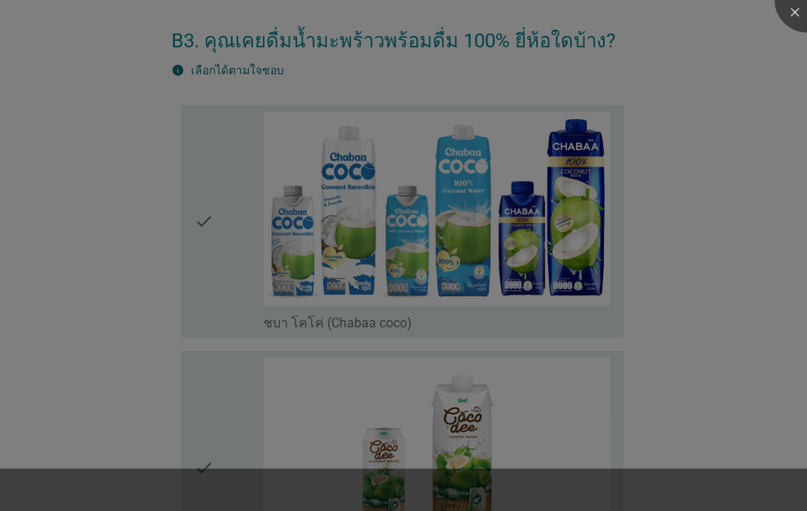
scroll to position [163, 0]
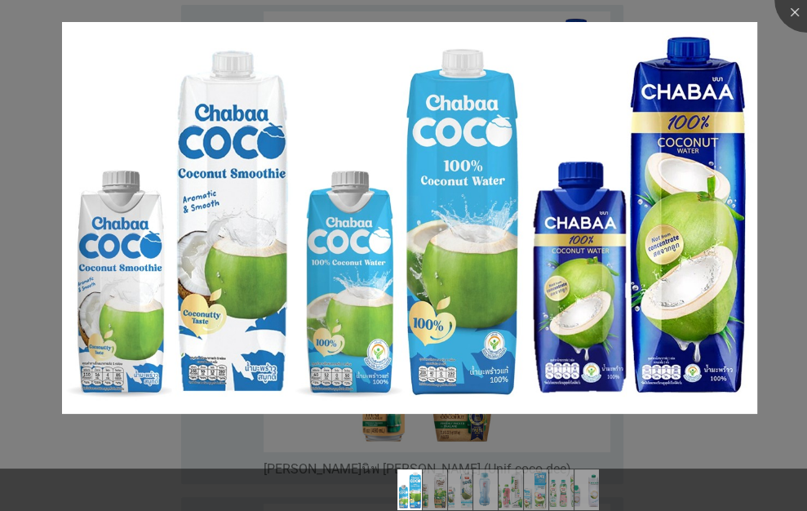
click at [113, 424] on div at bounding box center [403, 255] width 807 height 511
click at [790, 16] on div at bounding box center [807, -1] width 65 height 65
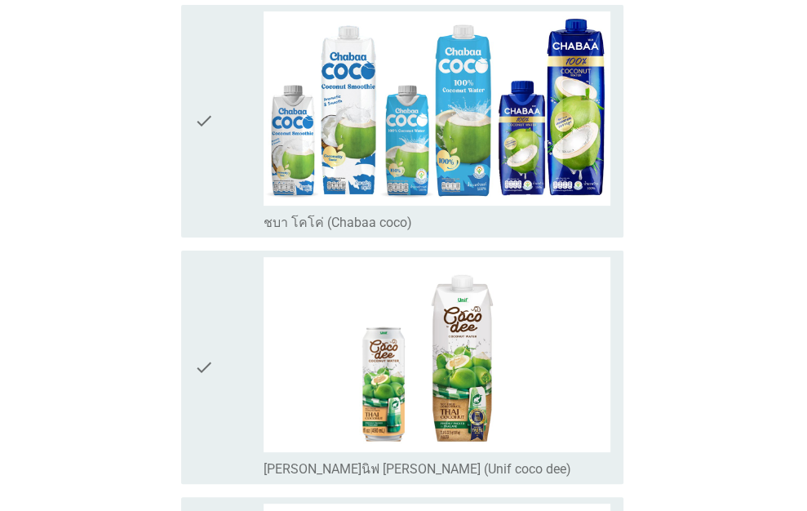
click at [222, 162] on div "check" at bounding box center [228, 121] width 69 height 220
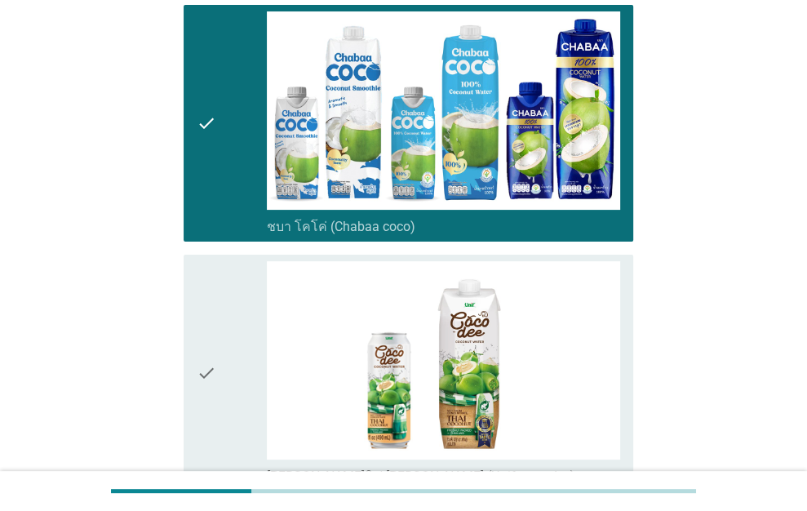
click at [209, 316] on icon "check" at bounding box center [207, 373] width 20 height 224
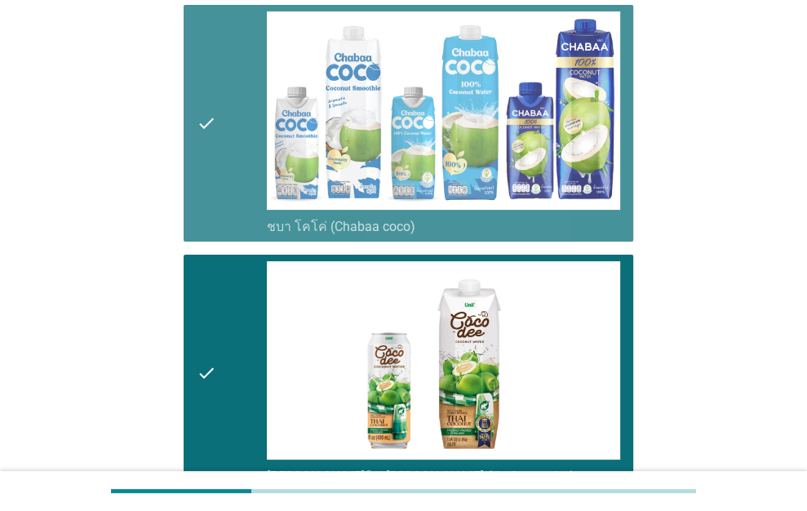
click at [235, 165] on div "check" at bounding box center [232, 123] width 71 height 224
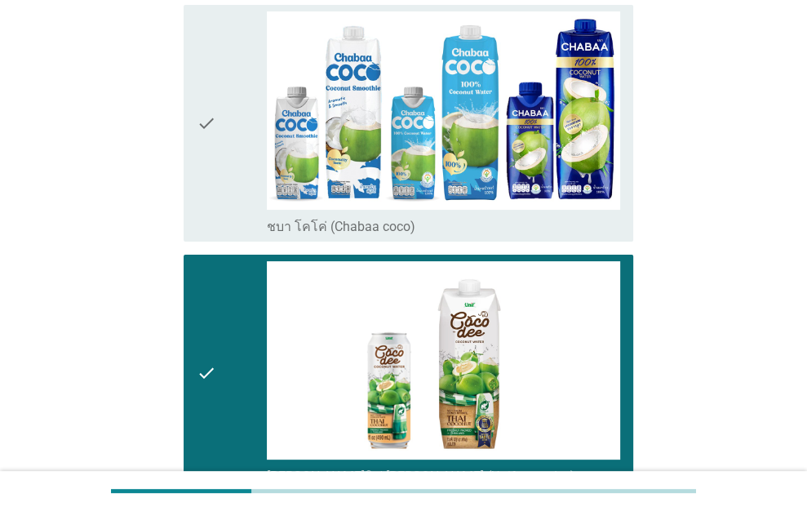
click at [233, 299] on div "check" at bounding box center [232, 373] width 71 height 224
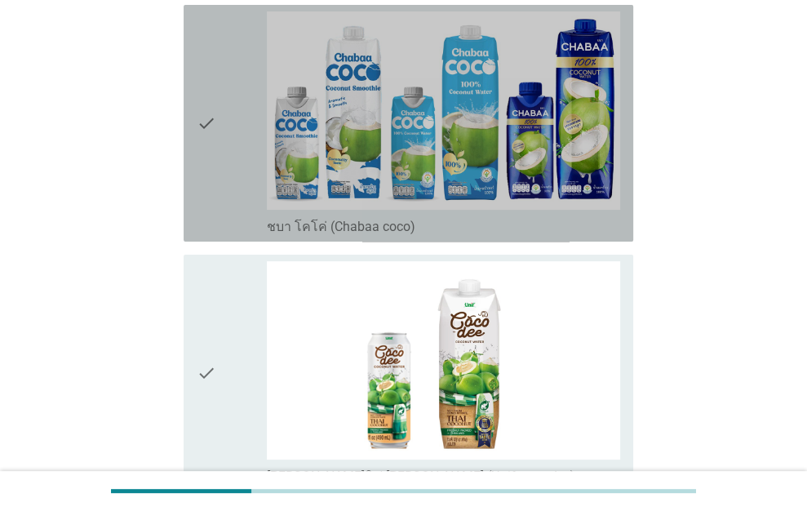
click at [229, 160] on div "check" at bounding box center [232, 123] width 71 height 224
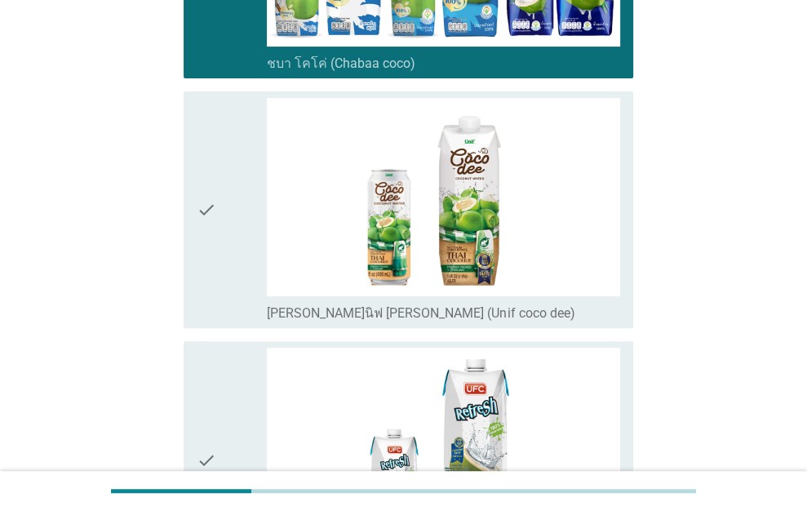
click at [229, 160] on div "check" at bounding box center [232, 210] width 71 height 224
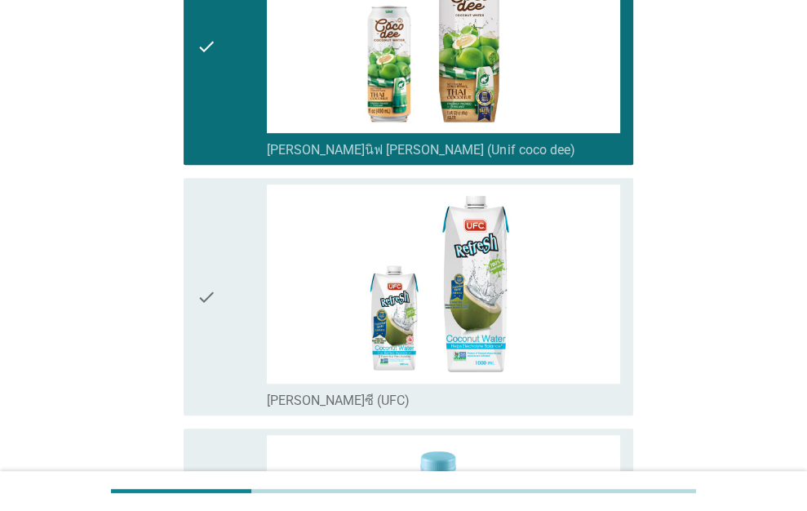
click at [207, 226] on icon "check" at bounding box center [207, 296] width 20 height 224
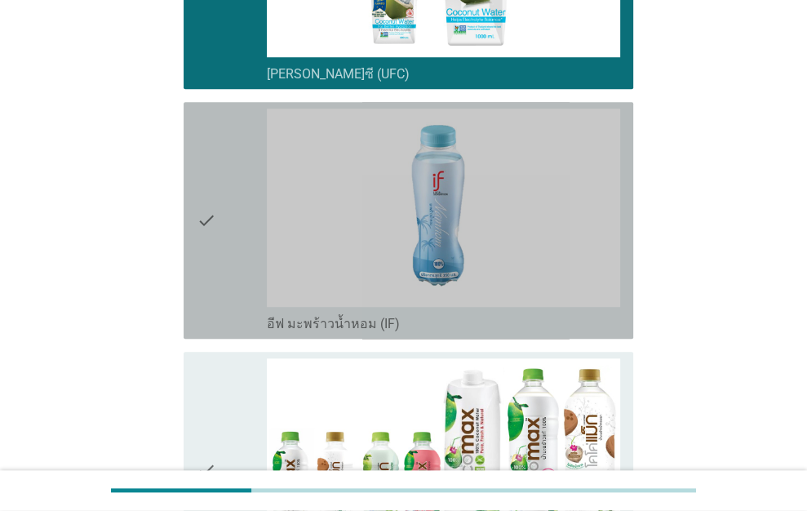
click at [207, 221] on icon "check" at bounding box center [207, 221] width 20 height 224
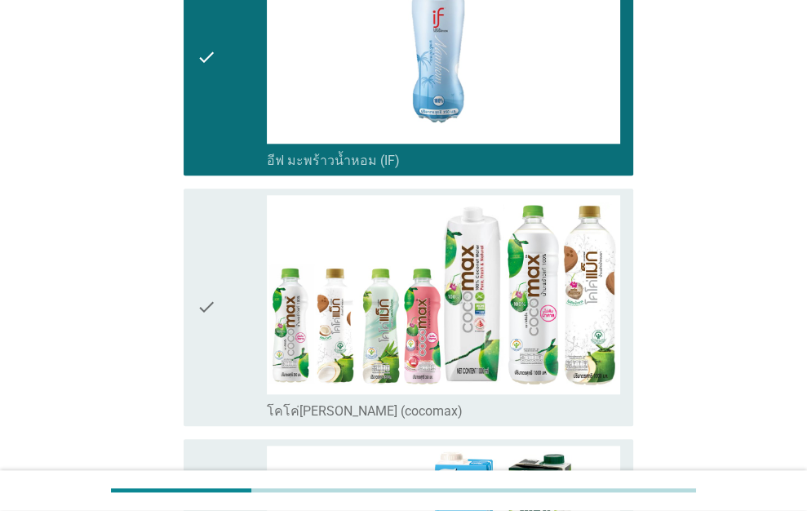
click at [207, 221] on icon "check" at bounding box center [207, 307] width 20 height 224
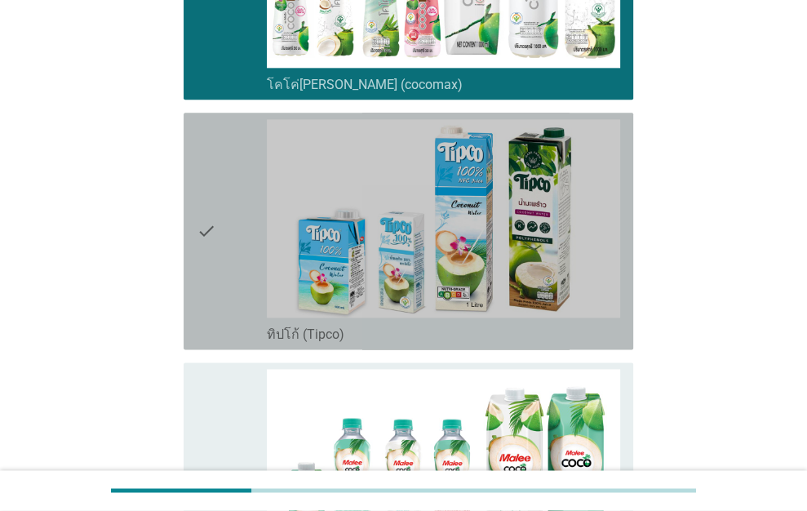
click at [207, 221] on icon "check" at bounding box center [207, 231] width 20 height 224
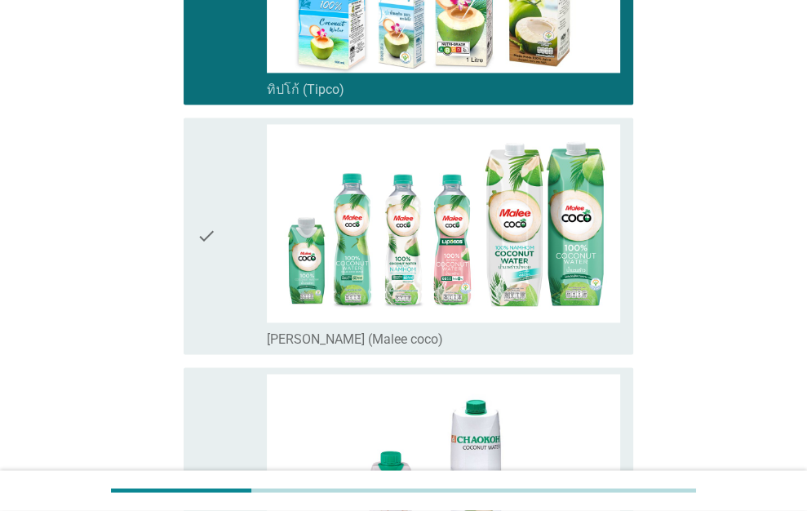
click at [207, 221] on icon "check" at bounding box center [207, 236] width 20 height 224
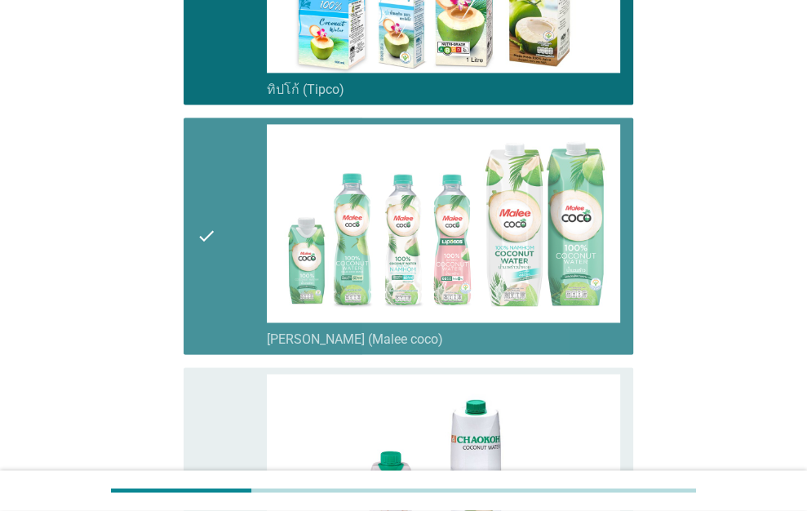
scroll to position [1876, 0]
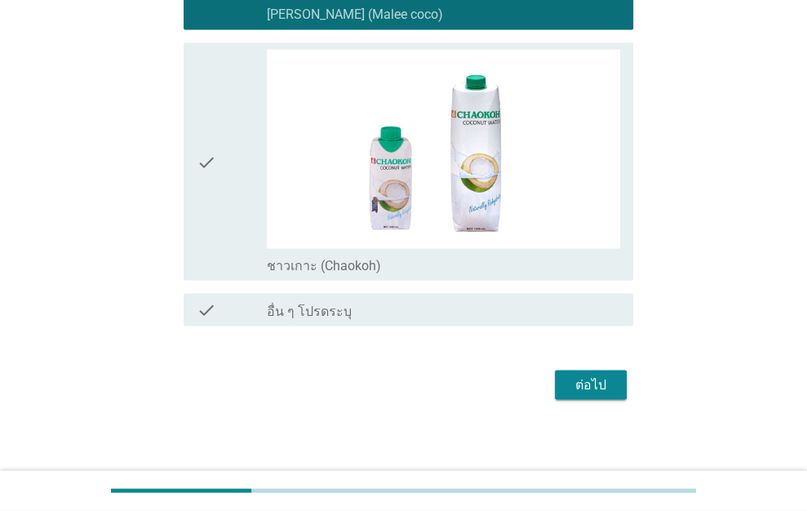
click at [207, 220] on icon "check" at bounding box center [207, 161] width 20 height 224
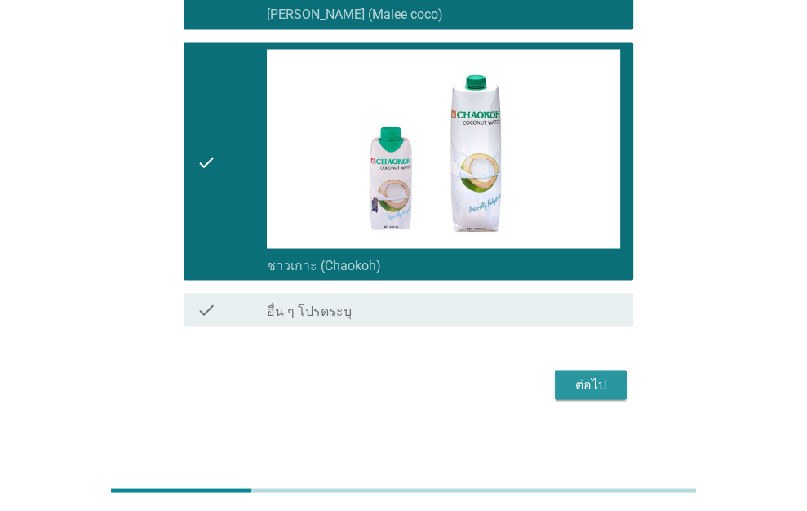
click at [584, 380] on div "ต่อไป" at bounding box center [591, 385] width 46 height 20
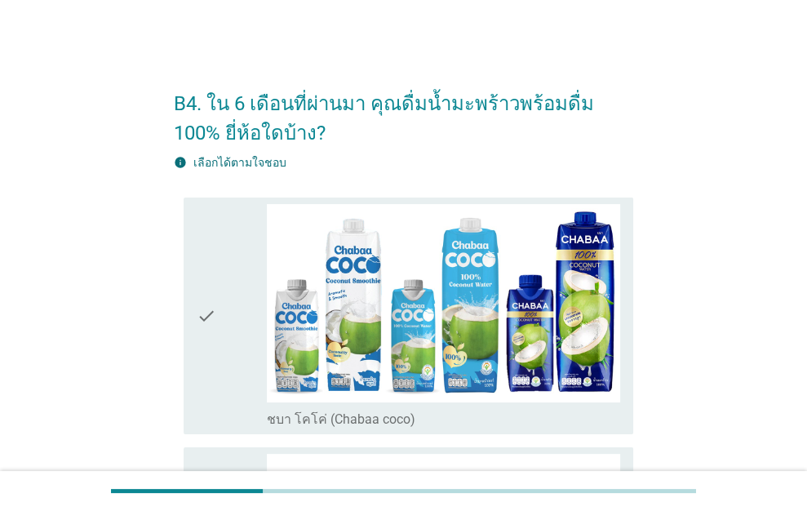
click at [206, 291] on icon "check" at bounding box center [207, 316] width 20 height 224
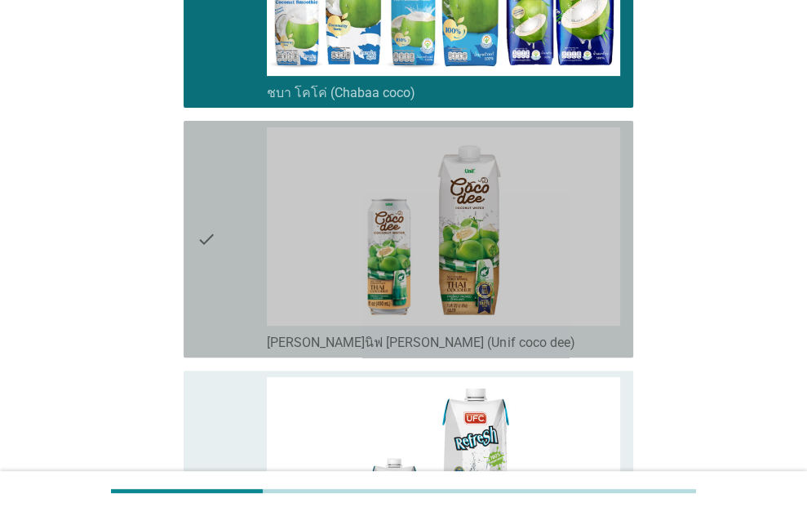
click at [206, 291] on icon "check" at bounding box center [207, 239] width 20 height 224
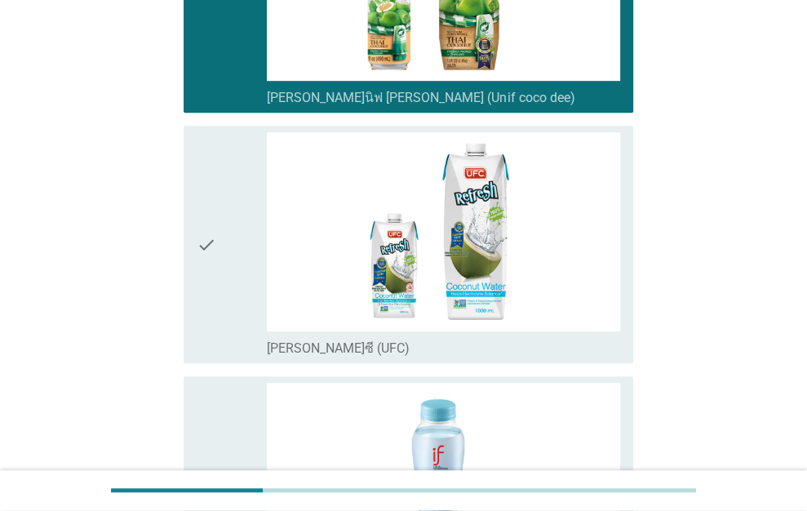
click at [208, 280] on icon "check" at bounding box center [207, 244] width 20 height 224
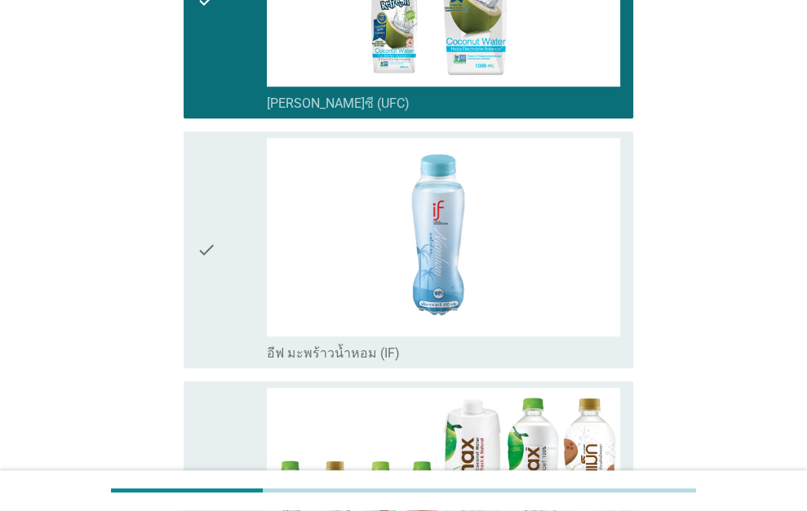
click at [208, 280] on icon "check" at bounding box center [207, 250] width 20 height 224
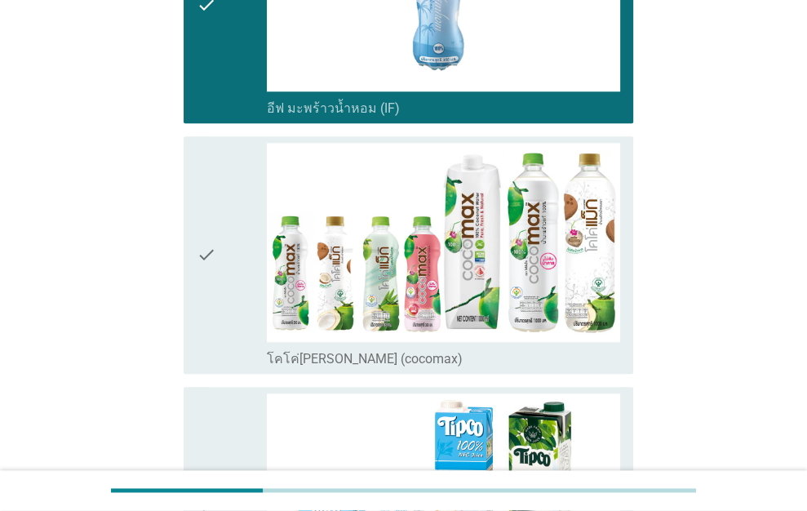
click at [208, 280] on icon "check" at bounding box center [207, 255] width 20 height 224
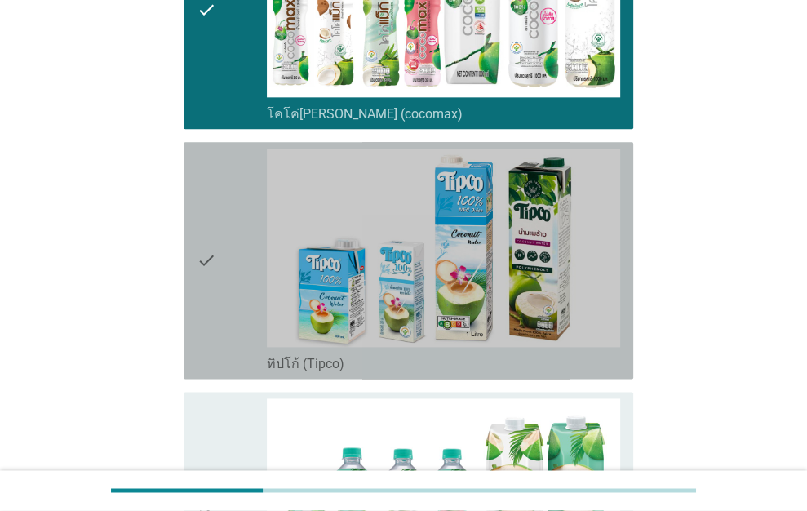
click at [208, 280] on icon "check" at bounding box center [207, 261] width 20 height 224
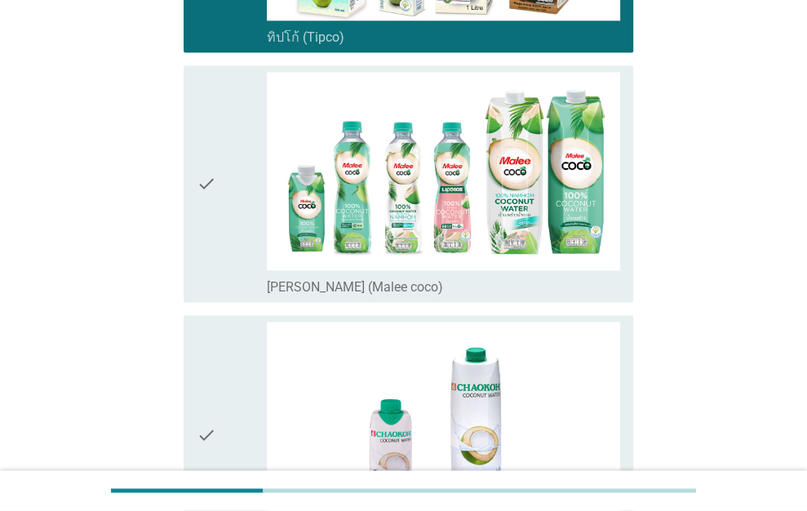
click at [208, 280] on icon "check" at bounding box center [207, 184] width 20 height 224
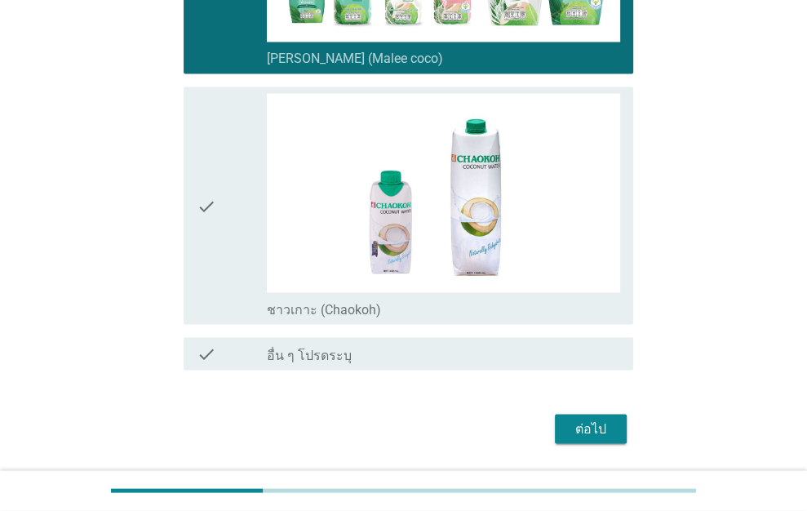
scroll to position [1877, 0]
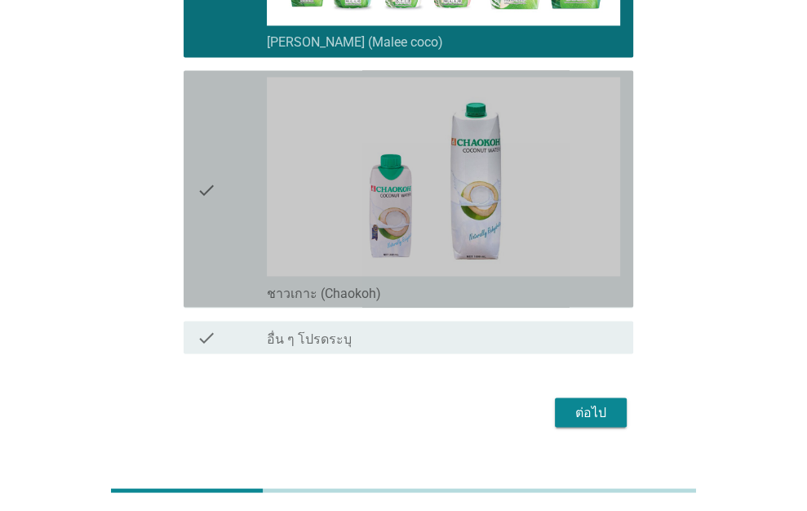
click at [208, 280] on icon "check" at bounding box center [207, 189] width 20 height 224
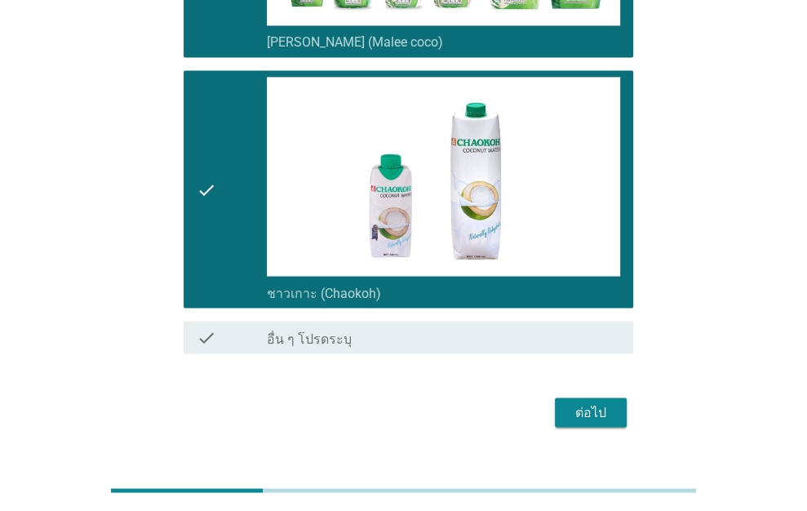
click at [597, 414] on div "ต่อไป" at bounding box center [591, 412] width 46 height 20
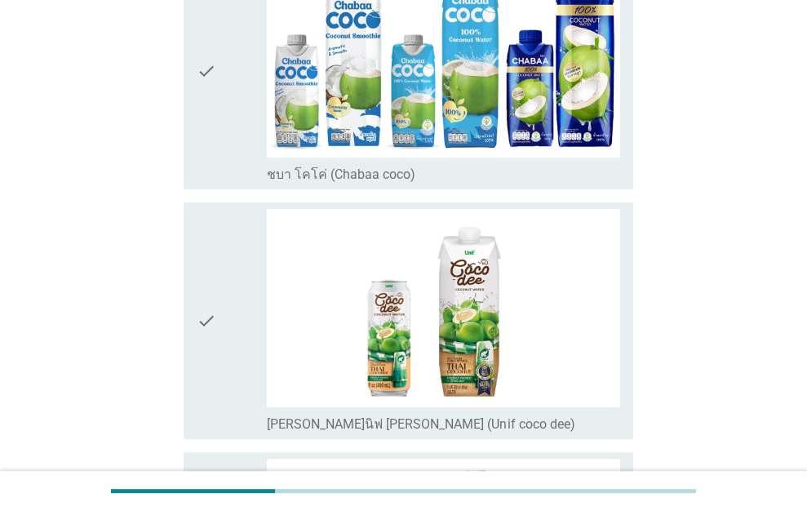
click at [248, 121] on div "check" at bounding box center [232, 71] width 71 height 224
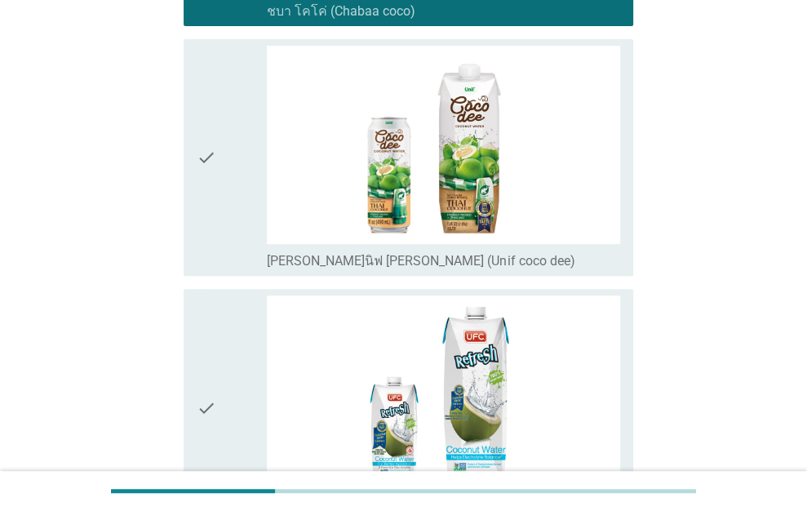
click at [250, 150] on div "check" at bounding box center [232, 158] width 71 height 224
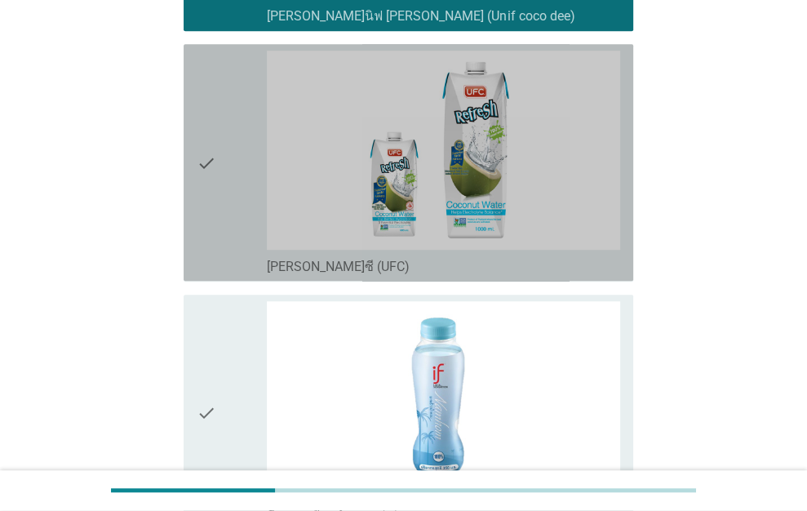
click at [261, 182] on div "check" at bounding box center [232, 163] width 71 height 224
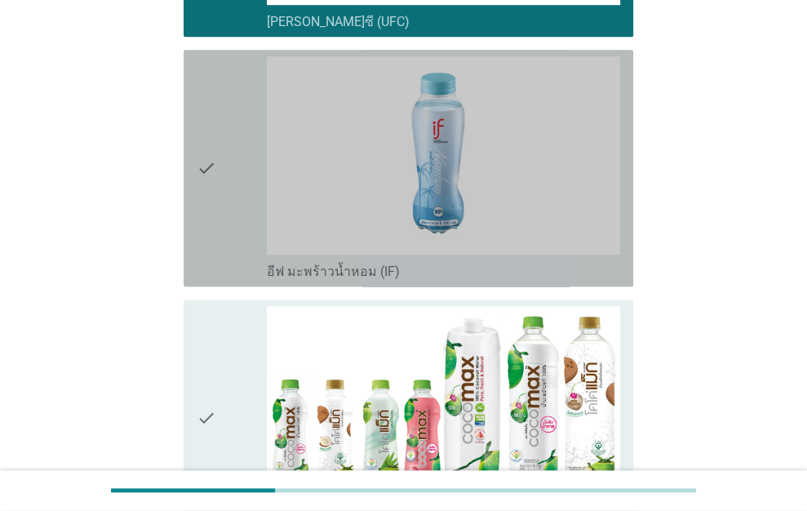
click at [263, 182] on div "check" at bounding box center [232, 168] width 71 height 224
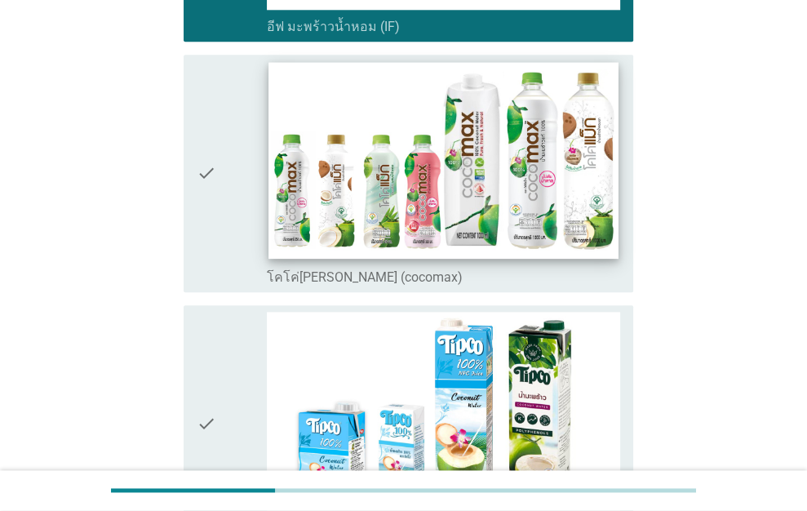
click at [274, 171] on img at bounding box center [443, 160] width 349 height 197
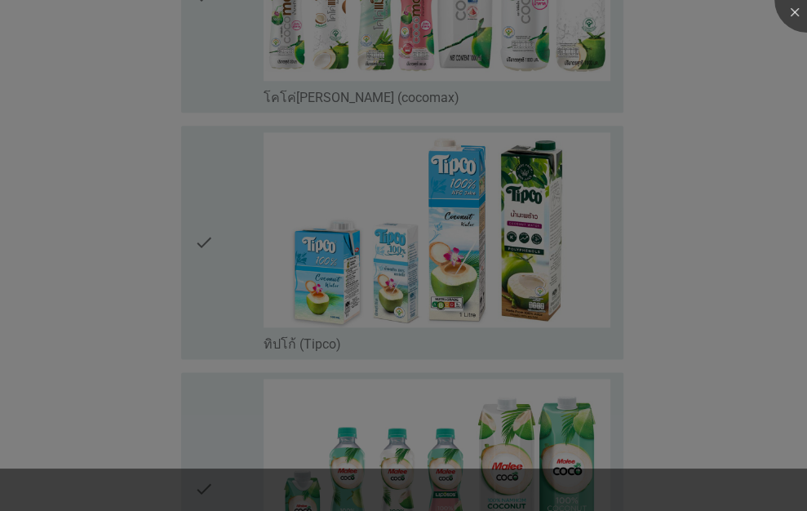
scroll to position [1306, 0]
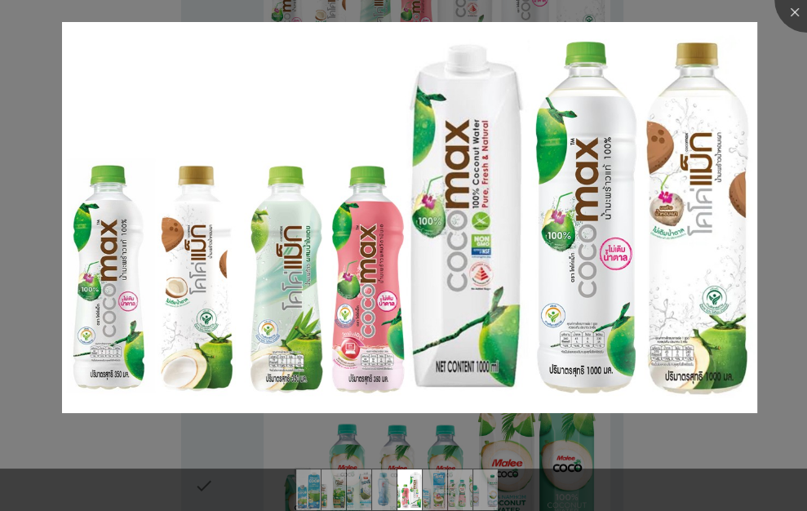
drag, startPoint x: 143, startPoint y: 440, endPoint x: 153, endPoint y: 420, distance: 23.0
click at [143, 455] on div at bounding box center [403, 462] width 807 height 14
click at [801, 25] on div at bounding box center [807, -1] width 65 height 65
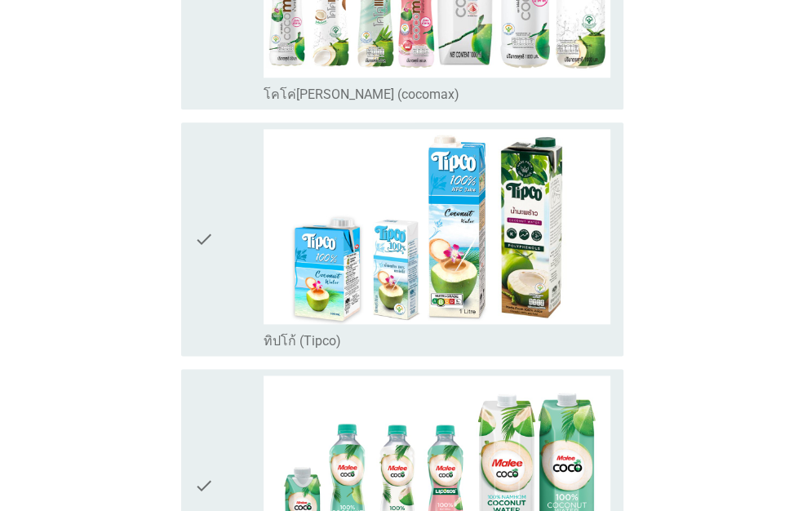
click at [451, 221] on div at bounding box center [403, 255] width 807 height 511
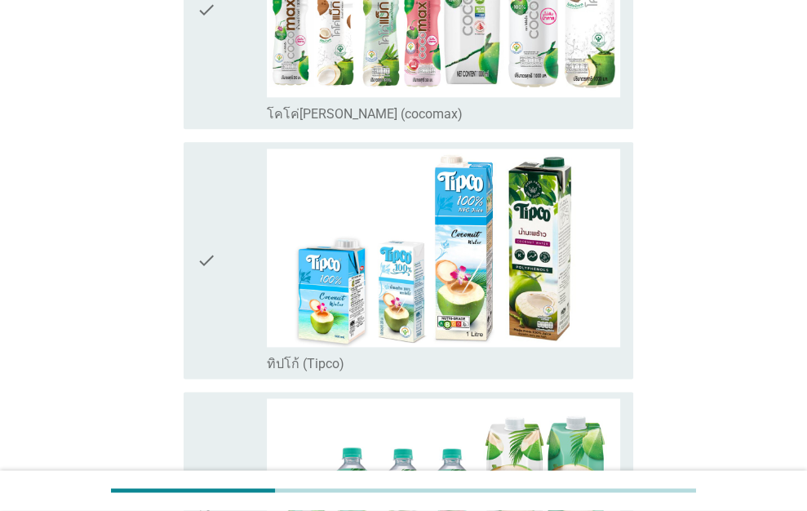
drag, startPoint x: 251, startPoint y: 217, endPoint x: 239, endPoint y: 149, distance: 69.6
click at [250, 217] on div "check" at bounding box center [232, 261] width 71 height 224
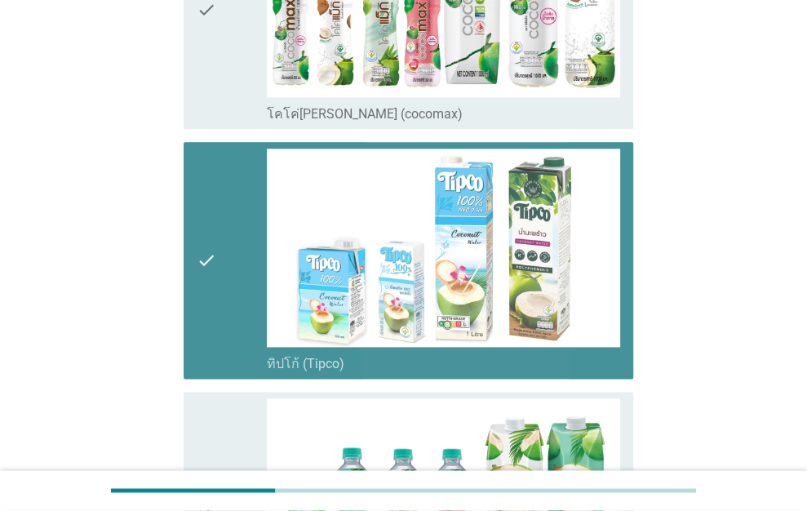
click at [235, 92] on div "check" at bounding box center [232, 10] width 71 height 224
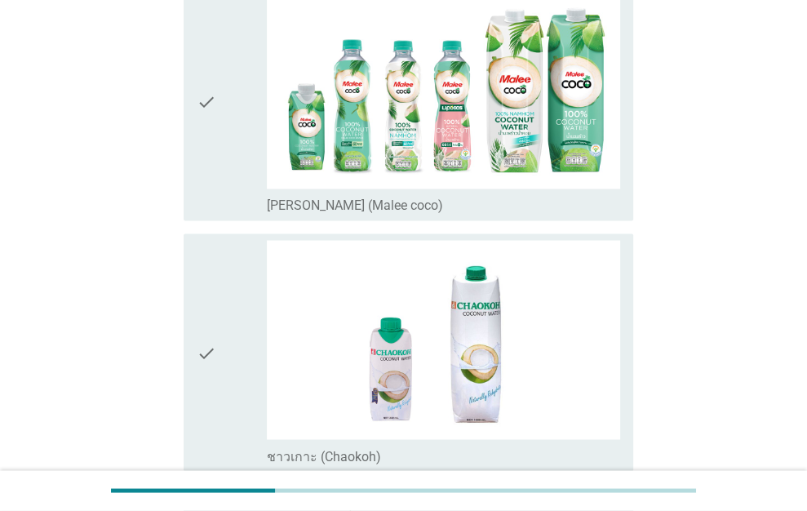
click at [251, 221] on div "check check_box_outline_blank [PERSON_NAME] (Malee coco)" at bounding box center [404, 102] width 460 height 250
click at [242, 114] on div "check" at bounding box center [232, 102] width 71 height 224
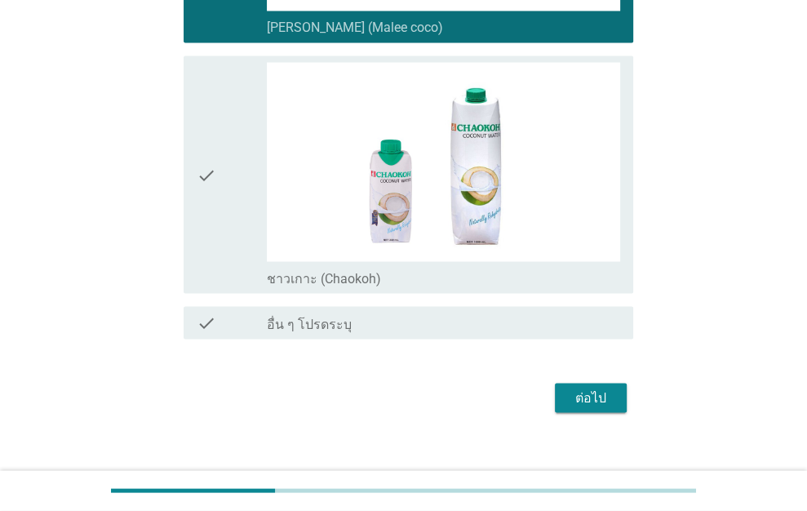
scroll to position [1905, 0]
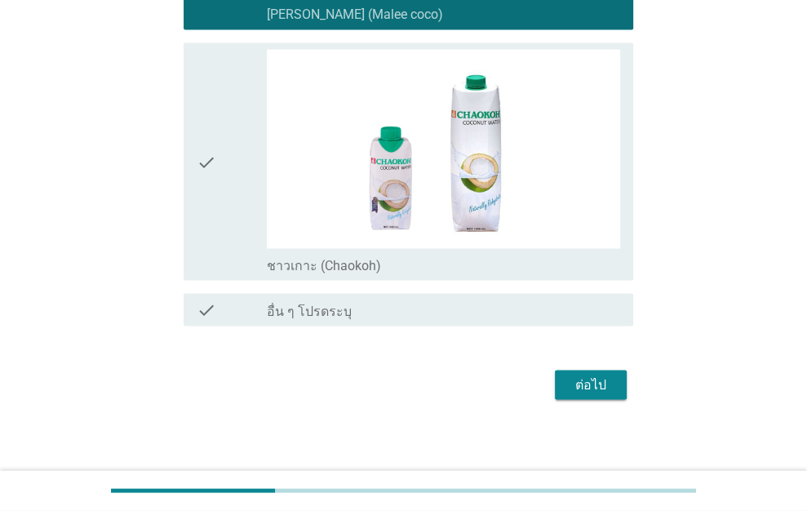
click at [215, 167] on icon "check" at bounding box center [207, 161] width 20 height 224
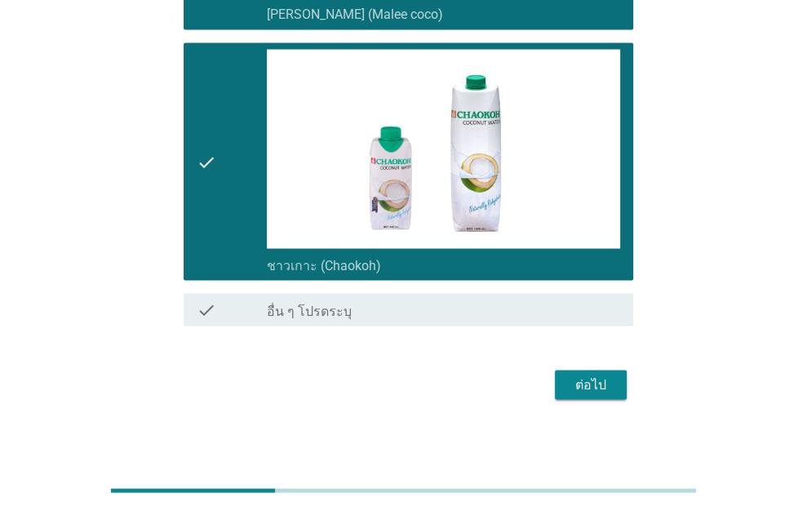
click at [582, 375] on div "ต่อไป" at bounding box center [591, 385] width 46 height 20
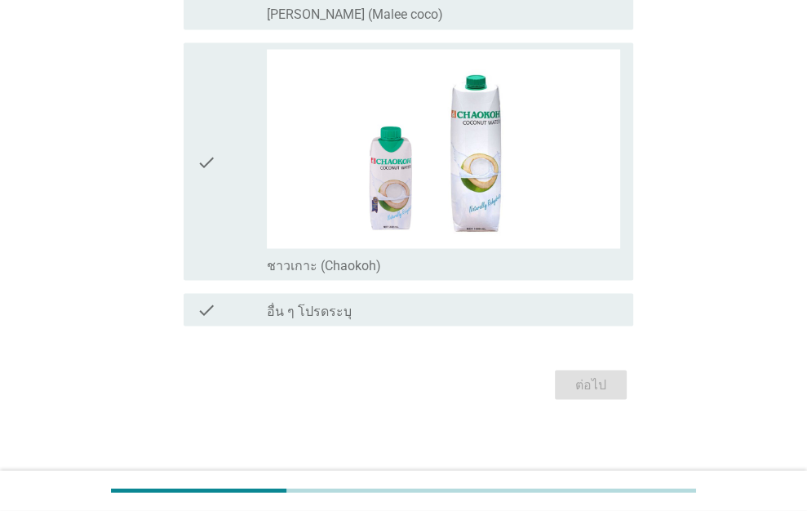
scroll to position [0, 0]
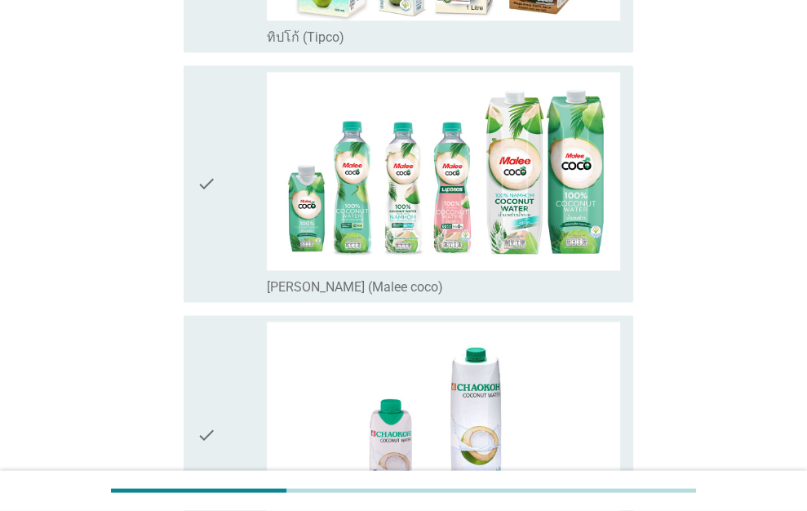
click at [224, 189] on div "check" at bounding box center [232, 184] width 71 height 224
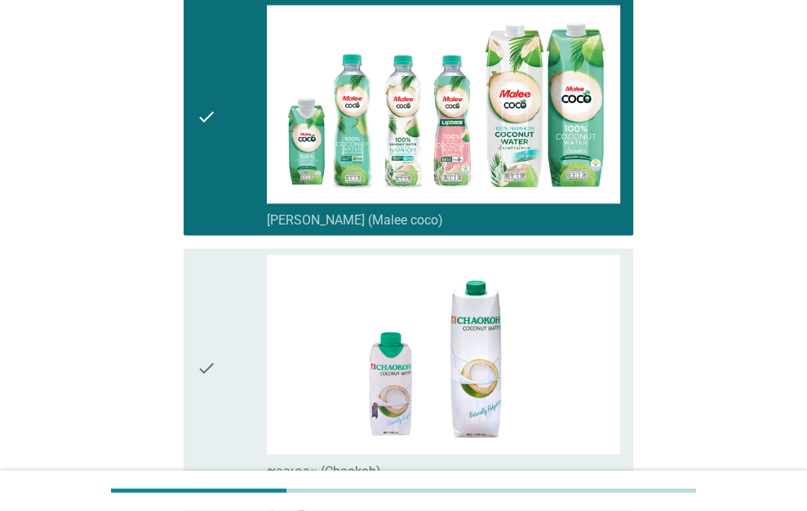
scroll to position [1905, 0]
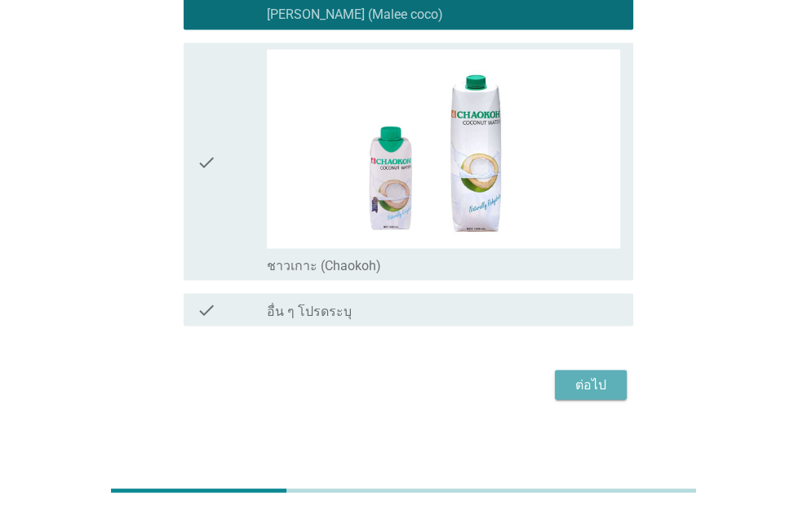
click at [620, 381] on button "ต่อไป" at bounding box center [591, 384] width 72 height 29
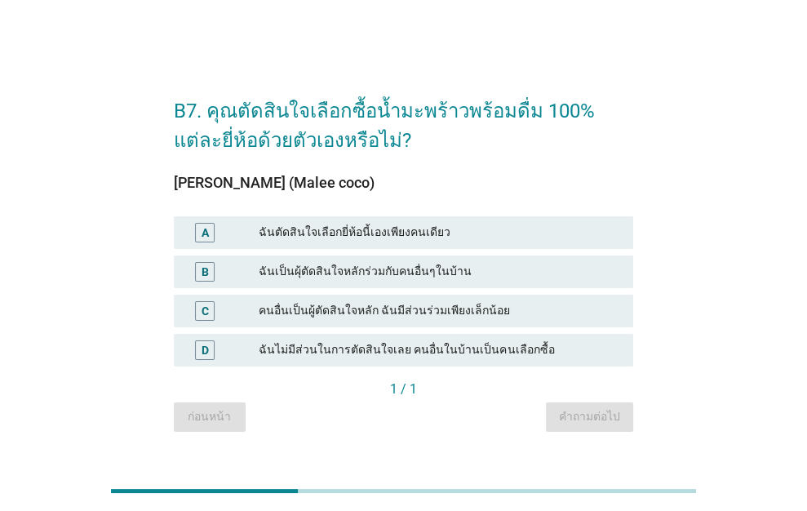
drag, startPoint x: 334, startPoint y: 234, endPoint x: 444, endPoint y: 269, distance: 115.4
click at [335, 234] on div "ฉันตัดสินใจเลือกยี่ห้อนี้เองเพียงคนเดียว" at bounding box center [440, 233] width 362 height 20
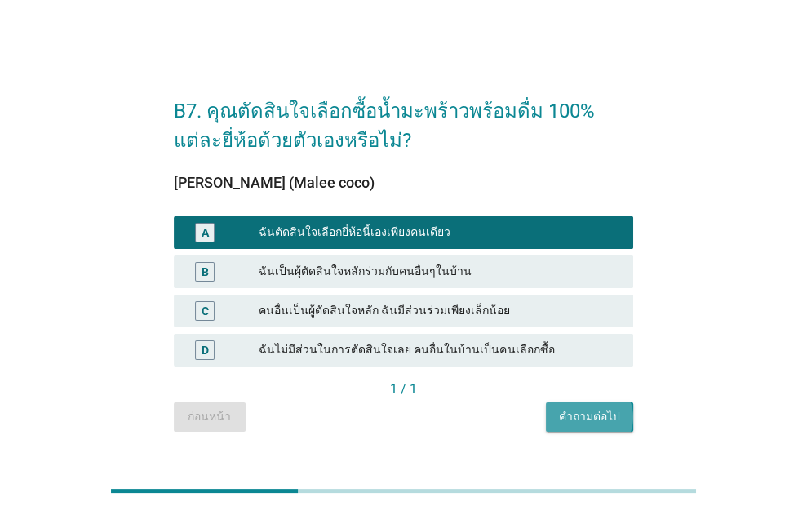
click at [576, 411] on div "คำถามต่อไป" at bounding box center [589, 416] width 61 height 17
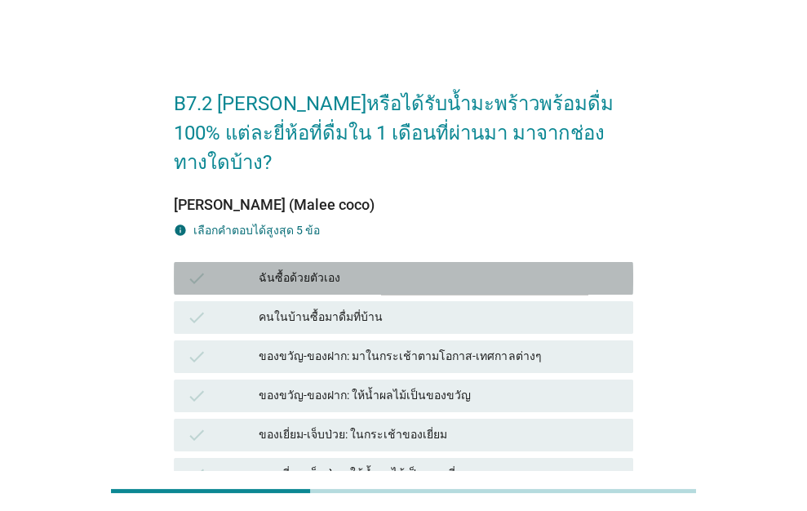
click at [385, 269] on div "ฉันซื้อด้วยตัวเอง" at bounding box center [440, 279] width 362 height 20
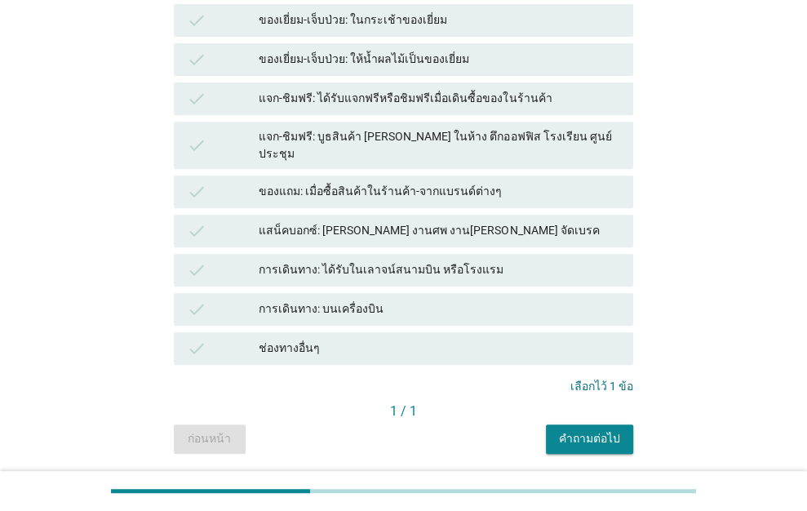
scroll to position [424, 0]
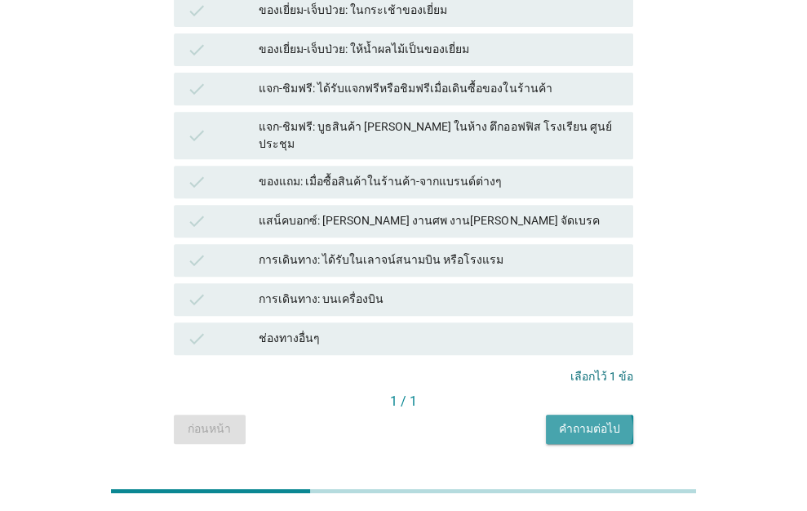
click at [571, 420] on div "คำถามต่อไป" at bounding box center [589, 428] width 61 height 17
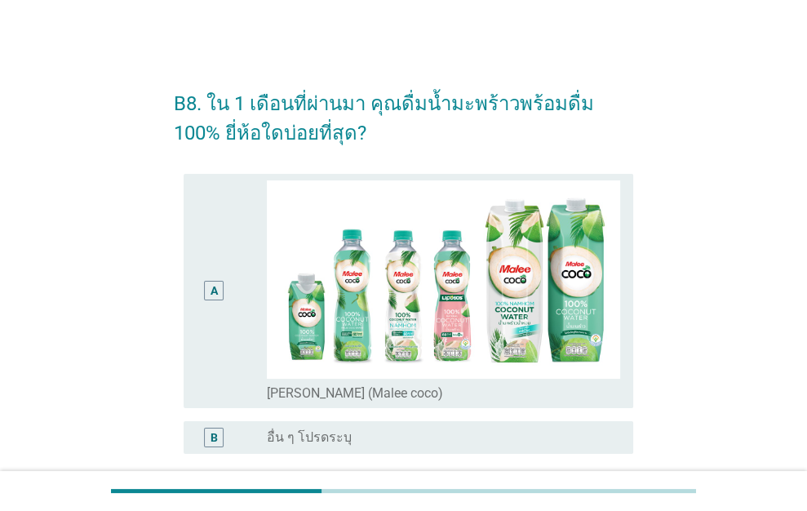
click at [201, 310] on div "A" at bounding box center [214, 290] width 35 height 221
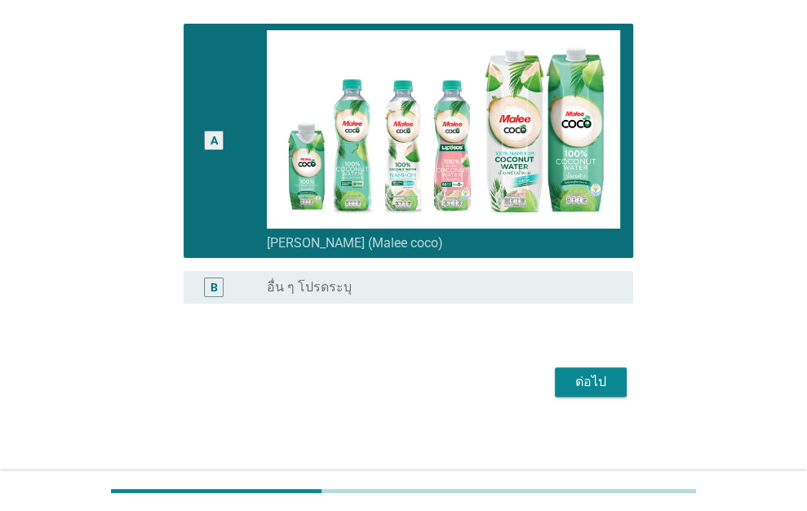
scroll to position [153, 0]
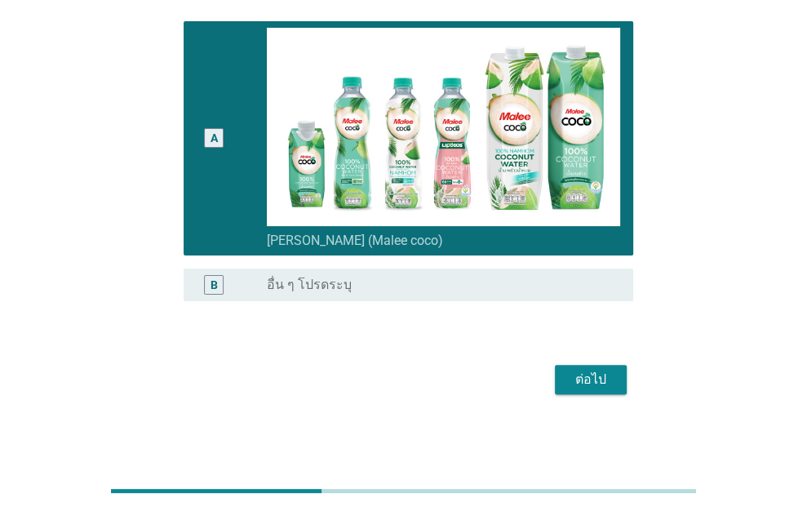
click at [599, 370] on div "ต่อไป" at bounding box center [591, 380] width 46 height 20
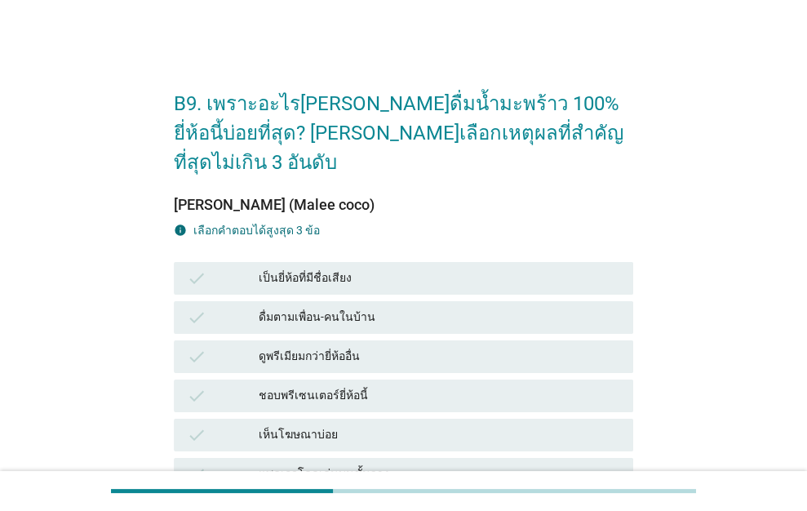
click at [340, 269] on div "เป็นยี่ห้อที่มีชื่อเสียง" at bounding box center [440, 279] width 362 height 20
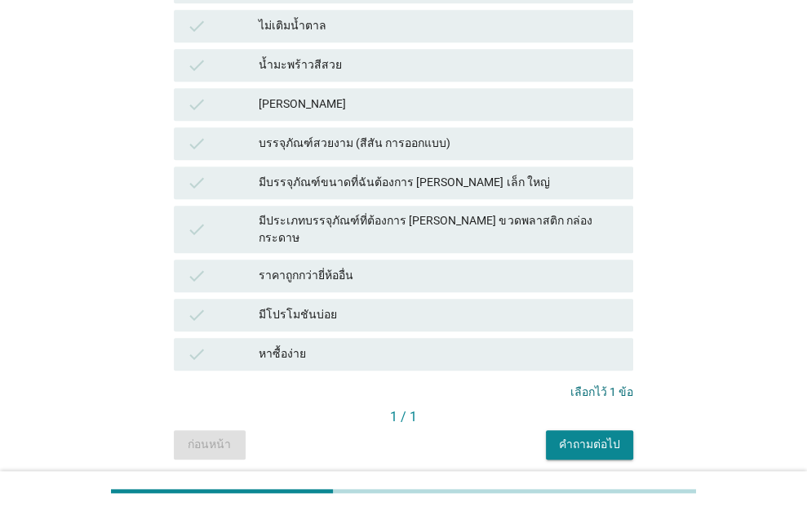
scroll to position [855, 0]
click at [601, 435] on div "คำถามต่อไป" at bounding box center [589, 443] width 61 height 17
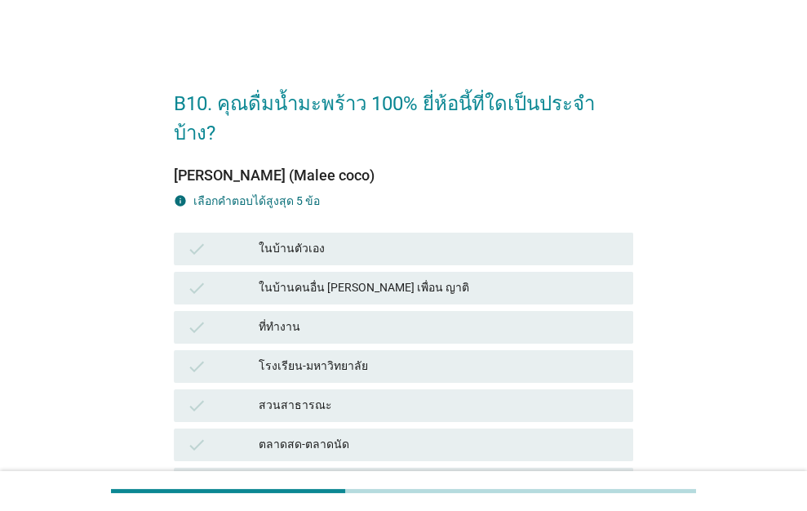
click at [445, 239] on div "ในบ้านตัวเอง" at bounding box center [440, 249] width 362 height 20
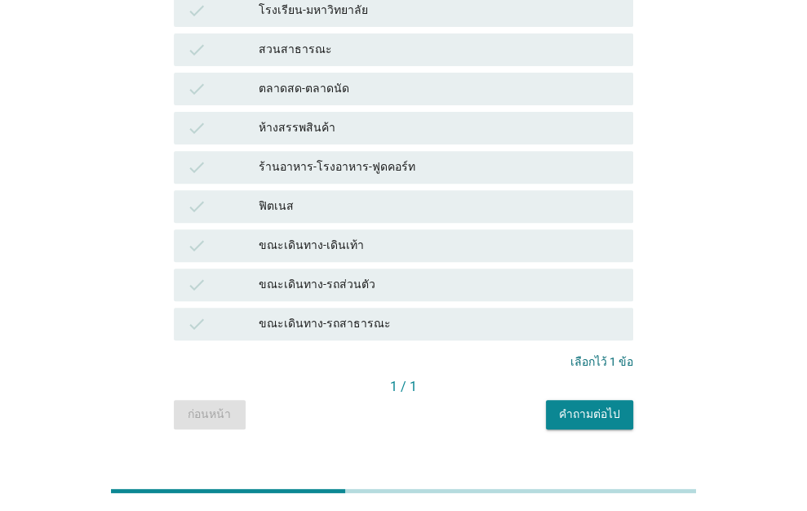
scroll to position [356, 0]
click at [617, 406] on div "คำถามต่อไป" at bounding box center [589, 414] width 61 height 17
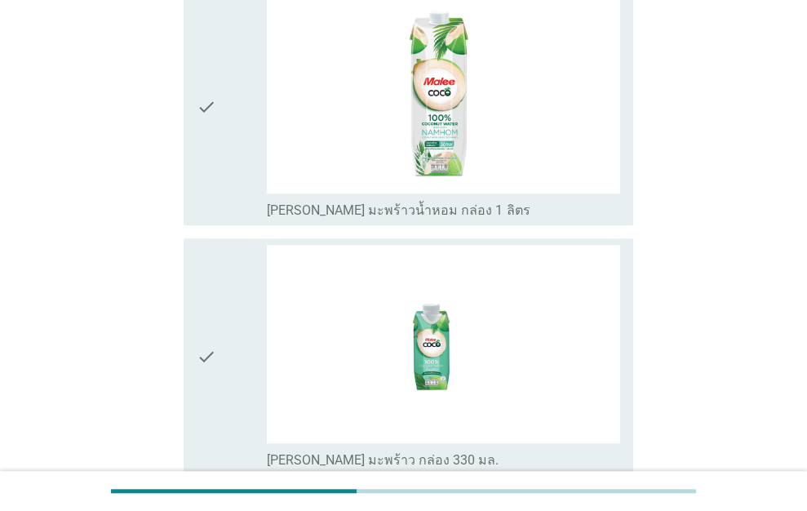
scroll to position [735, 0]
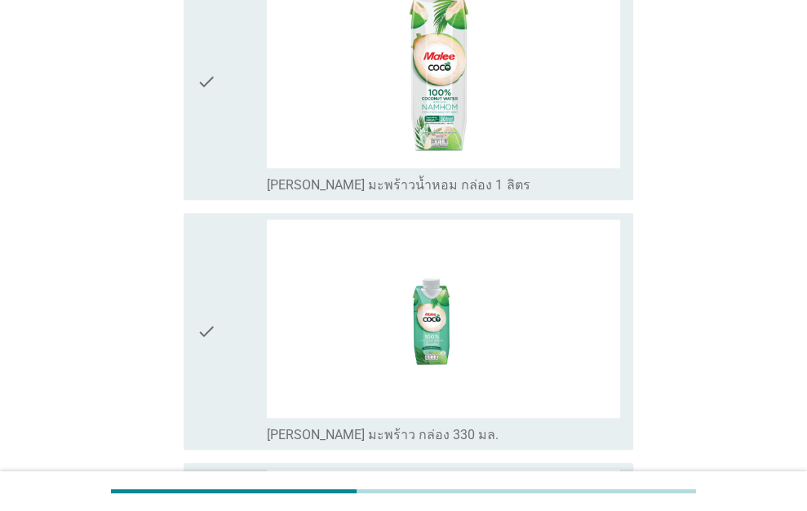
click at [212, 141] on icon "check" at bounding box center [207, 81] width 20 height 224
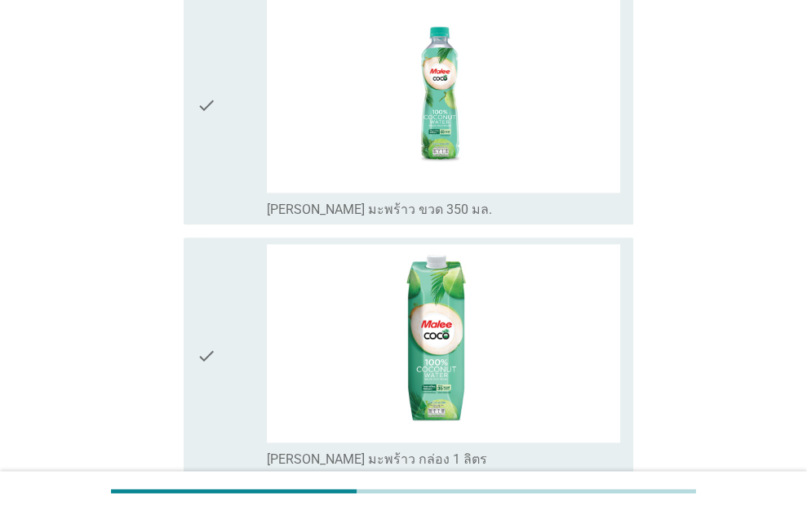
scroll to position [1361, 0]
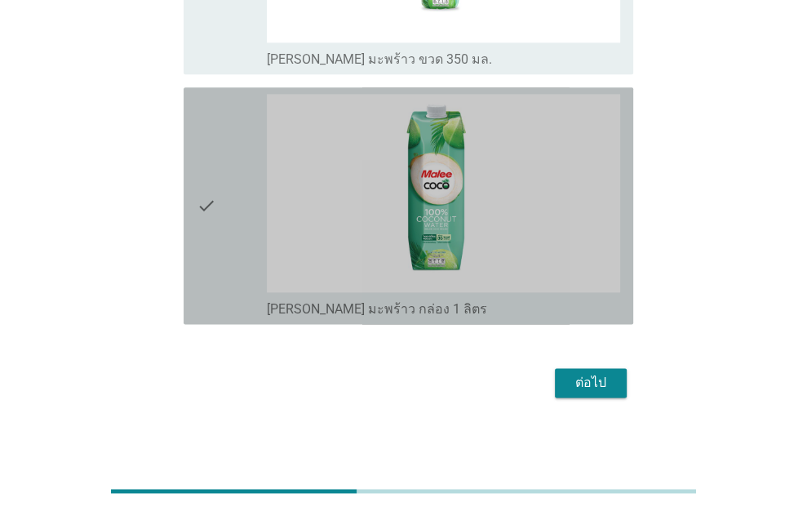
click at [228, 190] on div "check" at bounding box center [232, 206] width 71 height 224
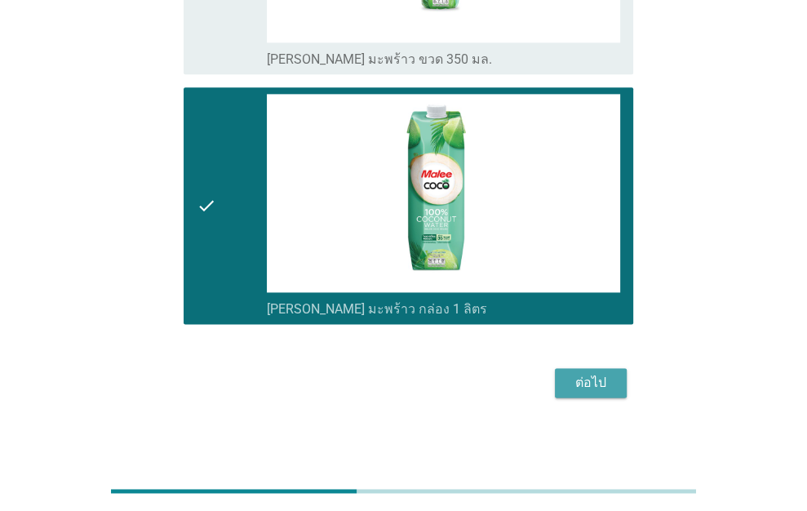
click at [591, 373] on div "ต่อไป" at bounding box center [591, 383] width 46 height 20
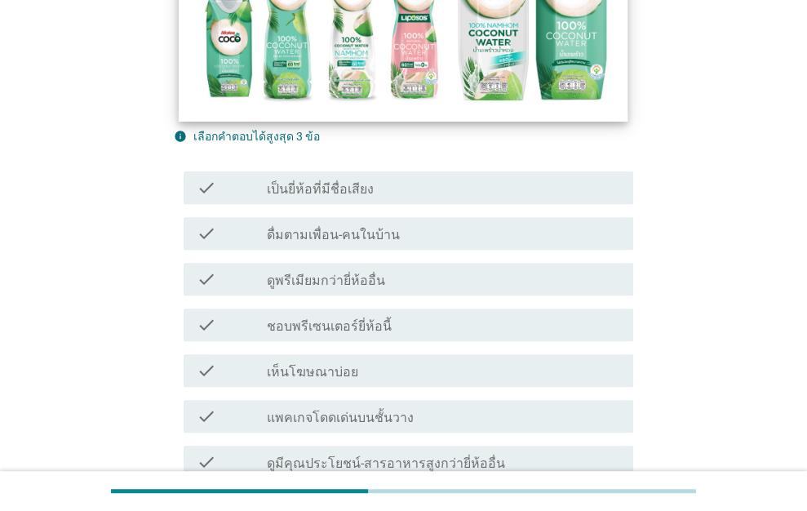
scroll to position [326, 0]
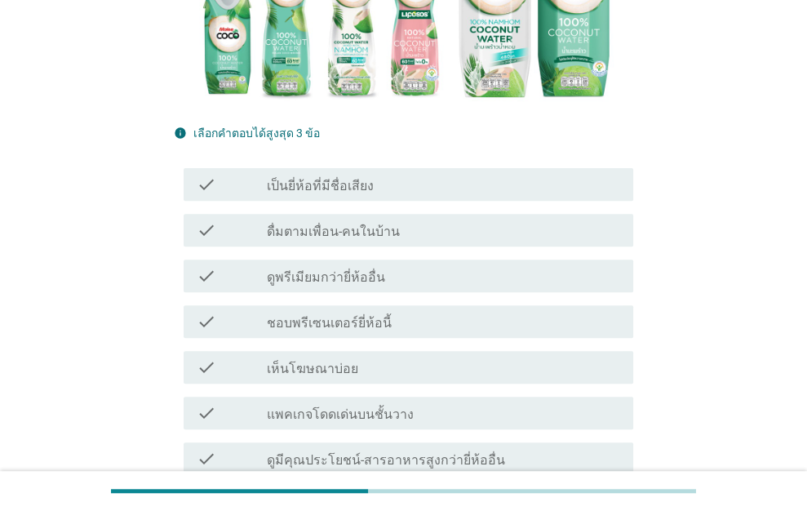
click at [282, 178] on label "เป็นยี่ห้อที่มีชื่อเสียง" at bounding box center [320, 186] width 107 height 16
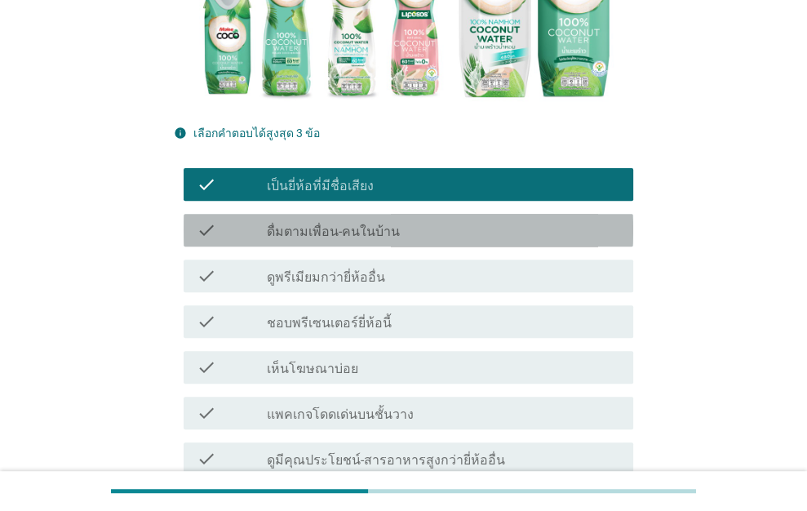
click at [409, 220] on div "check_box_outline_blank ดื่มตามเพื่อน-คนในบ้าน" at bounding box center [443, 230] width 353 height 20
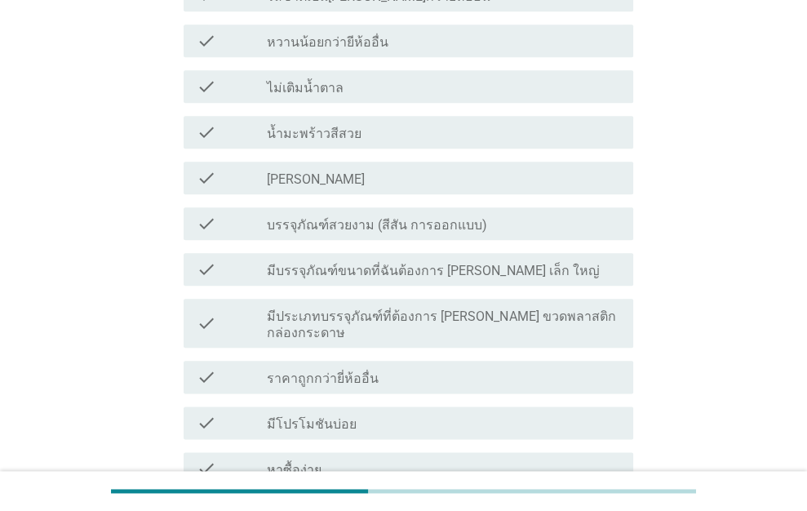
scroll to position [1143, 0]
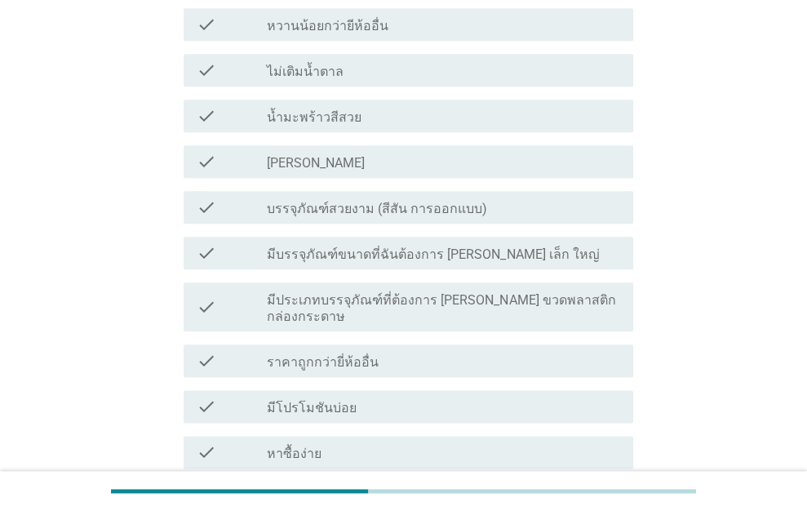
click at [382, 397] on div "check_box_outline_blank มีโปรโมชันบ่อย" at bounding box center [443, 407] width 353 height 20
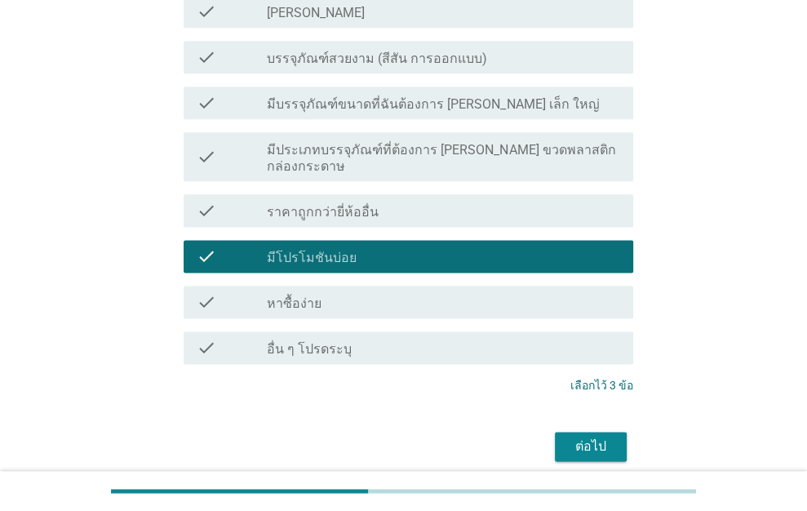
scroll to position [1299, 0]
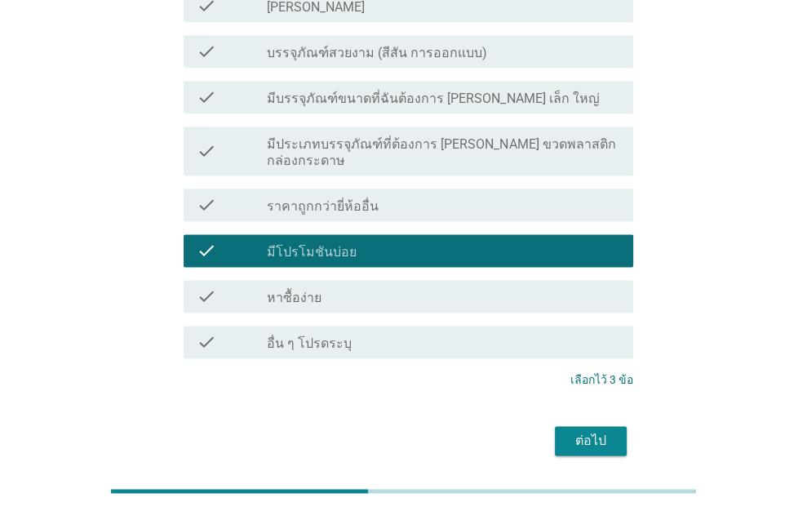
click at [603, 431] on div "ต่อไป" at bounding box center [591, 441] width 46 height 20
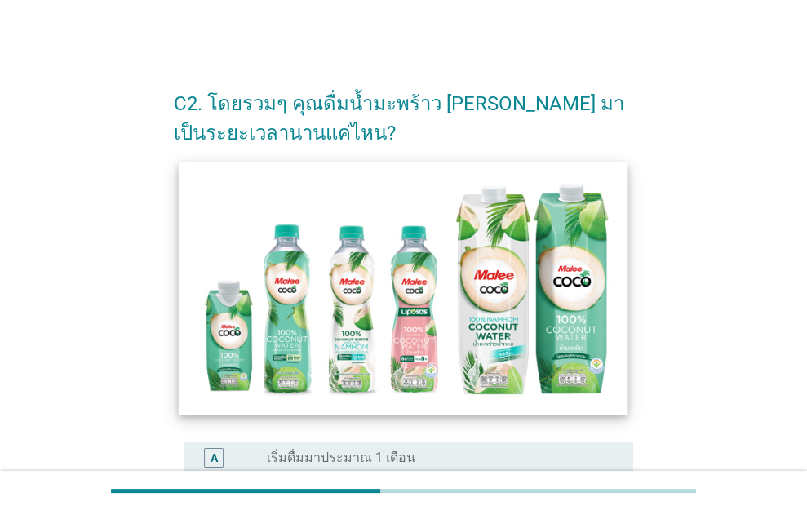
scroll to position [326, 0]
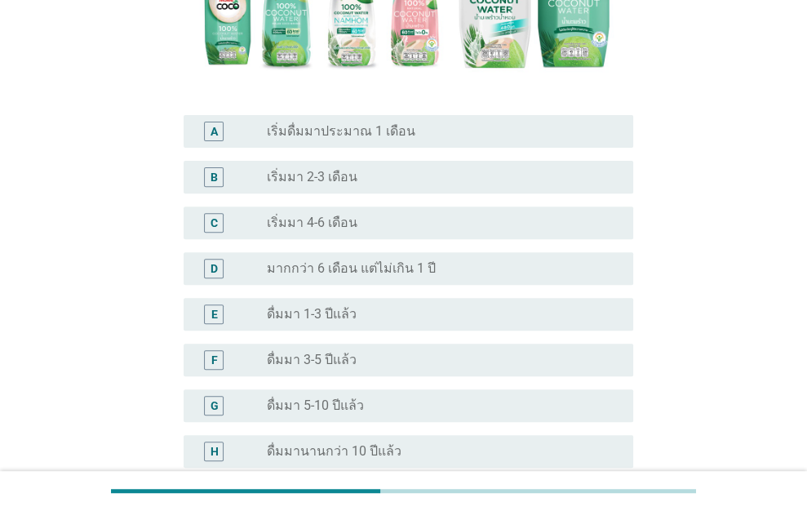
click at [382, 264] on label "มากกว่า 6 เดือน แต่ไม่เกิน 1 ปี" at bounding box center [351, 268] width 169 height 16
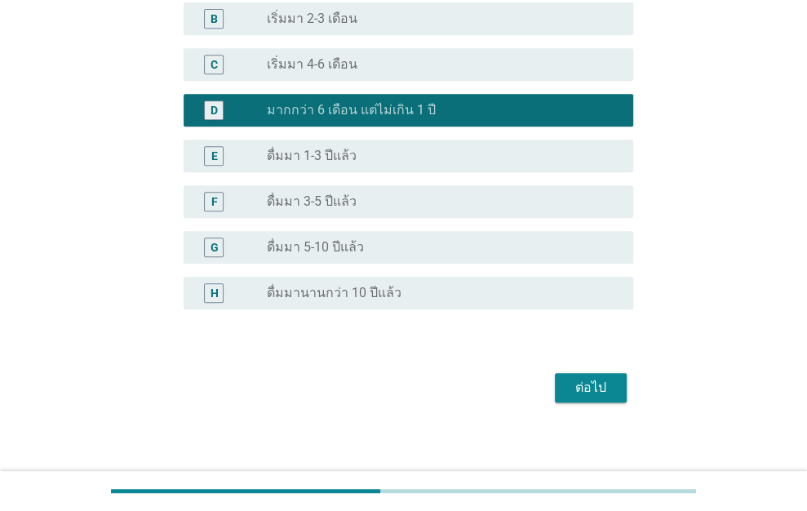
scroll to position [493, 0]
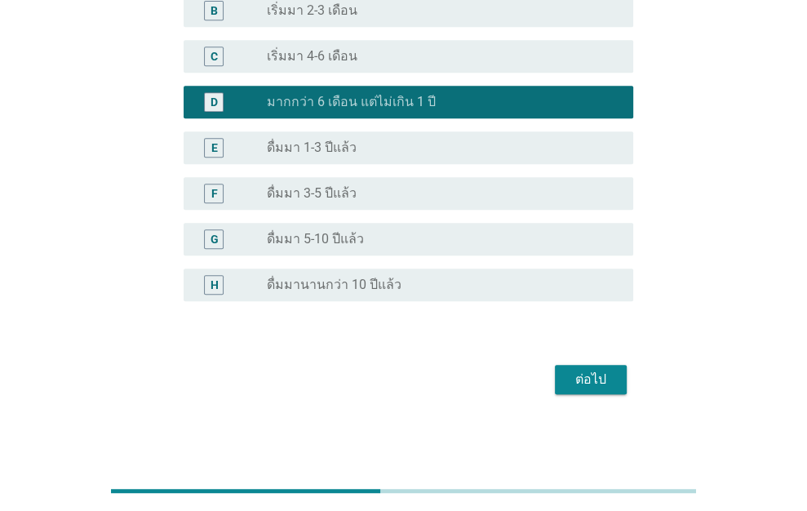
click at [597, 373] on div "ต่อไป" at bounding box center [591, 380] width 46 height 20
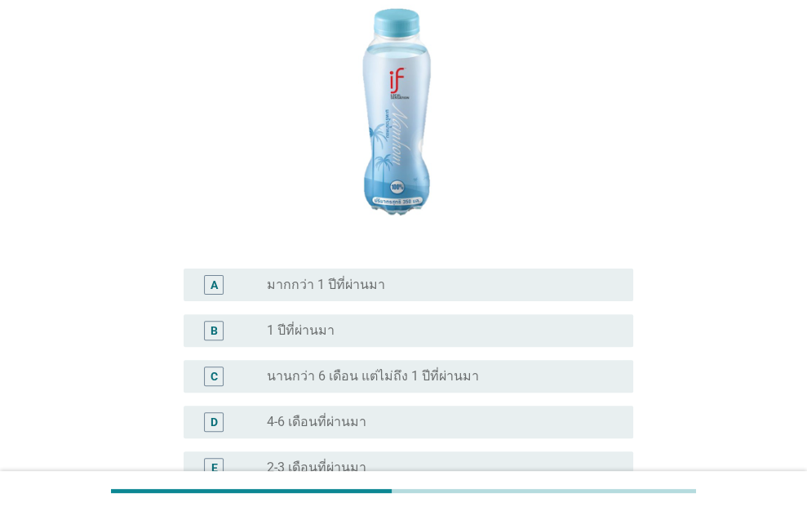
scroll to position [245, 0]
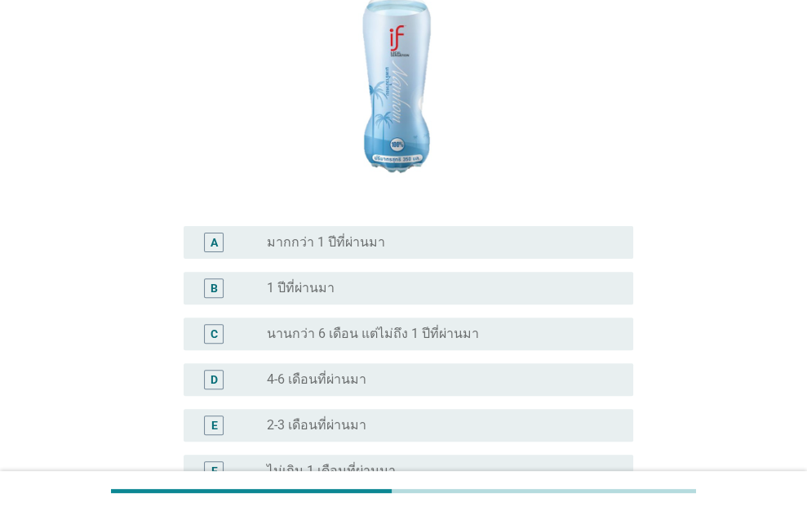
click at [395, 326] on label "นานกว่า 6 เดือน แต่ไม่ถึง 1 ปีที่ผ่านมา" at bounding box center [373, 334] width 212 height 16
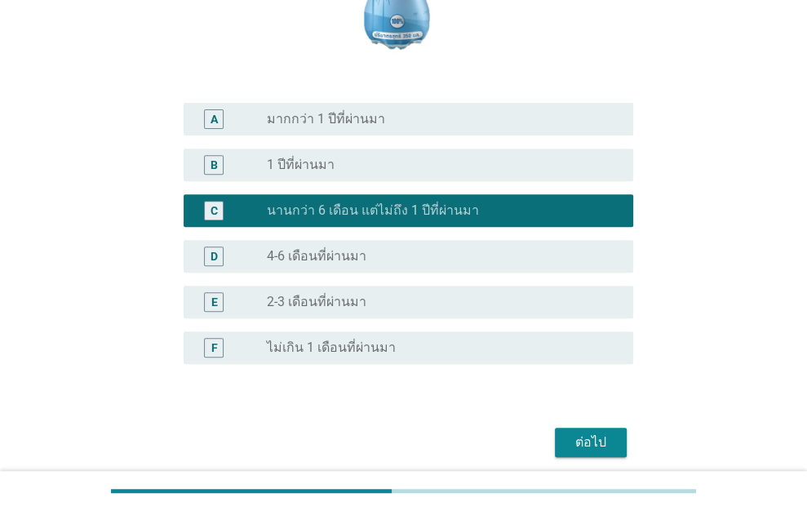
scroll to position [402, 0]
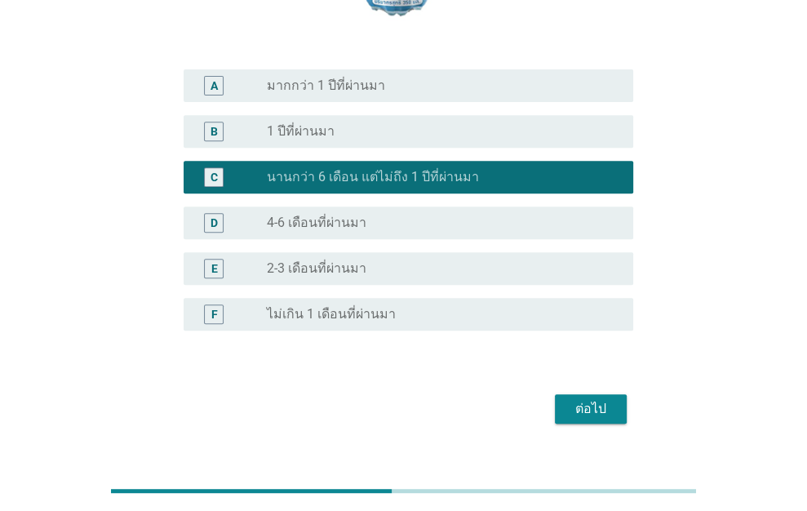
click at [595, 396] on div "ต่อไป" at bounding box center [404, 408] width 460 height 39
click at [604, 399] on div "ต่อไป" at bounding box center [591, 409] width 46 height 20
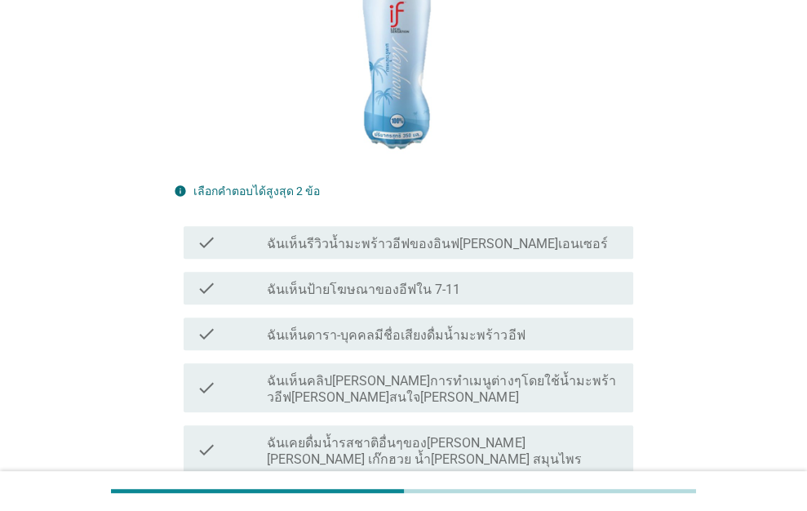
scroll to position [0, 0]
click at [386, 282] on label "ฉันเห็นป้ายโฆษณาของอีฟใน 7-11" at bounding box center [363, 290] width 193 height 16
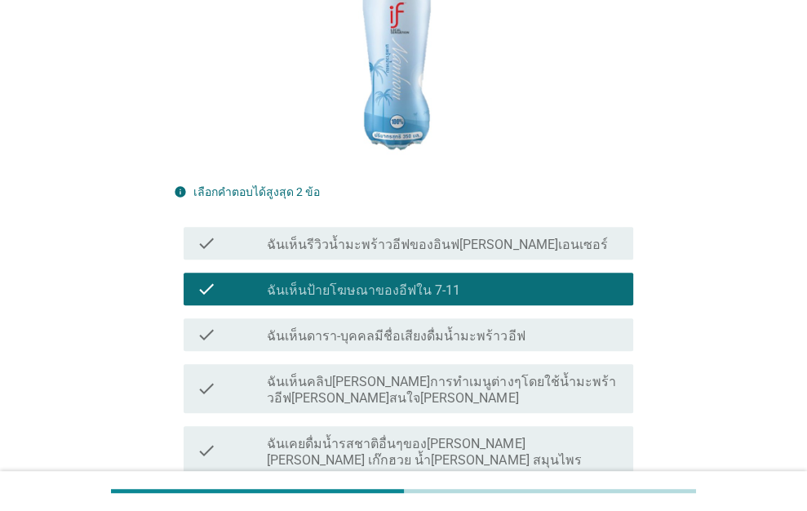
click at [386, 282] on label "ฉันเห็นป้ายโฆษณาของอีฟใน 7-11" at bounding box center [363, 290] width 193 height 16
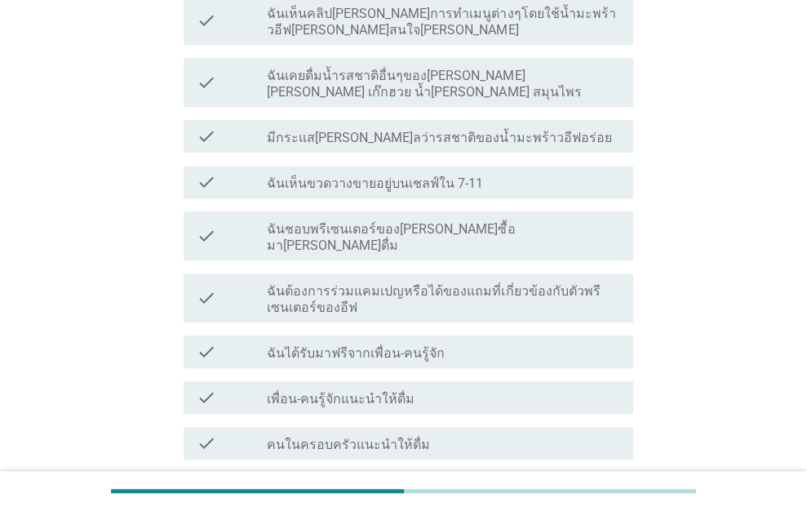
scroll to position [898, 0]
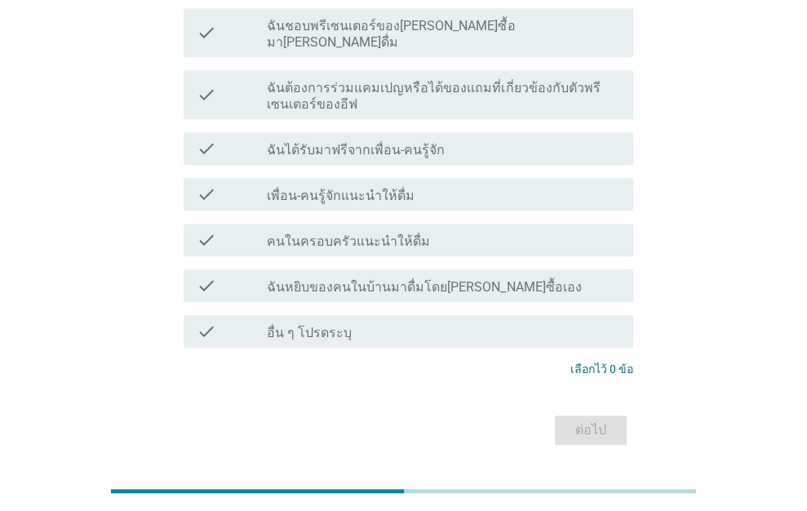
click at [373, 233] on label "คนในครอบครัวแนะนำให้ดื่ม" at bounding box center [348, 241] width 163 height 16
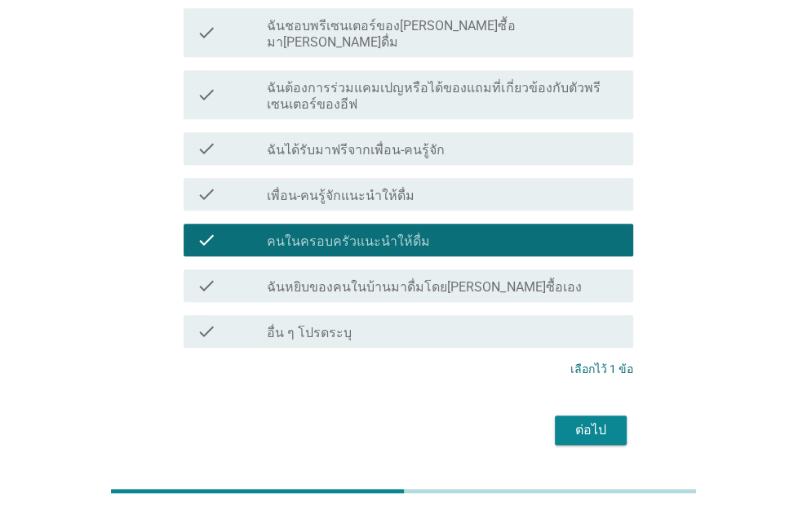
click at [366, 188] on label "เพื่อน-คนรู้จักแนะนำให้ดื่ม" at bounding box center [341, 196] width 148 height 16
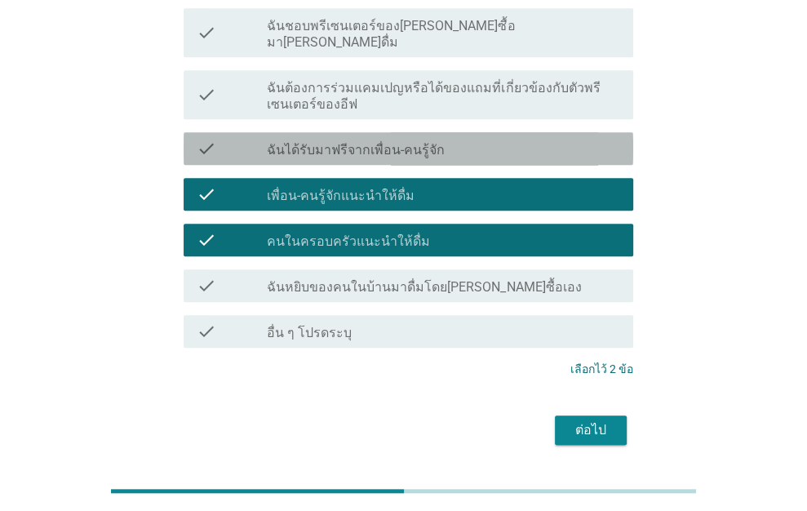
click at [375, 142] on label "ฉันได้รับมาฟรีจากเพื่อน-คนรู้จัก" at bounding box center [356, 150] width 178 height 16
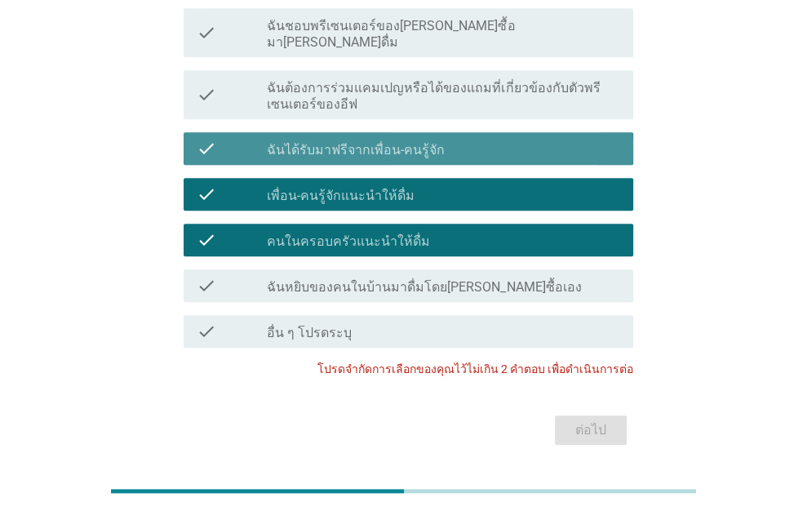
click at [492, 132] on div "check check_box ฉันได้รับมาฟรีจากเพื่อน-คนรู้จัก" at bounding box center [409, 148] width 450 height 33
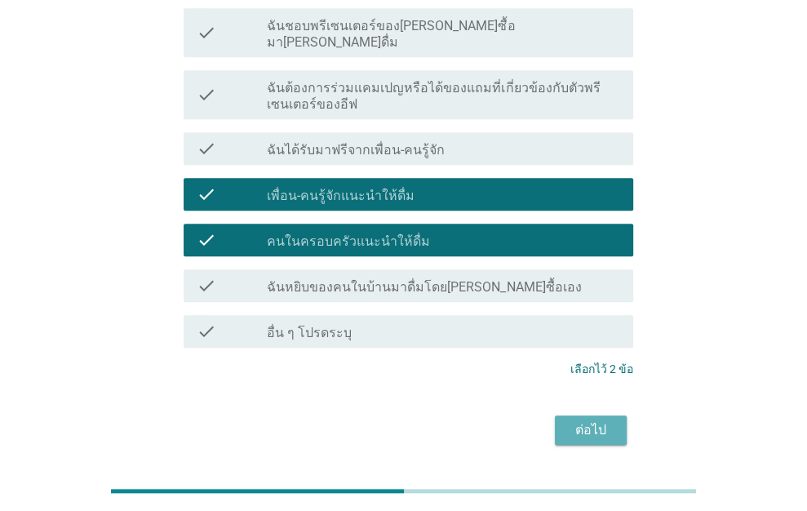
click at [619, 415] on button "ต่อไป" at bounding box center [591, 429] width 72 height 29
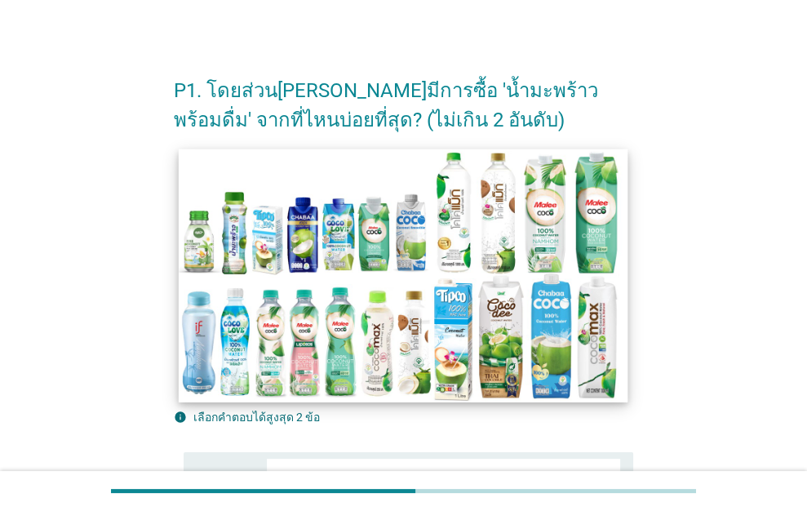
scroll to position [0, 0]
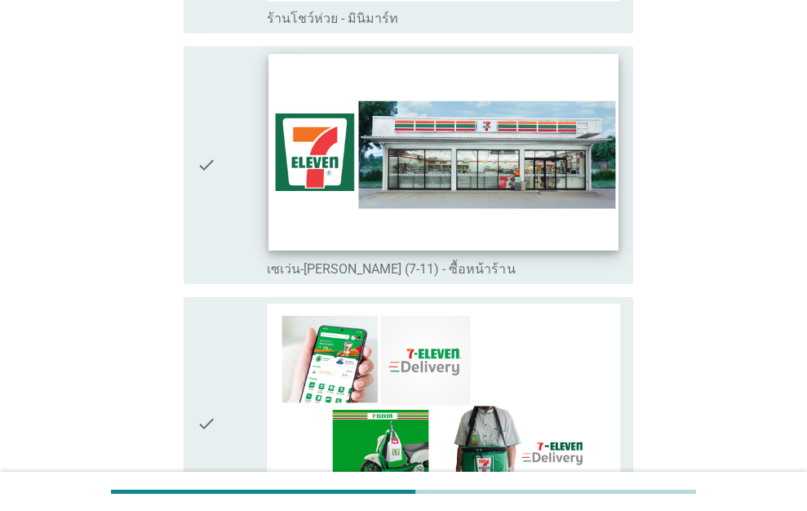
click at [286, 173] on img at bounding box center [443, 152] width 349 height 197
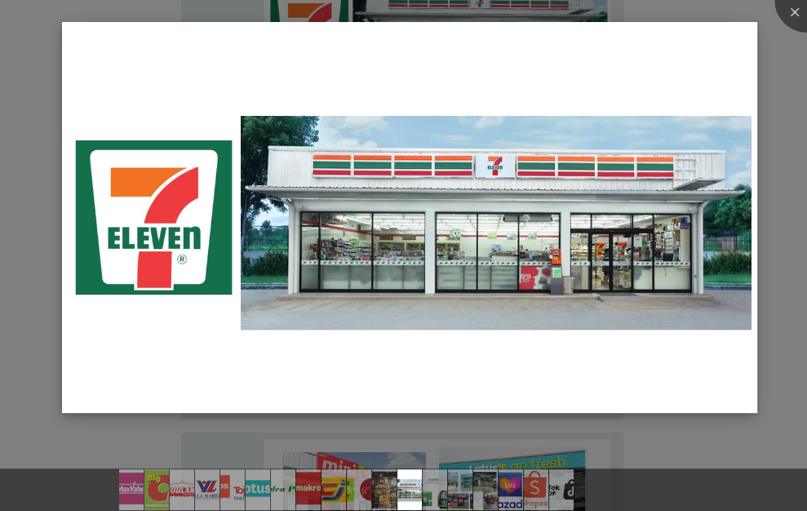
scroll to position [3347, 0]
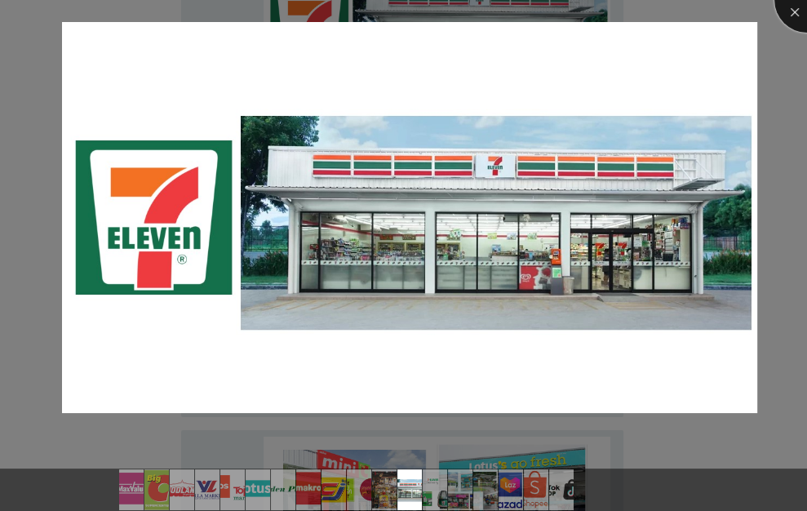
click at [799, 15] on div at bounding box center [807, -1] width 65 height 65
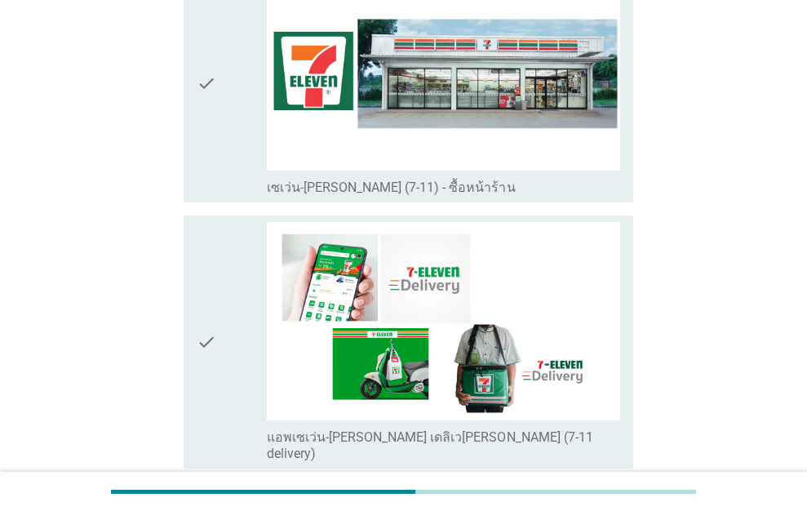
click at [219, 110] on div "check" at bounding box center [232, 83] width 71 height 224
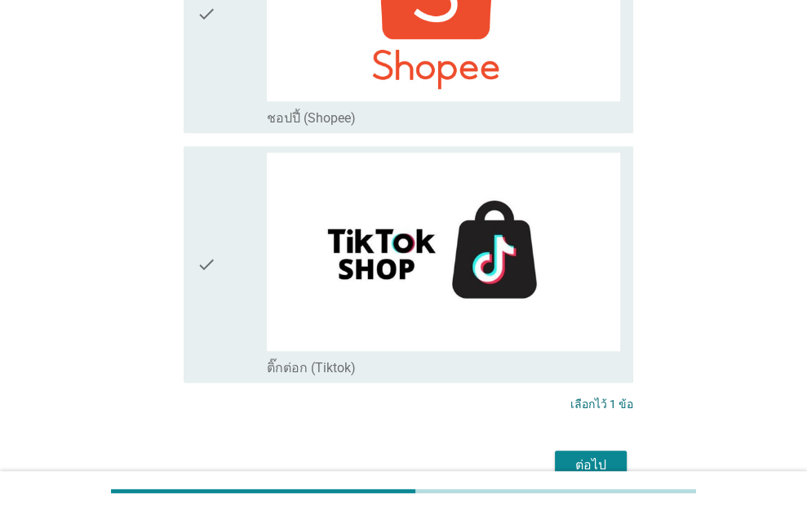
scroll to position [4742, 0]
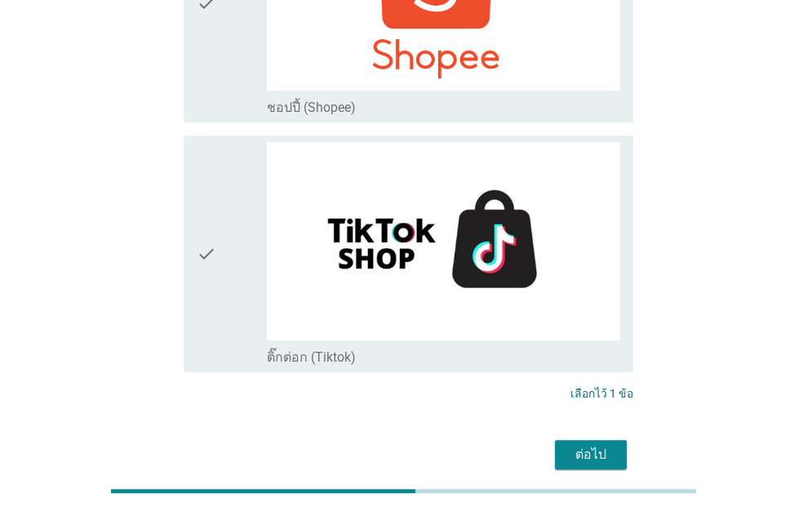
click at [575, 445] on div "ต่อไป" at bounding box center [591, 455] width 46 height 20
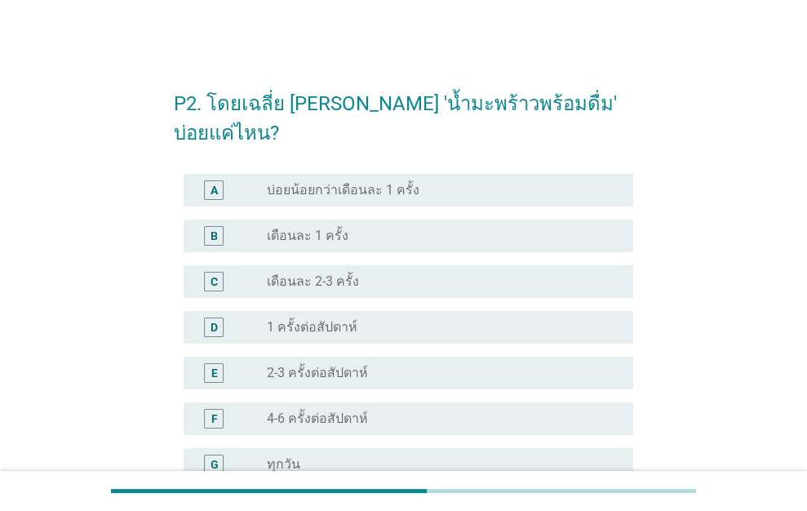
click at [363, 273] on div "radio_button_unchecked เดือนละ 2-3 ครั้ง" at bounding box center [437, 281] width 340 height 16
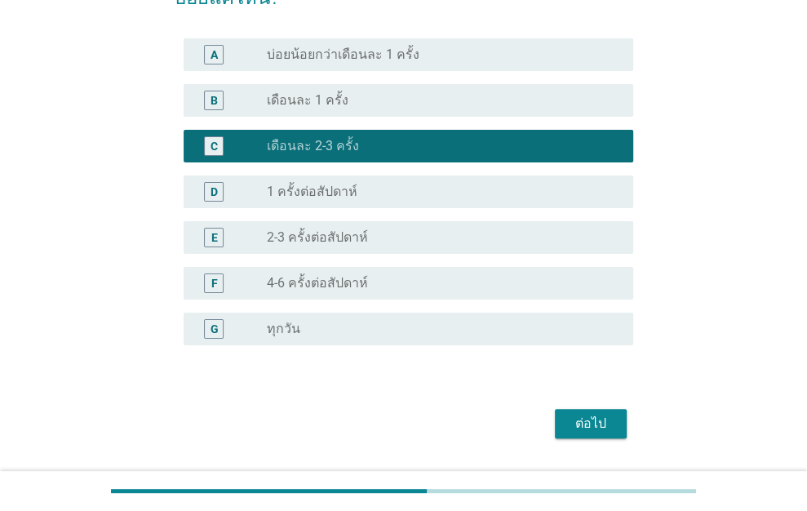
scroll to position [150, 0]
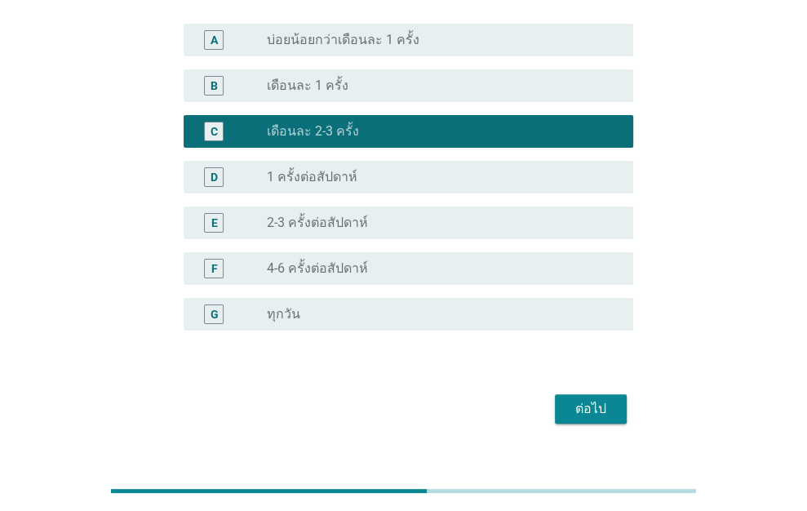
click at [592, 399] on div "ต่อไป" at bounding box center [591, 409] width 46 height 20
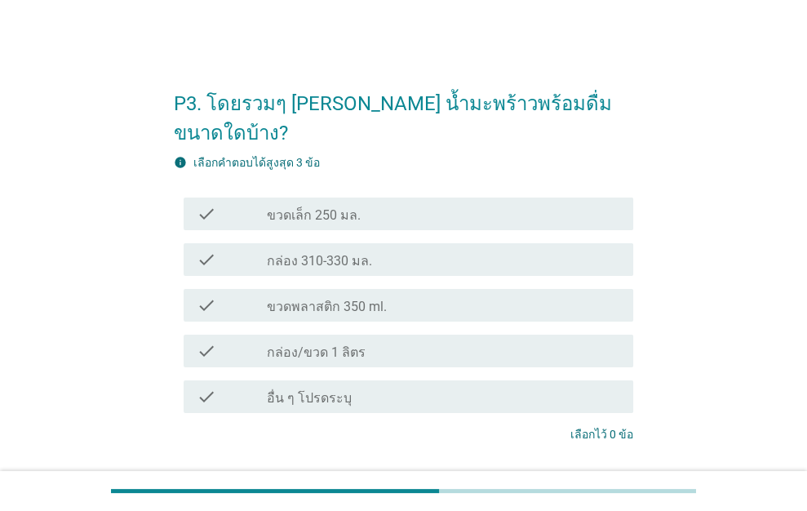
click at [384, 341] on div "check_box_outline_blank กล่อง/ขวด 1 ลิตร" at bounding box center [443, 351] width 353 height 20
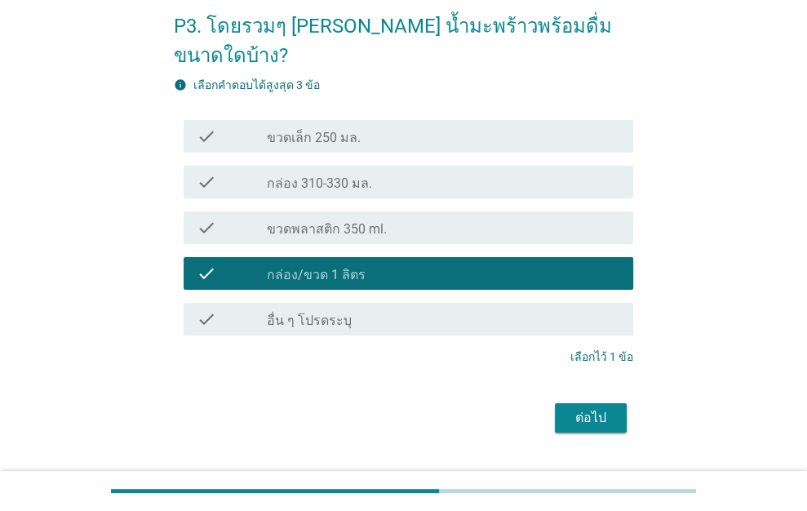
scroll to position [86, 0]
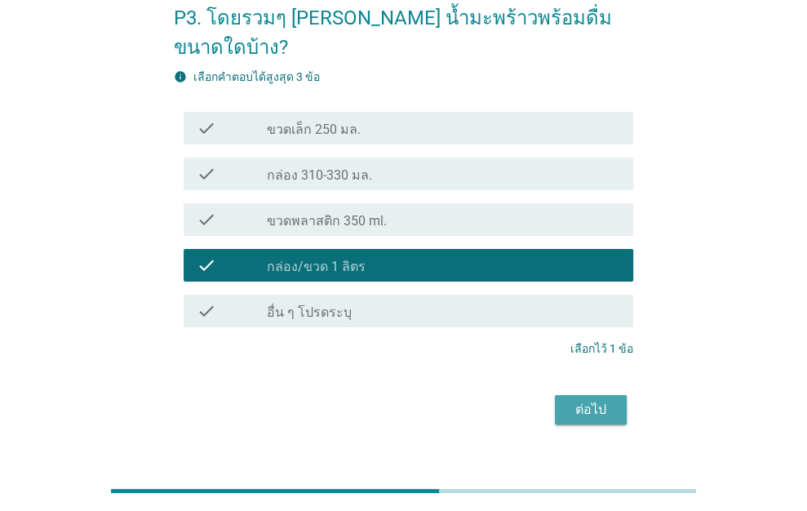
click at [584, 400] on div "ต่อไป" at bounding box center [591, 410] width 46 height 20
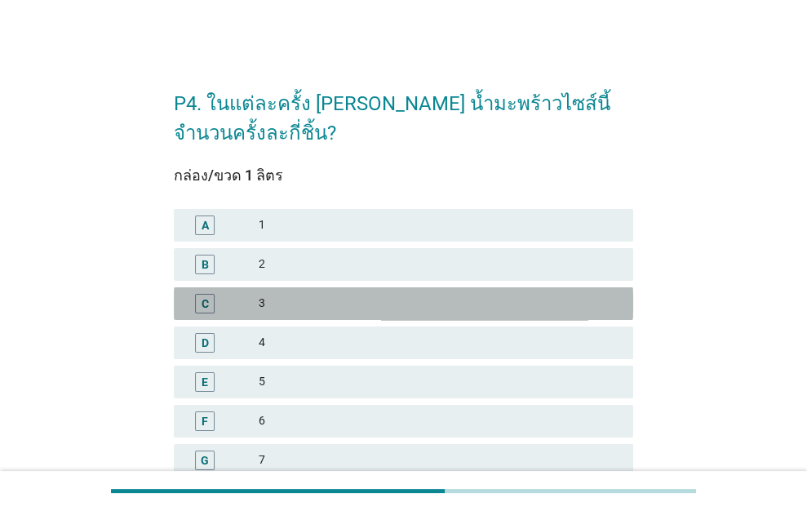
click at [300, 301] on div "3" at bounding box center [440, 304] width 362 height 20
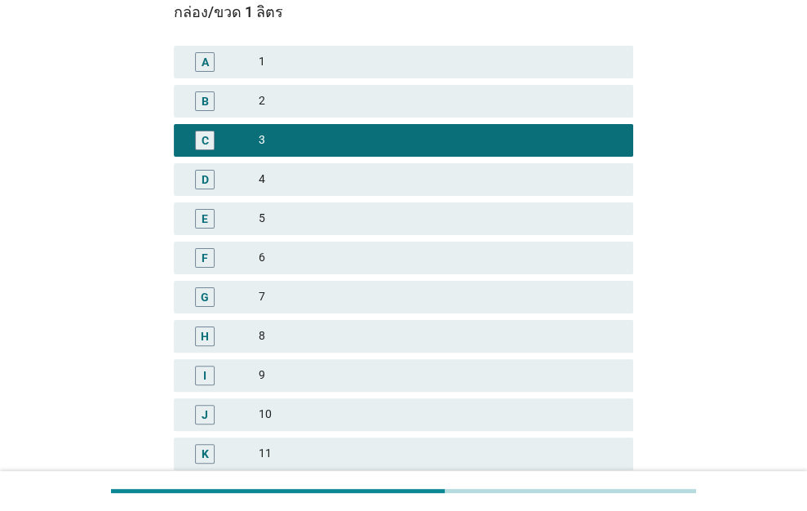
click at [357, 176] on div "4" at bounding box center [440, 180] width 362 height 20
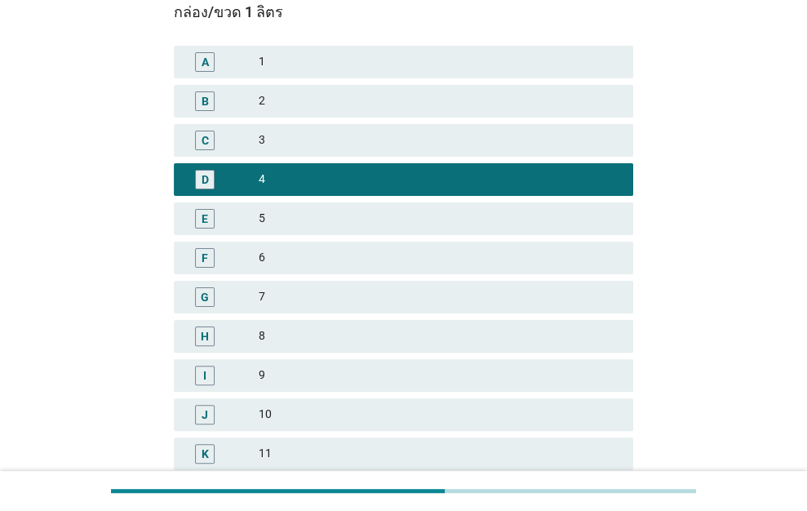
click at [343, 136] on div "3" at bounding box center [440, 141] width 362 height 20
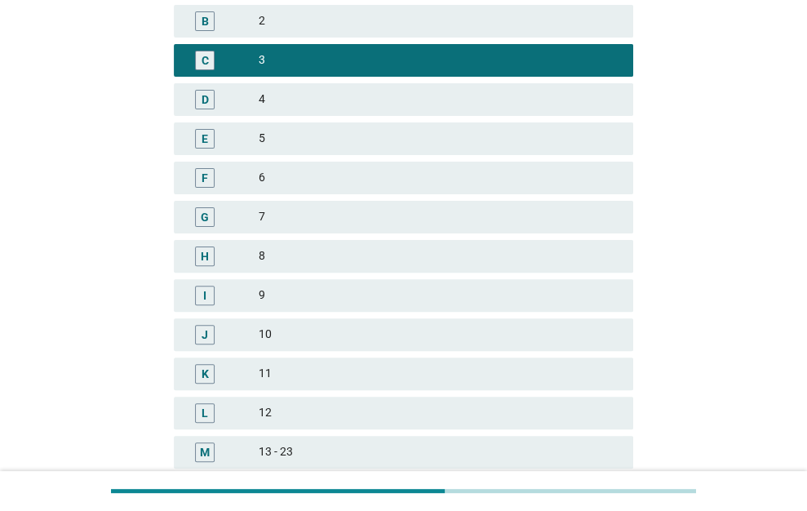
scroll to position [408, 0]
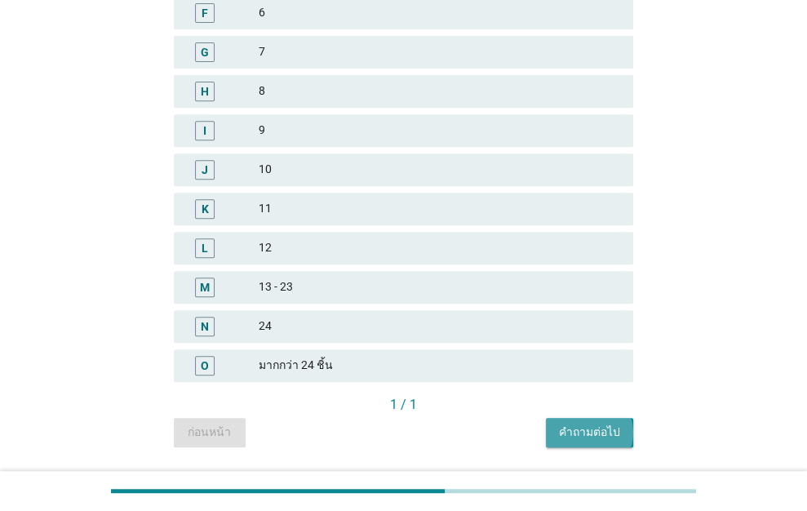
click at [613, 431] on div "คำถามต่อไป" at bounding box center [589, 432] width 61 height 17
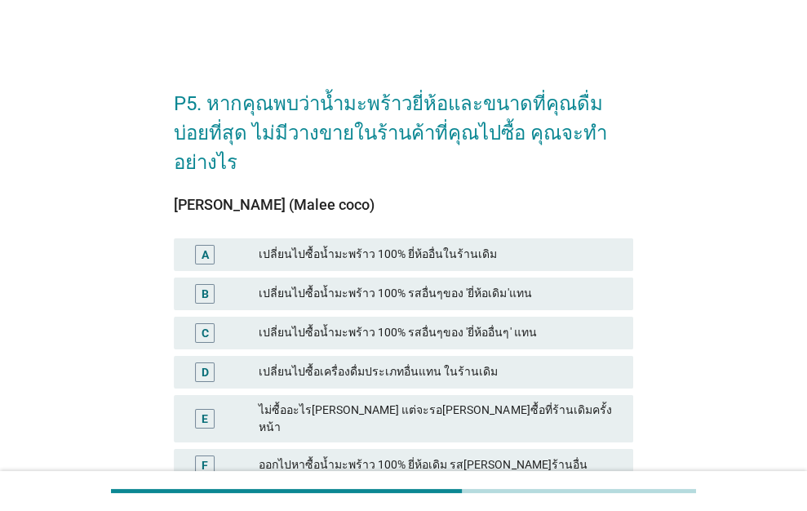
click at [451, 284] on div "เปลี่ยนไปซื้อน้ำมะพร้าว 100% รสอื่นๆของ 'ยี่ห้อเดิม'แทน" at bounding box center [440, 294] width 362 height 20
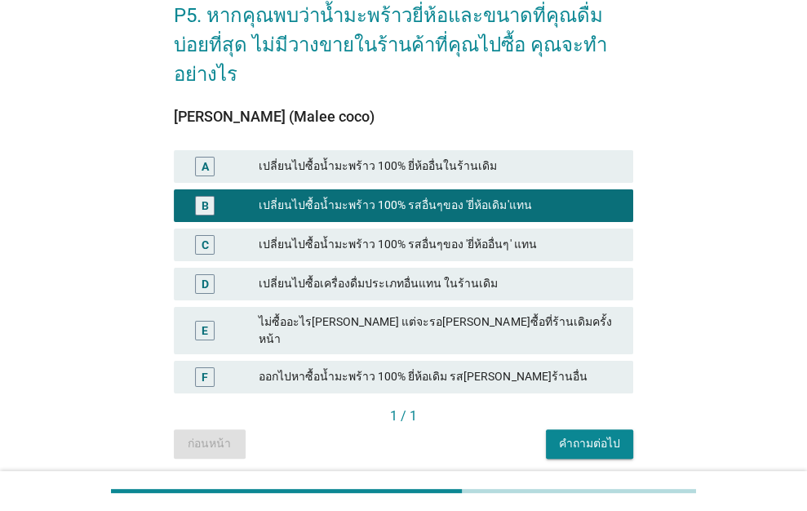
scroll to position [103, 0]
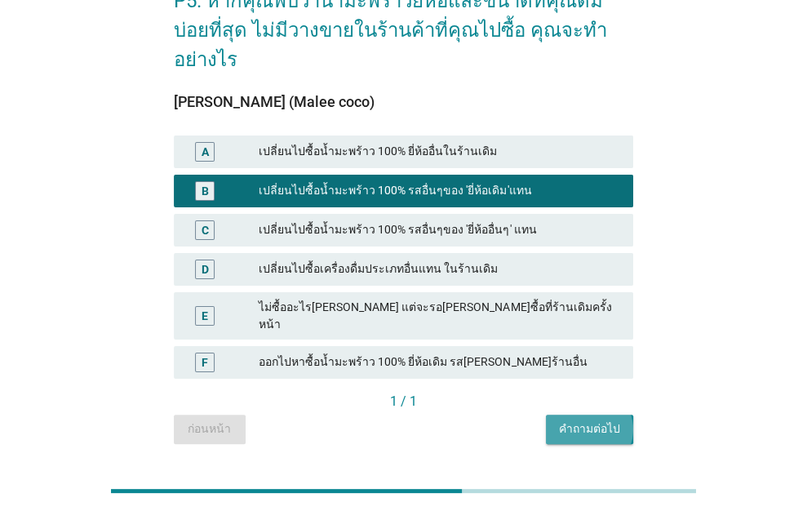
click at [580, 420] on div "คำถามต่อไป" at bounding box center [589, 428] width 61 height 17
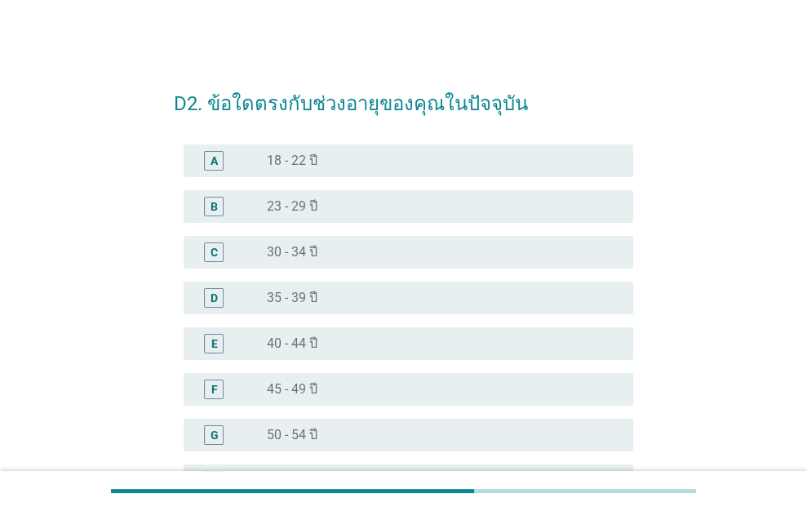
drag, startPoint x: 326, startPoint y: 207, endPoint x: 342, endPoint y: 218, distance: 18.8
click at [326, 206] on div "radio_button_unchecked 23 - 29 ปี" at bounding box center [437, 206] width 340 height 16
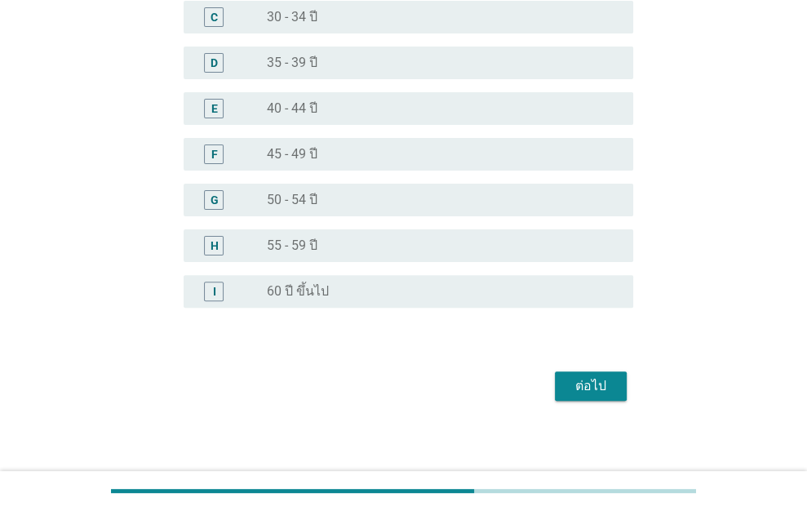
scroll to position [242, 0]
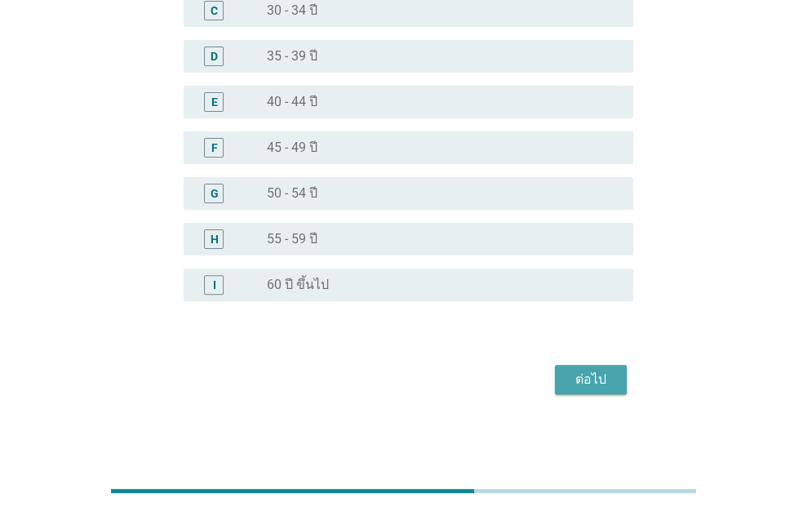
click at [575, 386] on div "ต่อไป" at bounding box center [591, 380] width 46 height 20
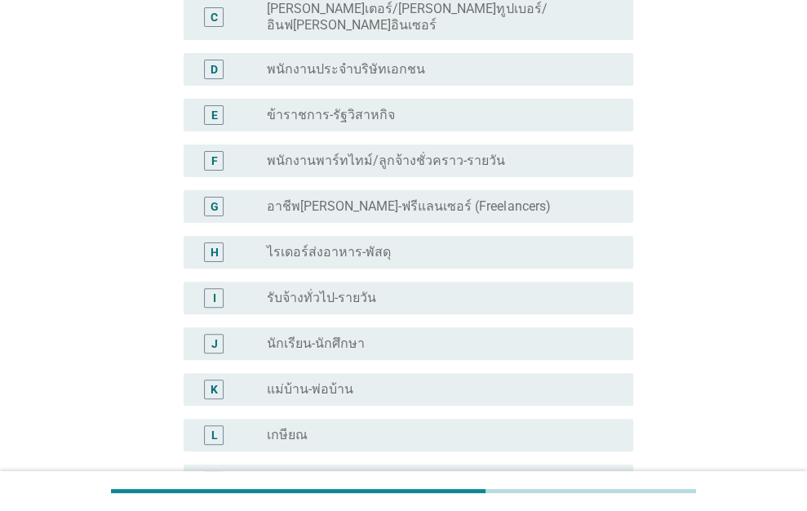
scroll to position [0, 0]
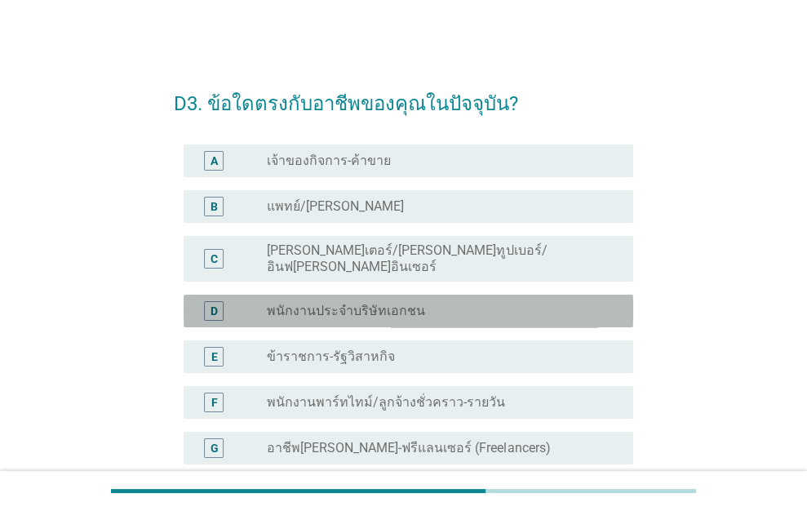
click at [374, 303] on label "พนักงานประจำบริษัทเอกชน" at bounding box center [346, 311] width 158 height 16
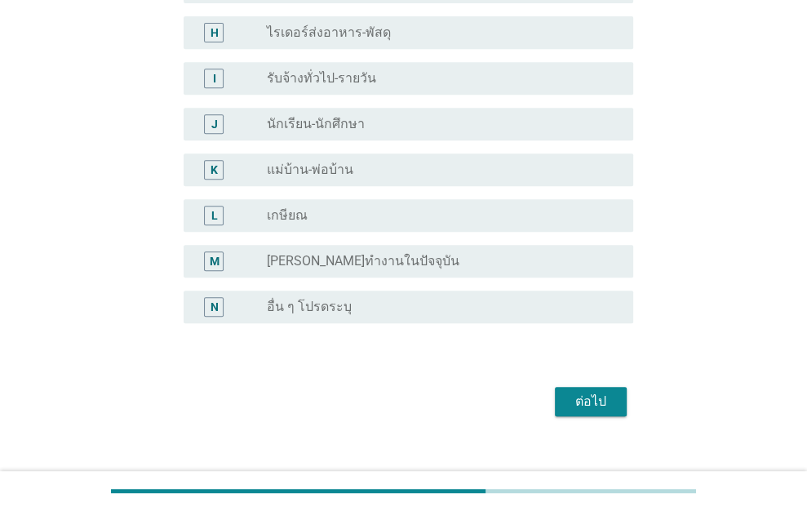
scroll to position [470, 0]
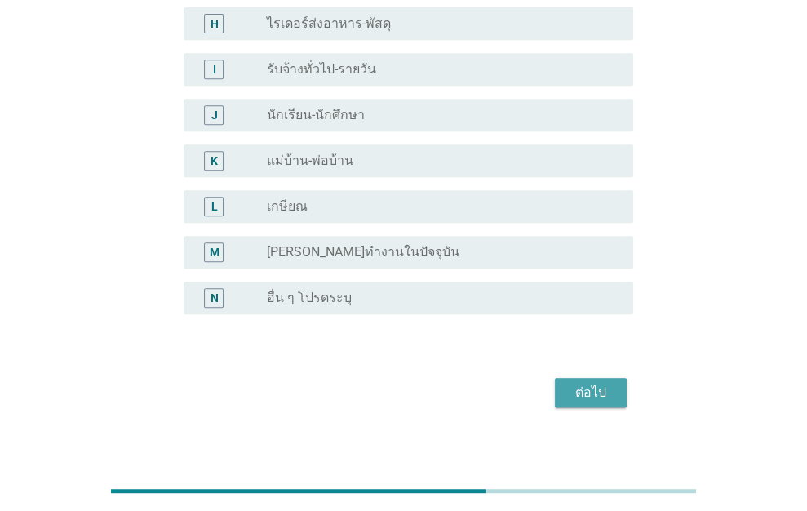
click at [596, 383] on div "ต่อไป" at bounding box center [591, 393] width 46 height 20
